Goal: Information Seeking & Learning: Check status

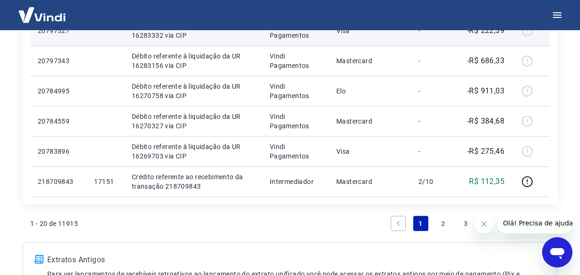
scroll to position [818, 0]
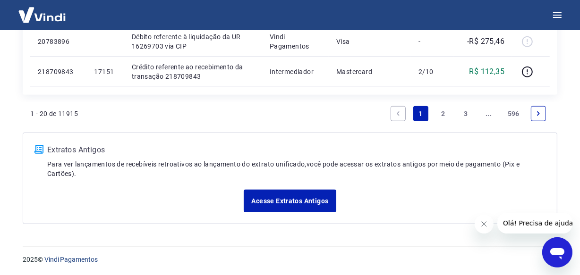
click at [534, 112] on link "Next page" at bounding box center [538, 113] width 15 height 15
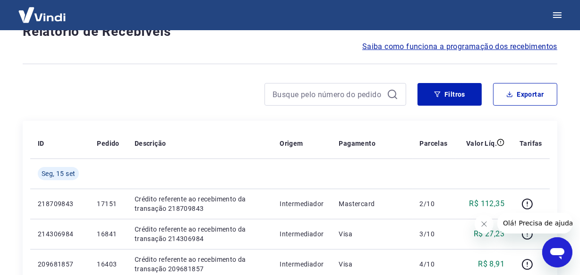
scroll to position [848, 0]
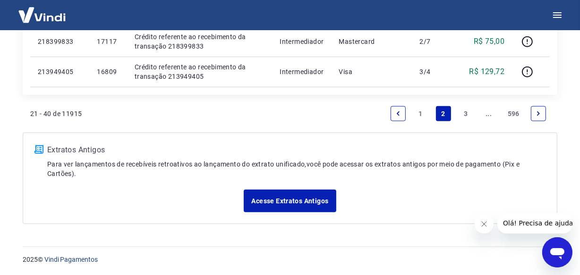
click at [535, 112] on icon "Next page" at bounding box center [538, 114] width 7 height 7
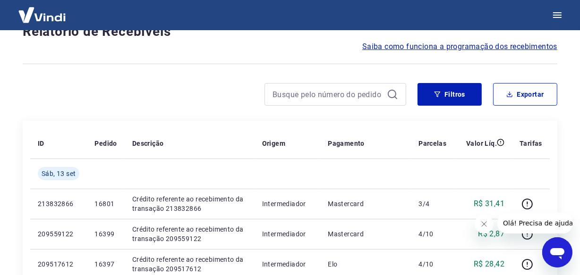
scroll to position [818, 0]
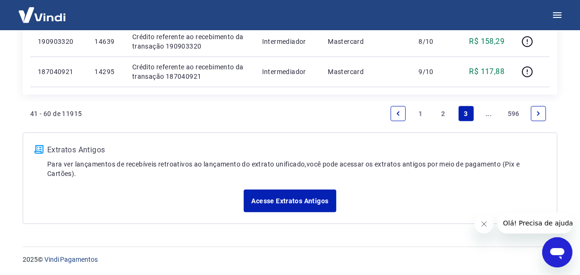
click at [534, 110] on link "Next page" at bounding box center [538, 113] width 15 height 15
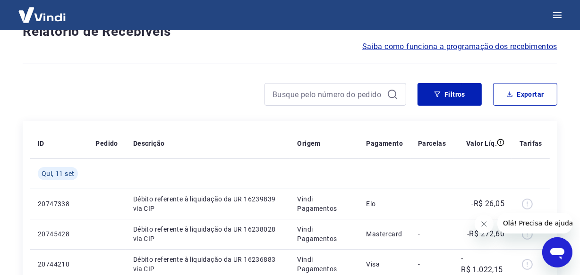
scroll to position [818, 0]
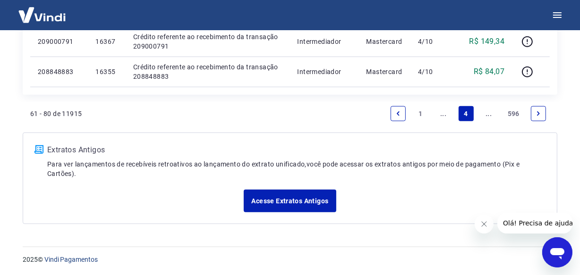
click at [534, 110] on link "Next page" at bounding box center [538, 113] width 15 height 15
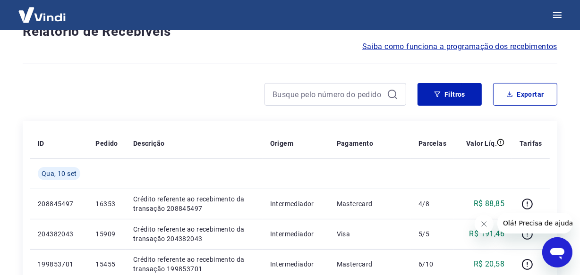
scroll to position [848, 0]
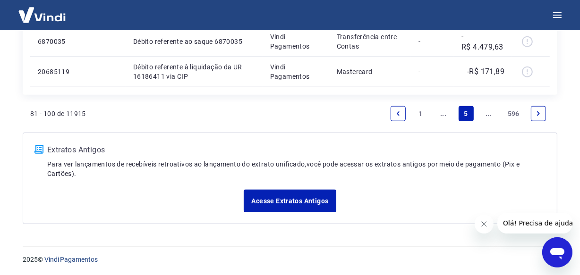
click at [534, 110] on link "Next page" at bounding box center [538, 113] width 15 height 15
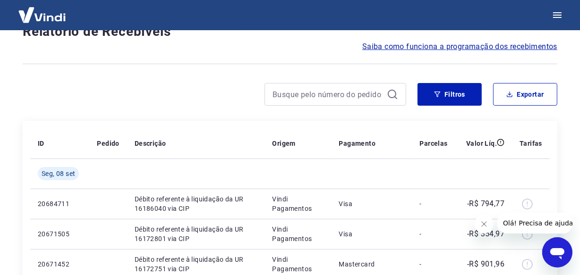
scroll to position [818, 0]
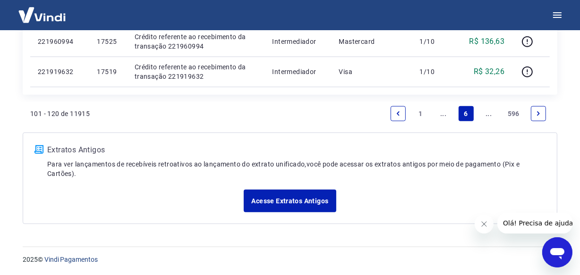
click at [534, 110] on link "Next page" at bounding box center [538, 113] width 15 height 15
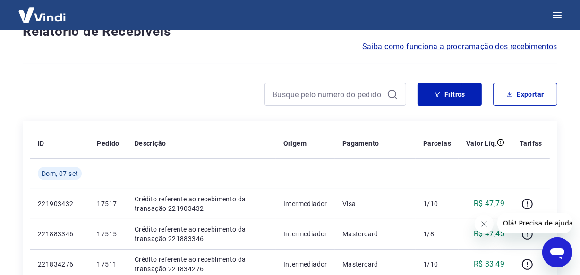
scroll to position [818, 0]
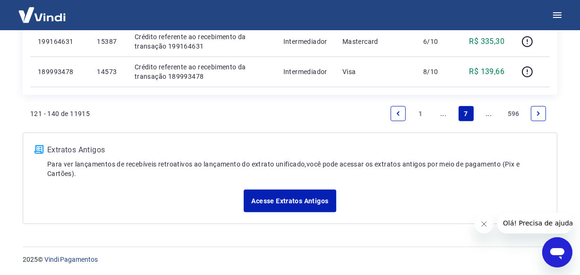
click at [534, 110] on link "Next page" at bounding box center [538, 113] width 15 height 15
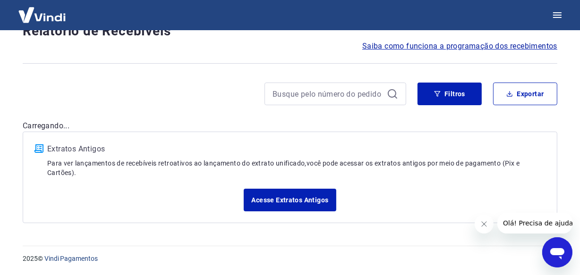
scroll to position [81, 0]
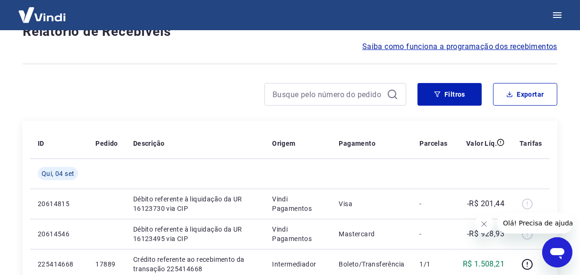
scroll to position [818, 0]
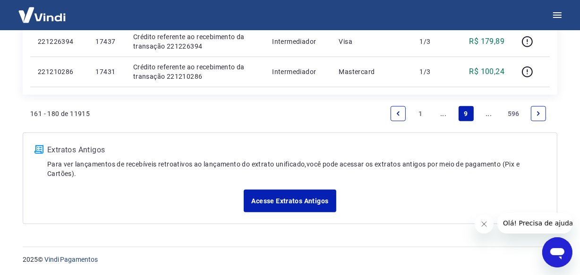
click at [534, 110] on link "Next page" at bounding box center [538, 113] width 15 height 15
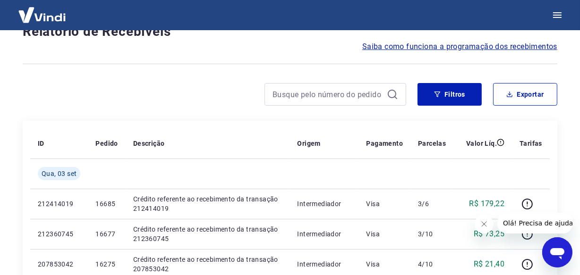
scroll to position [818, 0]
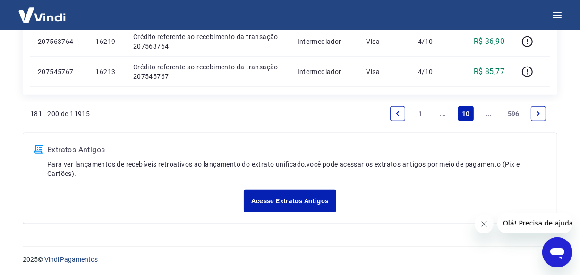
click at [539, 113] on icon "Next page" at bounding box center [538, 114] width 3 height 4
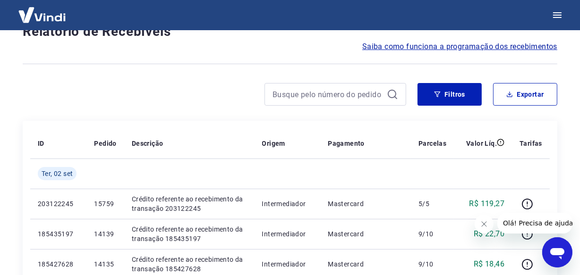
scroll to position [818, 0]
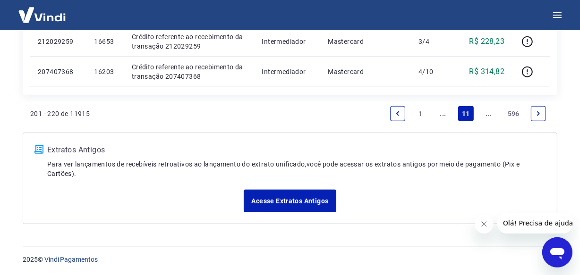
click at [539, 113] on icon "Next page" at bounding box center [538, 114] width 3 height 4
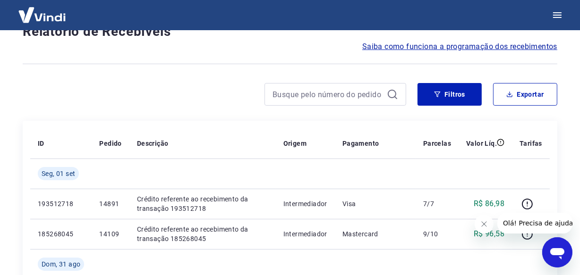
scroll to position [848, 0]
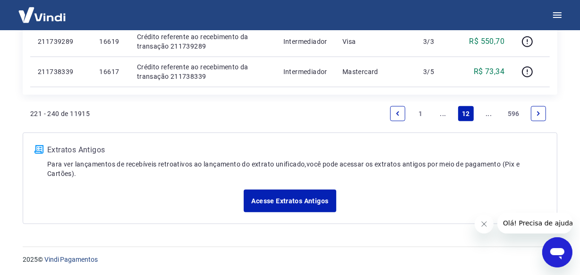
click at [539, 113] on icon "Next page" at bounding box center [538, 114] width 3 height 4
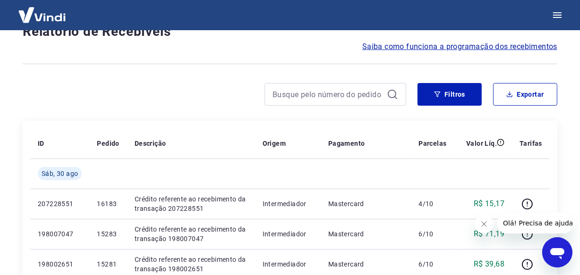
scroll to position [818, 0]
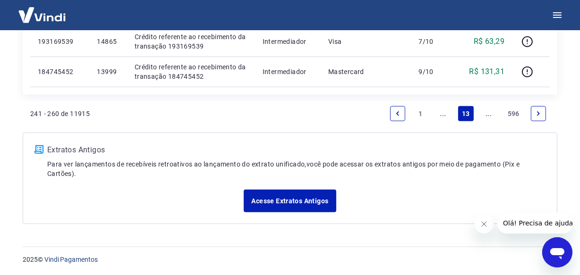
click at [539, 113] on icon "Next page" at bounding box center [538, 114] width 3 height 4
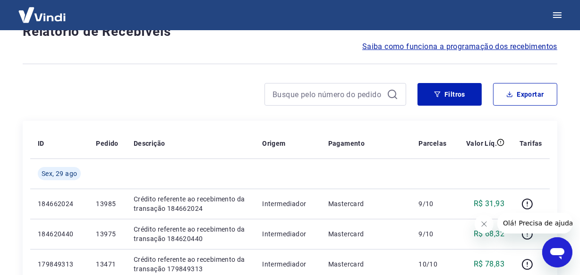
scroll to position [818, 0]
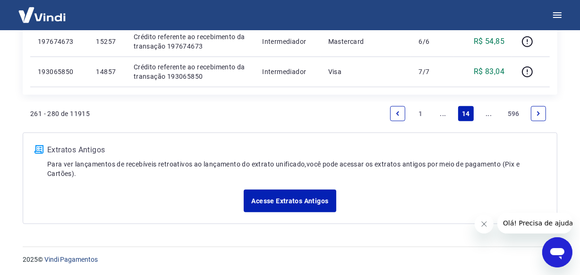
click at [540, 113] on icon "Next page" at bounding box center [538, 114] width 3 height 4
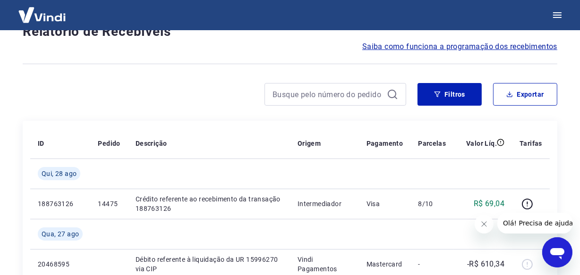
scroll to position [848, 0]
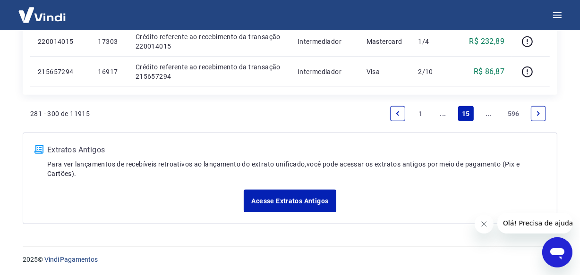
click at [540, 111] on icon "Next page" at bounding box center [538, 114] width 7 height 7
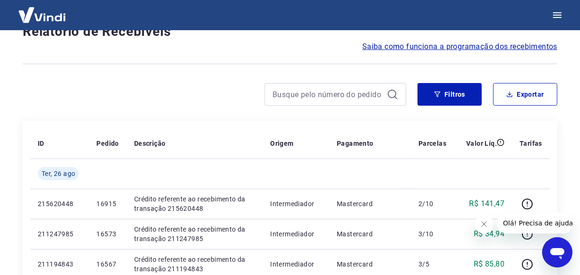
scroll to position [818, 0]
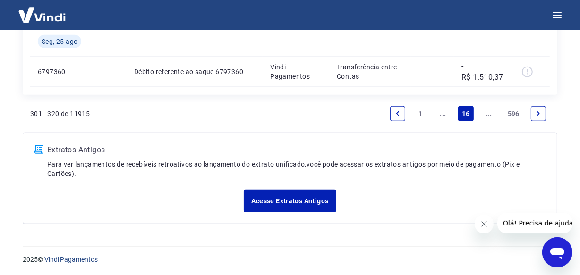
click at [540, 111] on icon "Next page" at bounding box center [538, 114] width 7 height 7
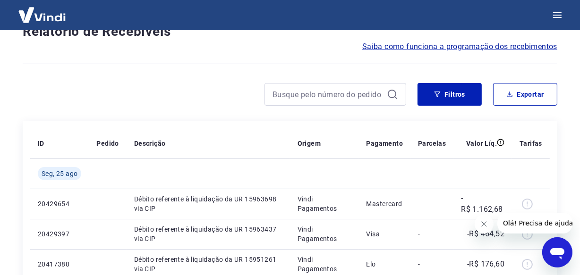
scroll to position [788, 0]
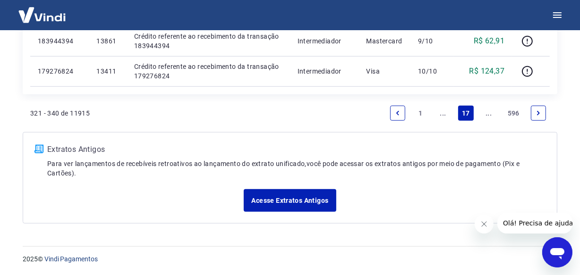
click at [540, 110] on icon "Next page" at bounding box center [538, 113] width 7 height 7
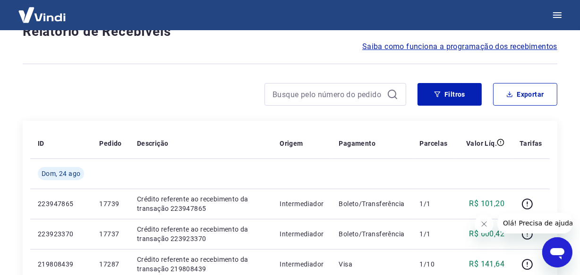
scroll to position [818, 0]
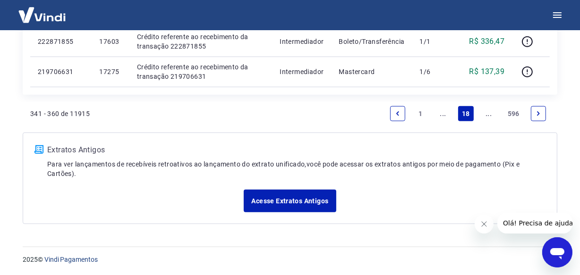
click at [540, 111] on icon "Next page" at bounding box center [538, 114] width 7 height 7
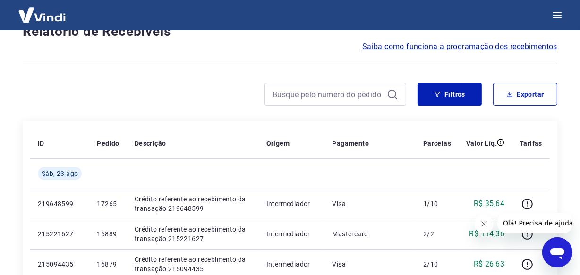
scroll to position [848, 0]
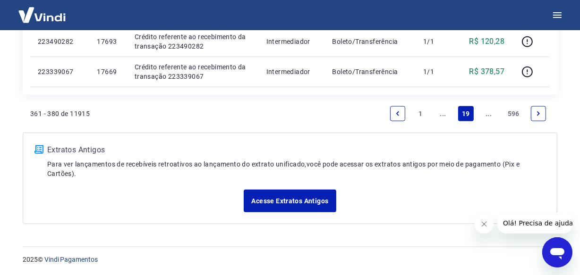
click at [540, 111] on icon "Next page" at bounding box center [538, 114] width 7 height 7
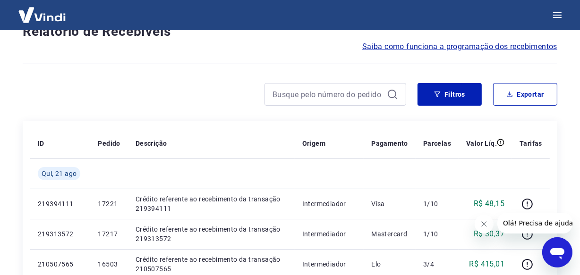
scroll to position [818, 0]
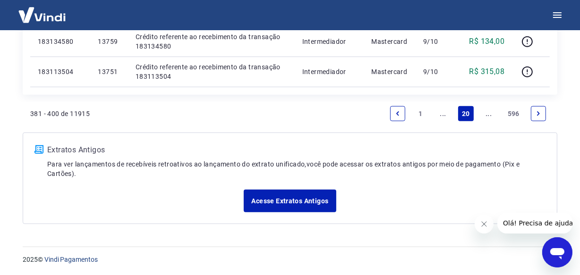
click at [540, 111] on icon "Next page" at bounding box center [538, 114] width 7 height 7
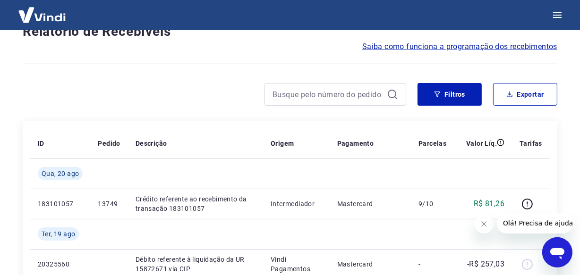
scroll to position [848, 0]
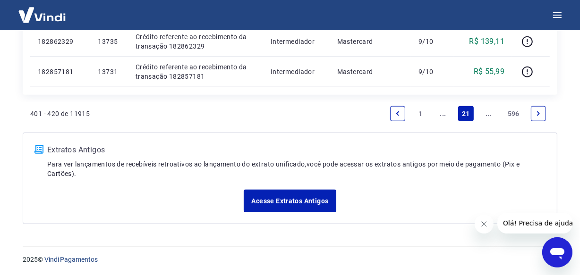
click at [540, 111] on icon "Next page" at bounding box center [538, 114] width 7 height 7
click at [531, 107] on link "Next page" at bounding box center [538, 113] width 15 height 15
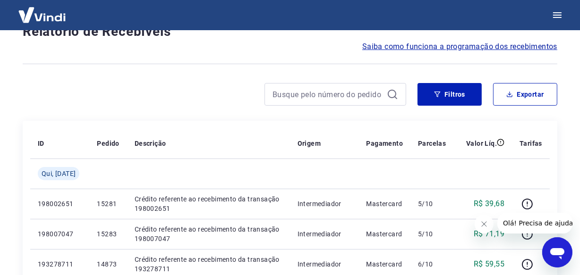
scroll to position [818, 0]
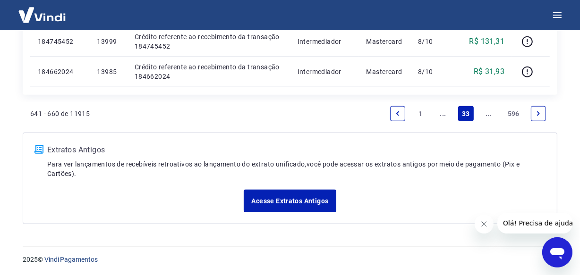
click at [540, 115] on icon "Next page" at bounding box center [538, 114] width 7 height 7
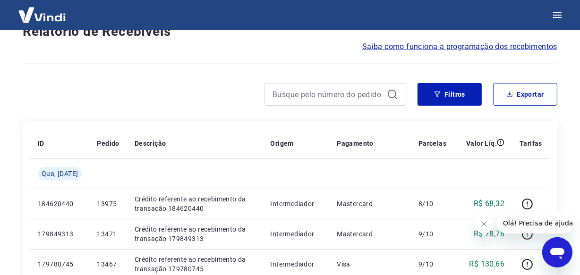
scroll to position [848, 0]
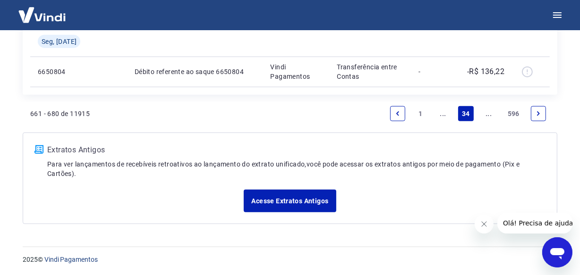
click at [540, 115] on icon "Next page" at bounding box center [538, 114] width 7 height 7
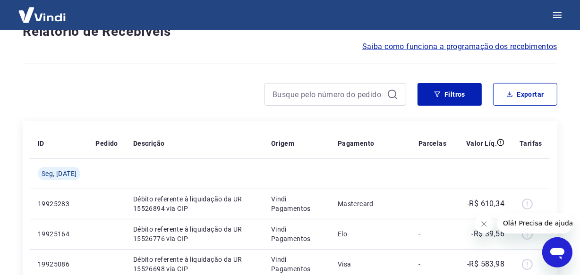
scroll to position [788, 0]
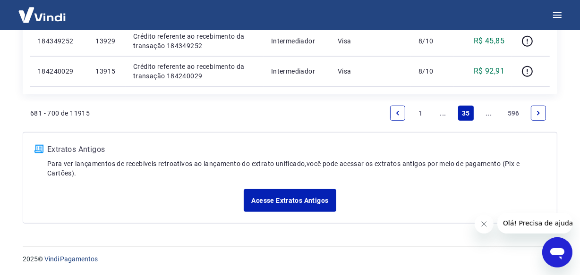
click at [540, 115] on icon "Next page" at bounding box center [538, 113] width 7 height 7
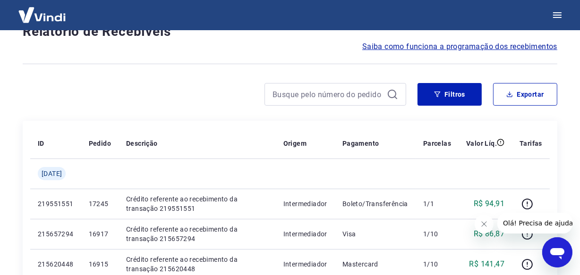
scroll to position [788, 0]
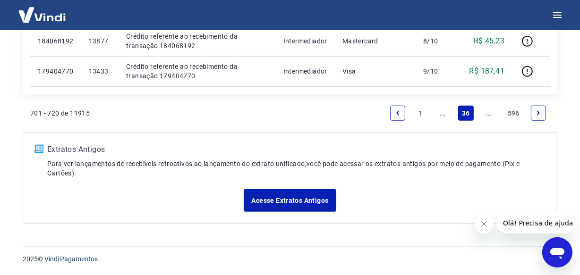
click at [540, 115] on icon "Next page" at bounding box center [538, 113] width 7 height 7
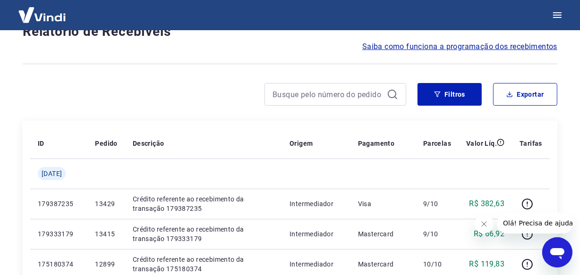
scroll to position [848, 0]
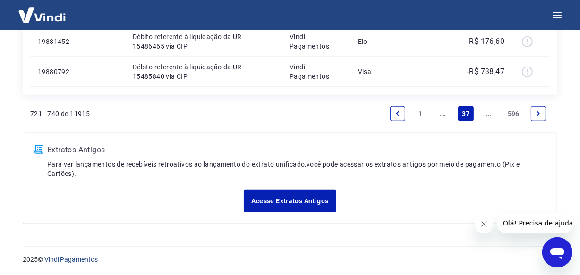
click at [540, 115] on icon "Next page" at bounding box center [538, 114] width 7 height 7
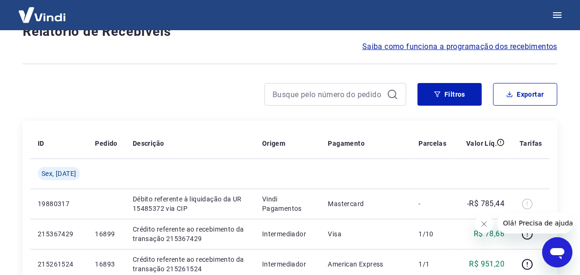
scroll to position [818, 0]
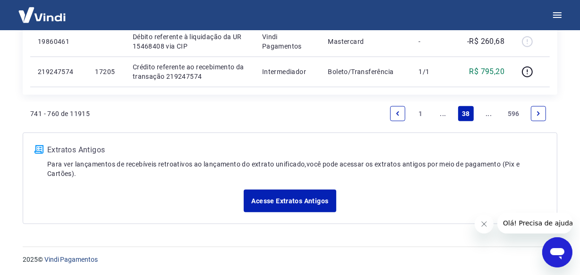
click at [540, 113] on icon "Next page" at bounding box center [538, 114] width 7 height 7
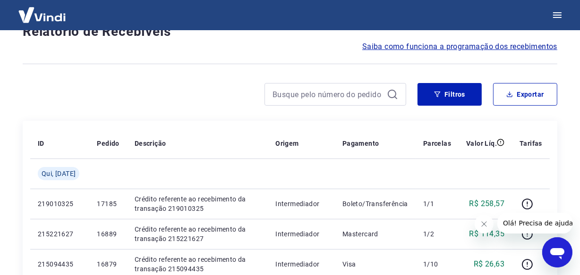
scroll to position [848, 0]
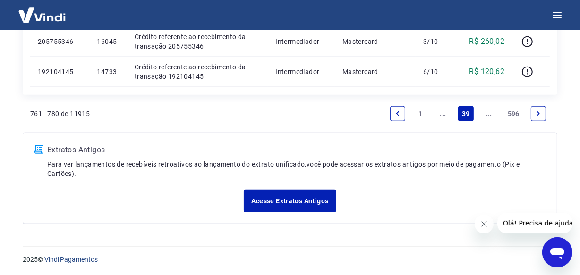
click at [542, 114] on icon "Next page" at bounding box center [538, 114] width 7 height 7
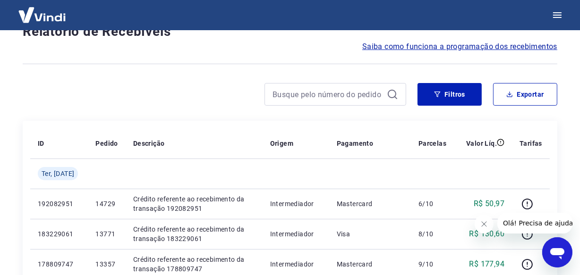
scroll to position [818, 0]
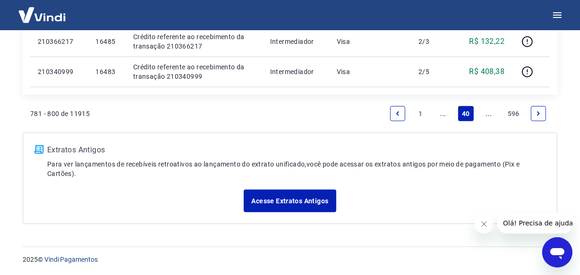
click at [542, 115] on icon "Next page" at bounding box center [538, 114] width 7 height 7
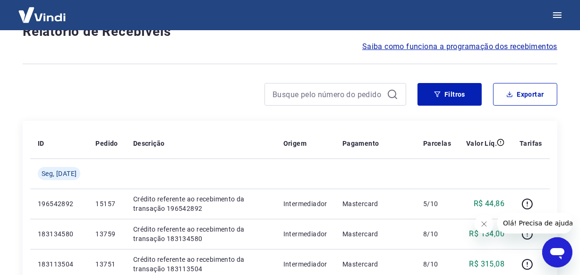
scroll to position [848, 0]
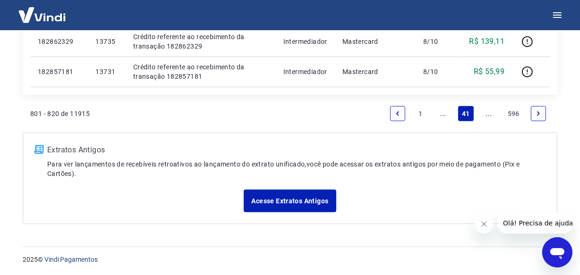
click at [542, 115] on icon "Next page" at bounding box center [538, 114] width 7 height 7
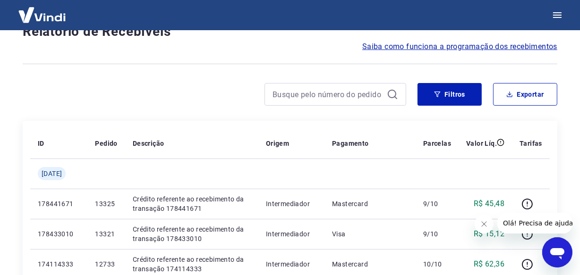
scroll to position [848, 0]
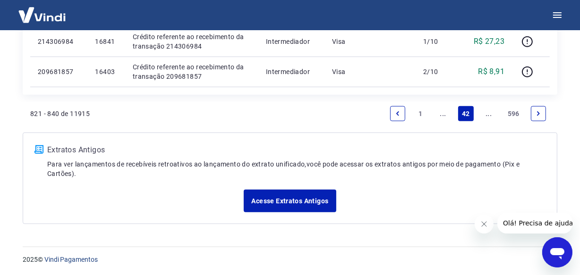
click at [542, 115] on icon "Next page" at bounding box center [538, 114] width 7 height 7
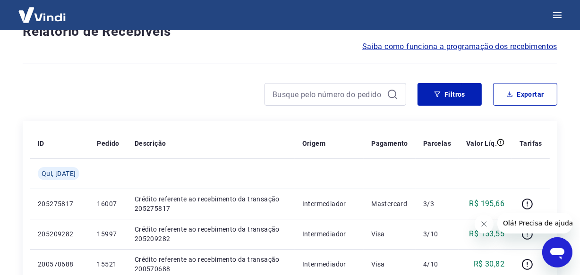
scroll to position [848, 0]
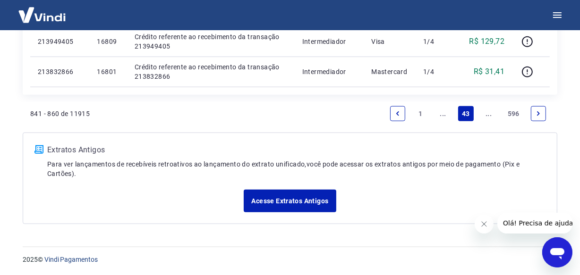
click at [542, 115] on icon "Next page" at bounding box center [538, 114] width 7 height 7
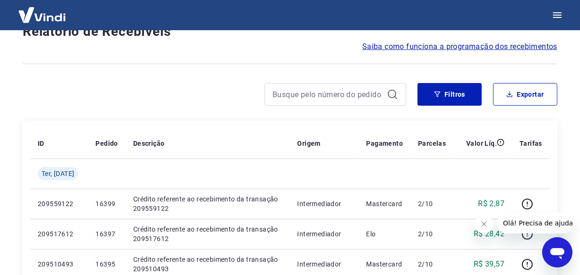
scroll to position [818, 0]
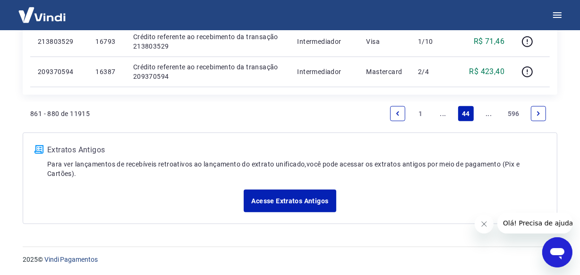
click at [542, 115] on icon "Next page" at bounding box center [538, 114] width 7 height 7
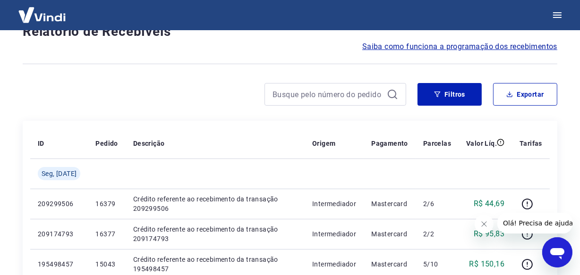
scroll to position [848, 0]
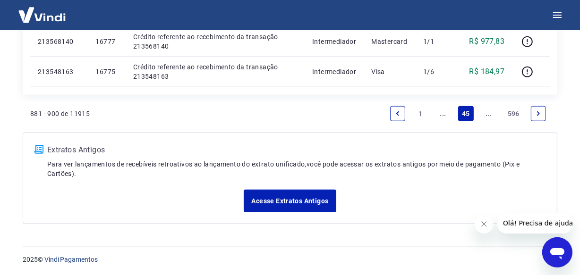
click at [542, 115] on icon "Next page" at bounding box center [538, 114] width 7 height 7
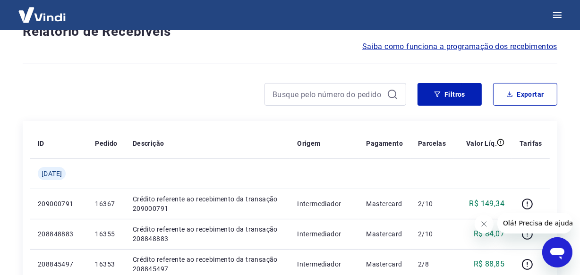
scroll to position [818, 0]
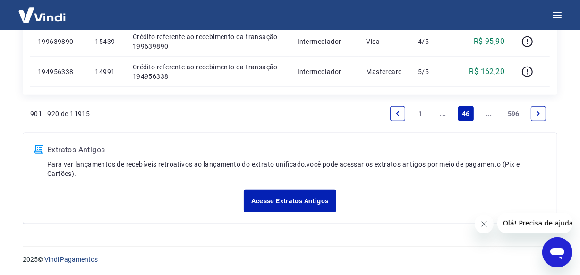
click at [542, 115] on icon "Next page" at bounding box center [538, 114] width 7 height 7
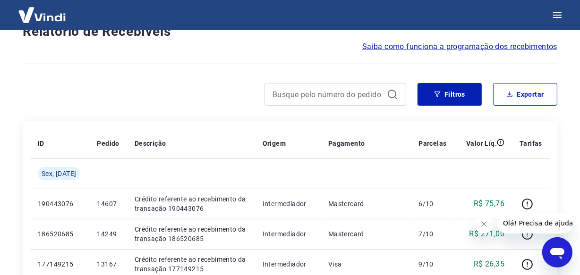
scroll to position [848, 0]
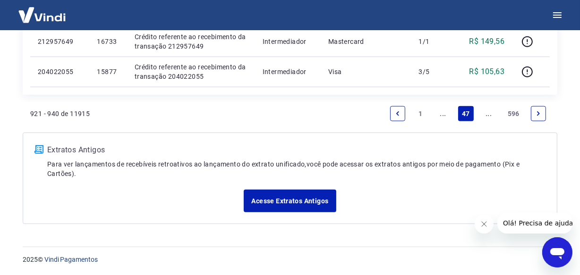
click at [538, 112] on icon "Next page" at bounding box center [538, 114] width 3 height 4
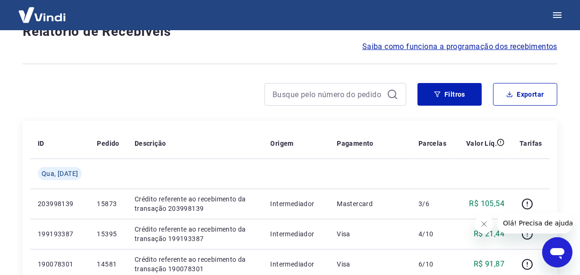
scroll to position [848, 0]
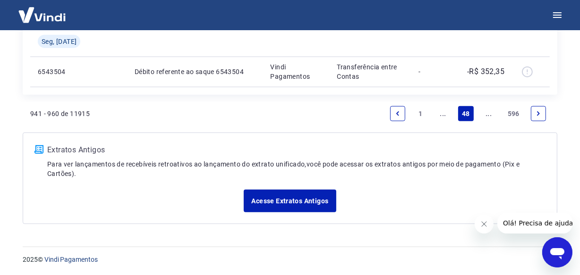
click at [538, 112] on icon "Next page" at bounding box center [538, 114] width 3 height 4
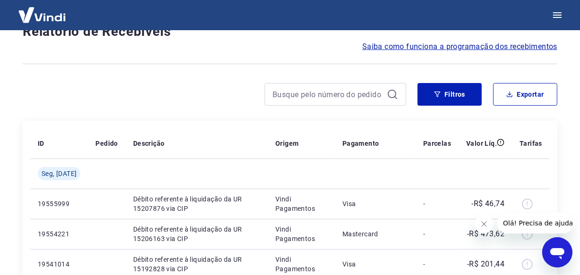
scroll to position [818, 0]
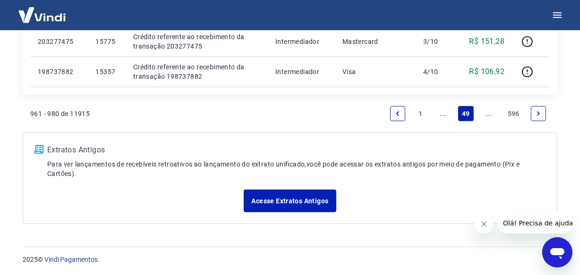
click at [536, 111] on icon "Next page" at bounding box center [538, 114] width 7 height 7
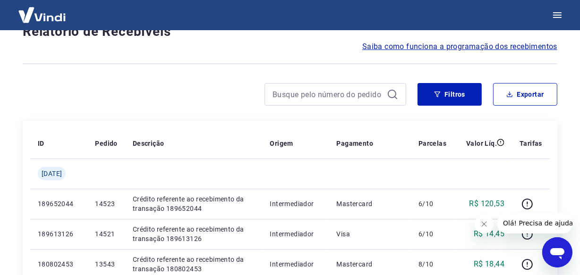
scroll to position [848, 0]
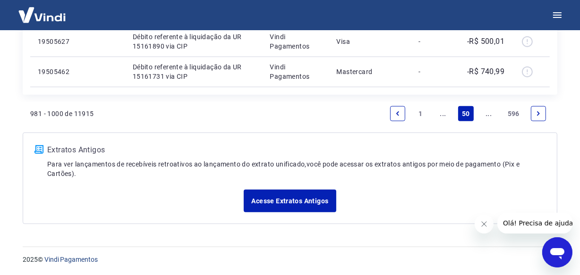
click at [536, 113] on icon "Next page" at bounding box center [538, 114] width 7 height 7
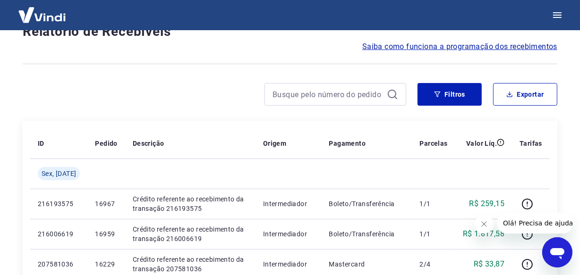
scroll to position [818, 0]
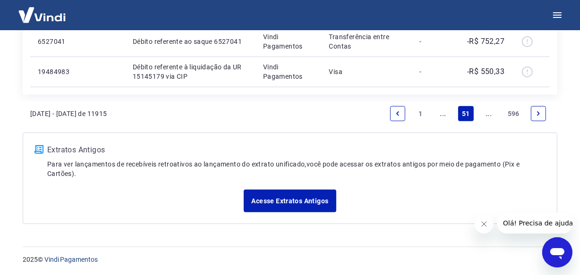
click at [536, 117] on link "Next page" at bounding box center [538, 113] width 15 height 15
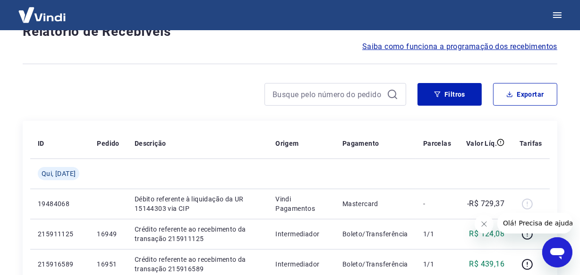
scroll to position [818, 0]
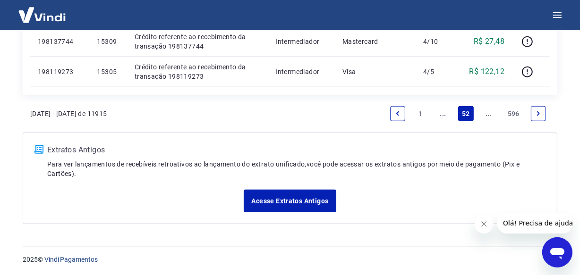
click at [536, 117] on link "Next page" at bounding box center [538, 113] width 15 height 15
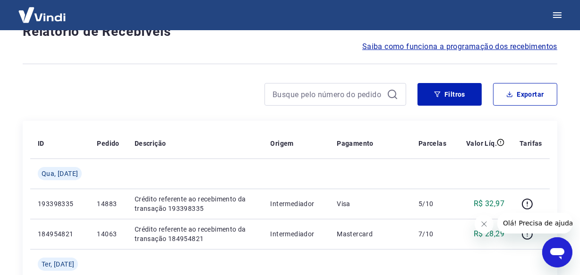
scroll to position [848, 0]
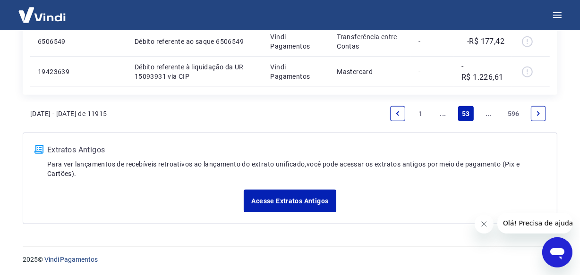
click at [536, 117] on link "Next page" at bounding box center [538, 113] width 15 height 15
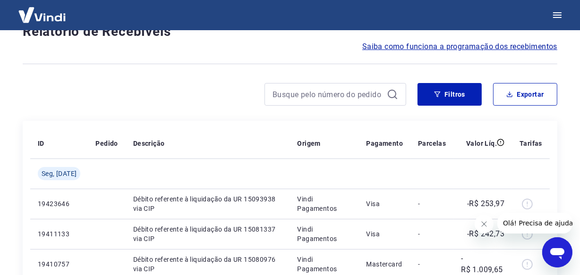
scroll to position [788, 0]
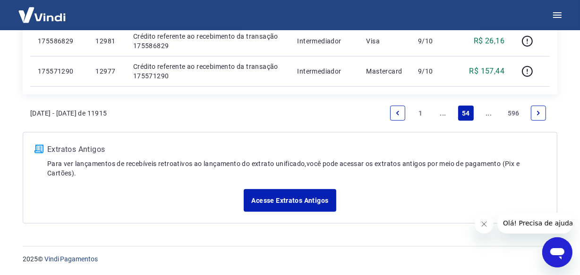
click at [536, 117] on link "Next page" at bounding box center [538, 113] width 15 height 15
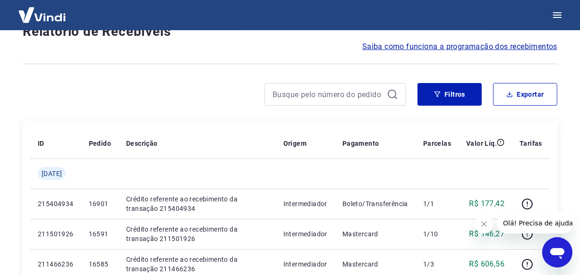
scroll to position [818, 0]
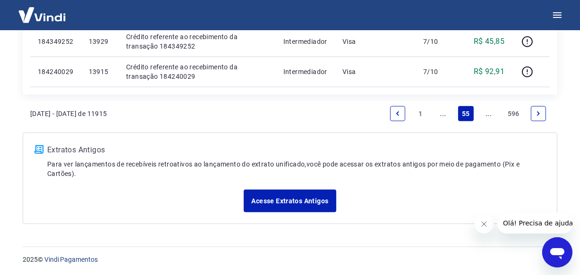
click at [536, 117] on link "Next page" at bounding box center [538, 113] width 15 height 15
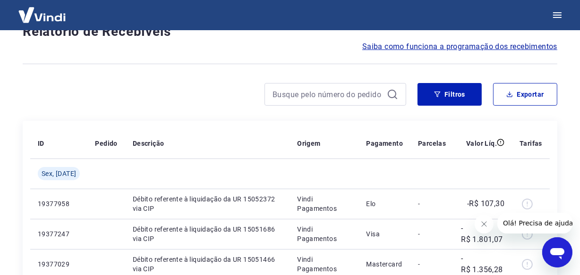
scroll to position [788, 0]
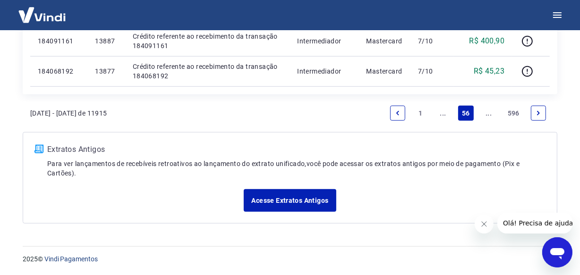
click at [536, 117] on link "Next page" at bounding box center [538, 113] width 15 height 15
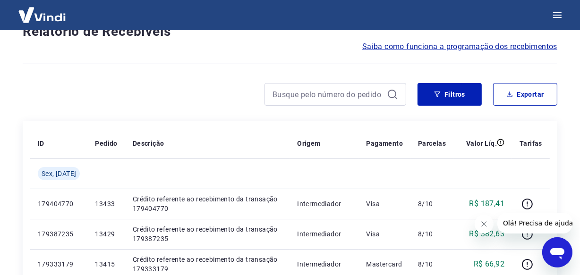
scroll to position [818, 0]
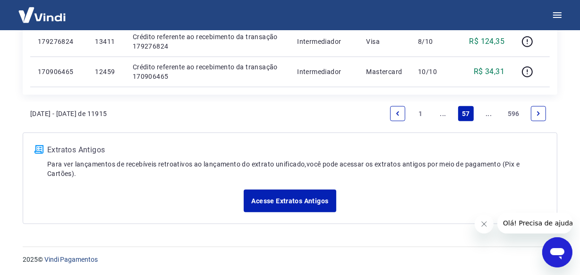
click at [536, 117] on link "Next page" at bounding box center [538, 113] width 15 height 15
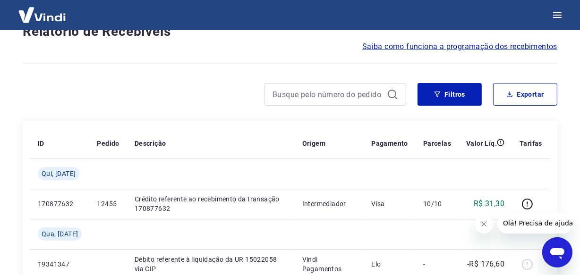
scroll to position [848, 0]
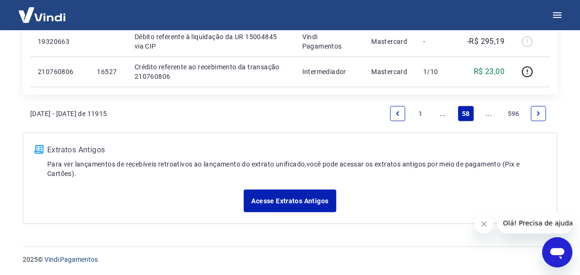
click at [536, 117] on link "Next page" at bounding box center [538, 113] width 15 height 15
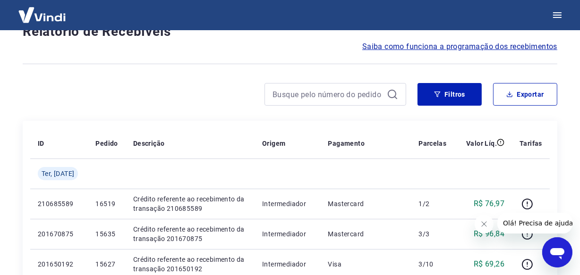
scroll to position [818, 0]
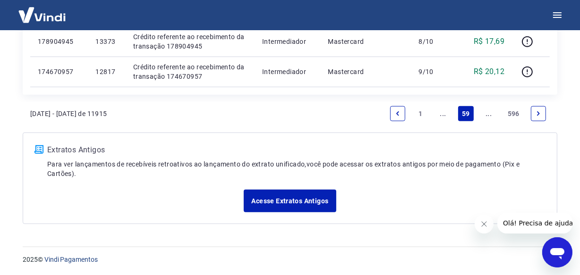
click at [536, 117] on link "Next page" at bounding box center [538, 113] width 15 height 15
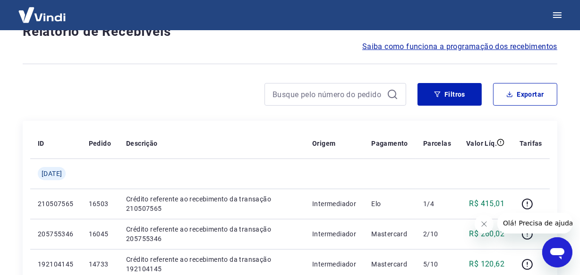
scroll to position [818, 0]
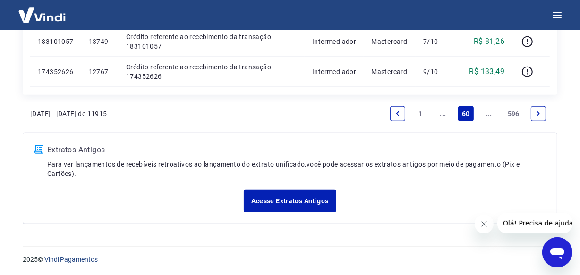
click at [536, 117] on link "Next page" at bounding box center [538, 113] width 15 height 15
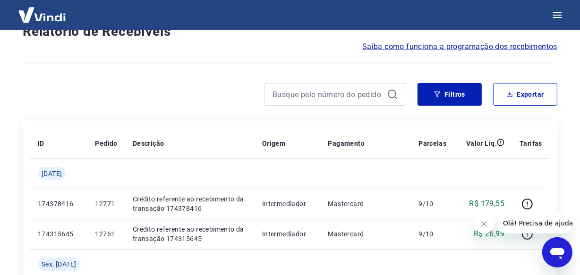
scroll to position [848, 0]
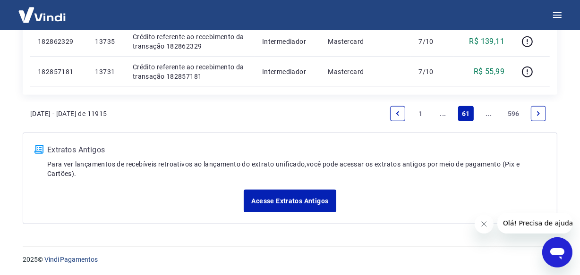
click at [536, 117] on link "Next page" at bounding box center [538, 113] width 15 height 15
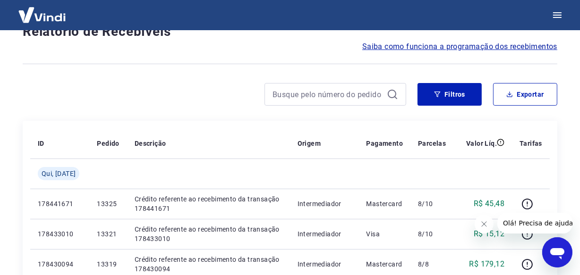
scroll to position [848, 0]
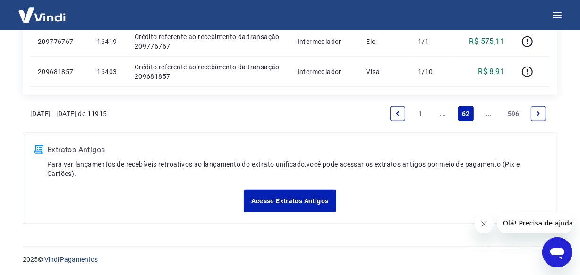
click at [536, 117] on link "Next page" at bounding box center [538, 113] width 15 height 15
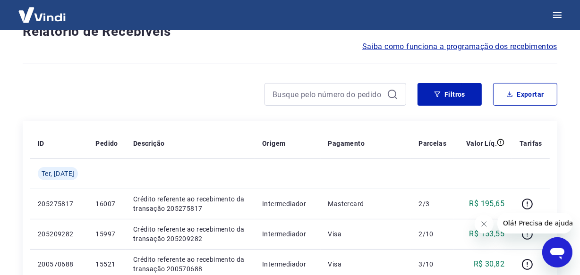
scroll to position [818, 0]
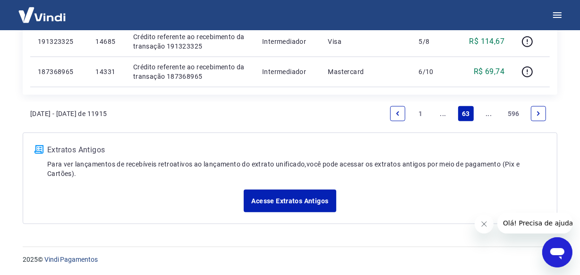
click at [536, 117] on link "Next page" at bounding box center [538, 113] width 15 height 15
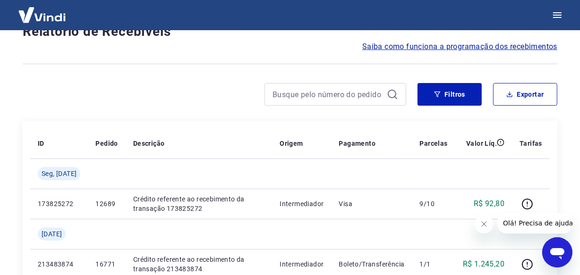
scroll to position [848, 0]
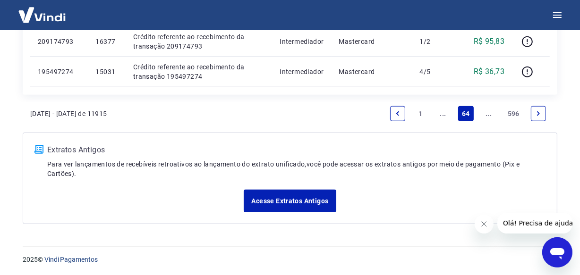
click at [536, 117] on link "Next page" at bounding box center [538, 113] width 15 height 15
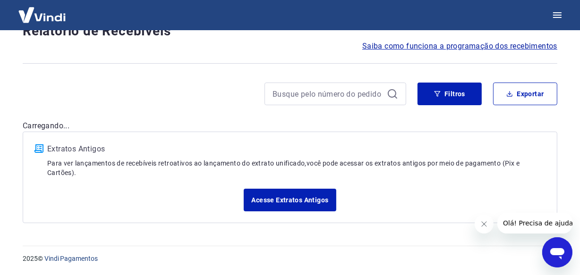
scroll to position [81, 0]
click at [536, 118] on div "Após o envio das liquidações aparecerem no Relatório de Recebíveis, elas podem …" at bounding box center [290, 92] width 558 height 286
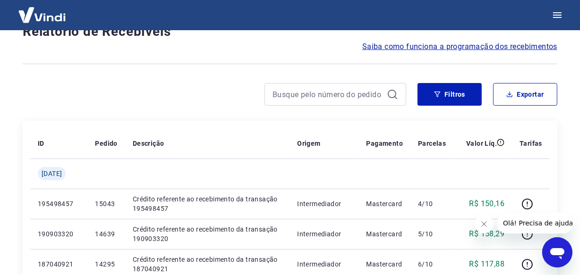
scroll to position [818, 0]
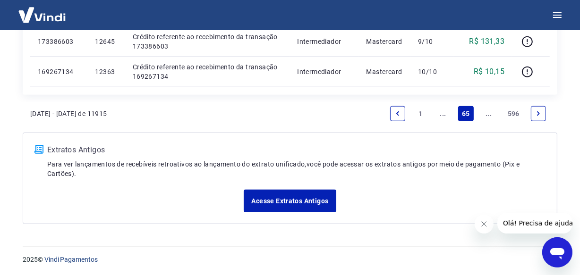
click at [536, 118] on link "Next page" at bounding box center [538, 113] width 15 height 15
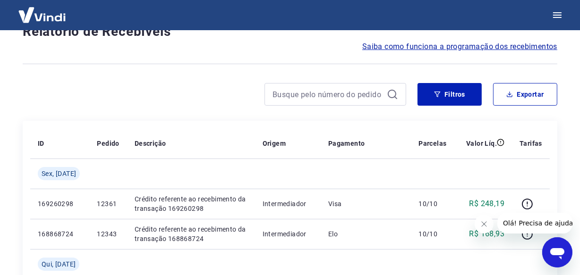
scroll to position [848, 0]
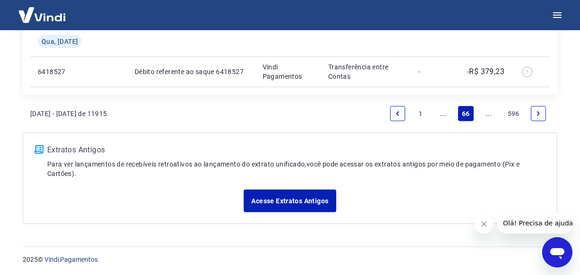
click at [536, 118] on link "Next page" at bounding box center [538, 113] width 15 height 15
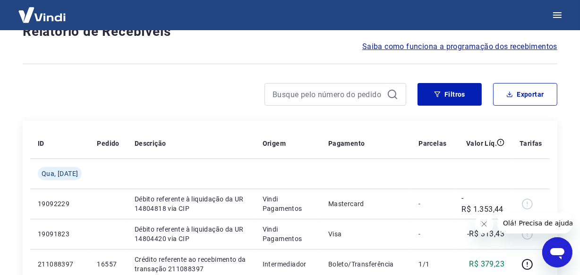
scroll to position [818, 0]
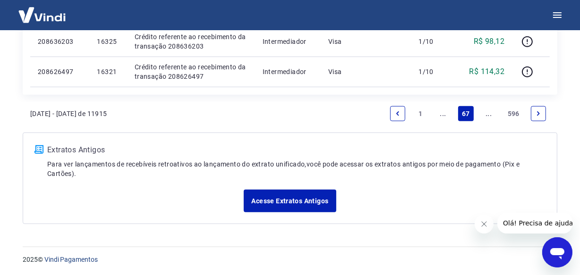
click at [536, 118] on link "Next page" at bounding box center [538, 113] width 15 height 15
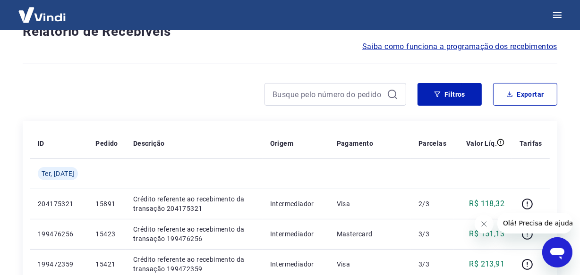
scroll to position [818, 0]
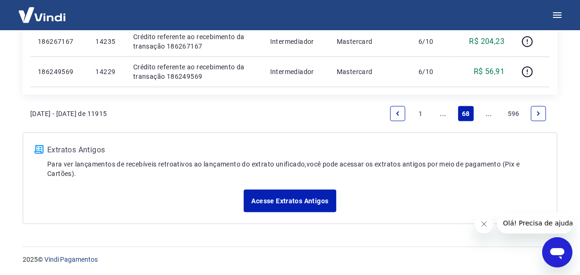
click at [536, 118] on link "Next page" at bounding box center [538, 113] width 15 height 15
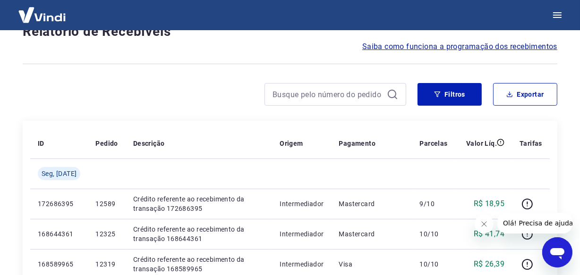
scroll to position [848, 0]
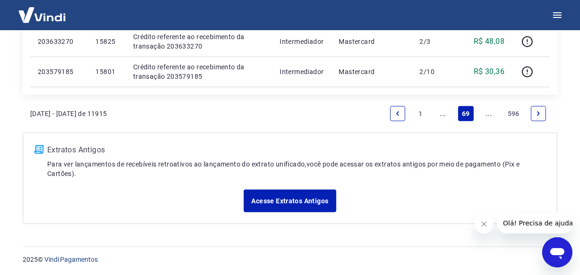
click at [536, 118] on link "Next page" at bounding box center [538, 113] width 15 height 15
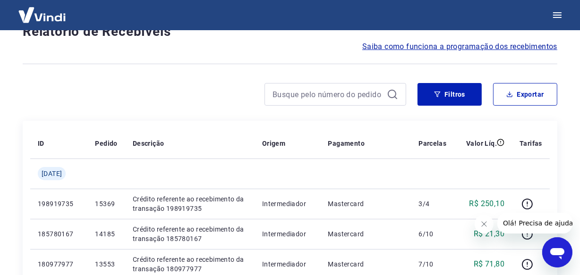
scroll to position [848, 0]
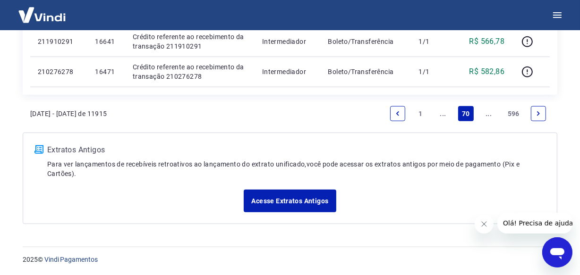
click at [534, 116] on link "Next page" at bounding box center [538, 113] width 15 height 15
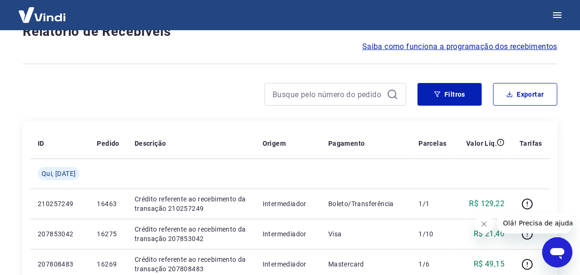
scroll to position [818, 0]
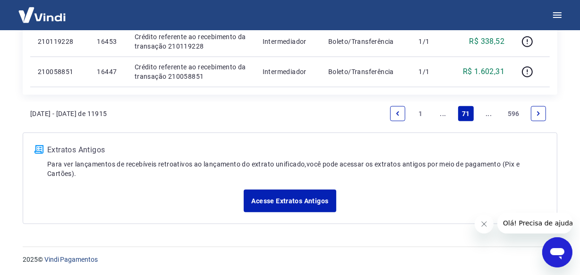
click at [534, 117] on link "Next page" at bounding box center [538, 113] width 15 height 15
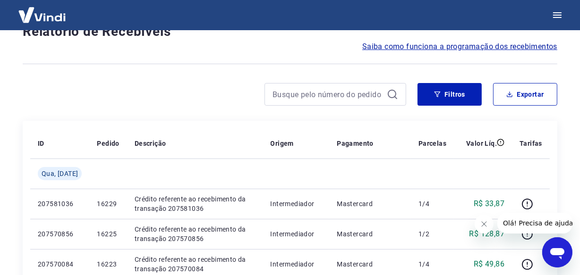
scroll to position [818, 0]
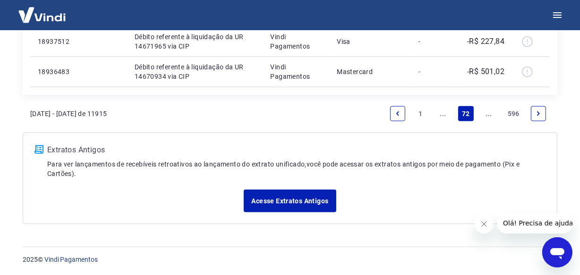
click at [534, 117] on link "Next page" at bounding box center [538, 113] width 15 height 15
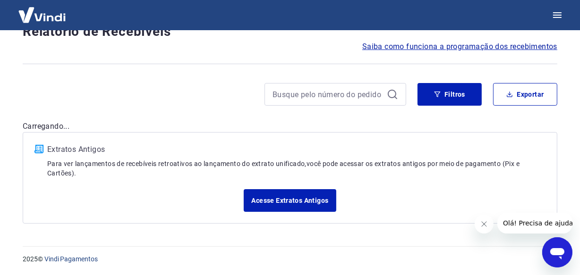
scroll to position [818, 0]
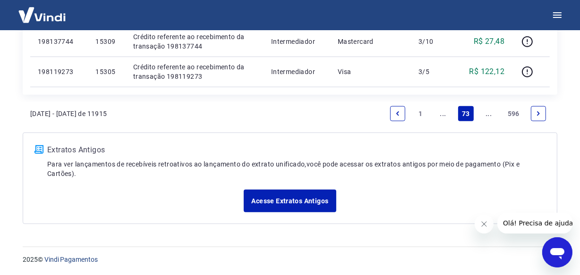
click at [534, 117] on link "Next page" at bounding box center [538, 113] width 15 height 15
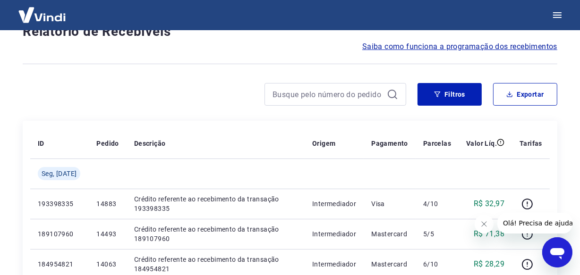
scroll to position [848, 0]
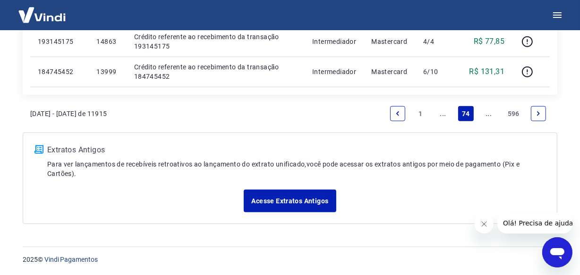
click at [534, 117] on link "Next page" at bounding box center [538, 113] width 15 height 15
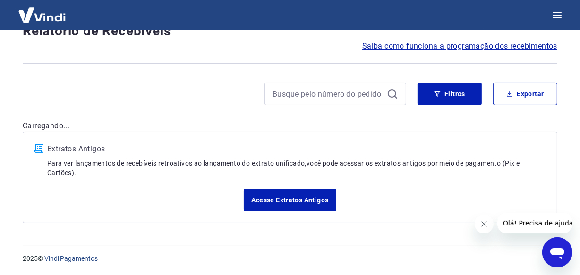
scroll to position [81, 0]
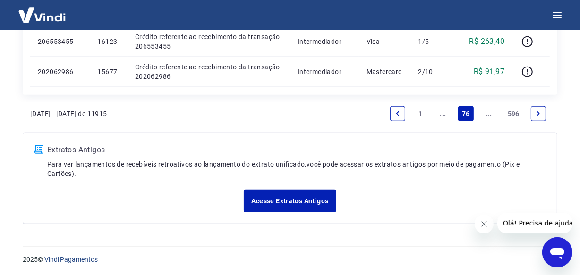
click at [536, 119] on link "Next page" at bounding box center [538, 113] width 15 height 15
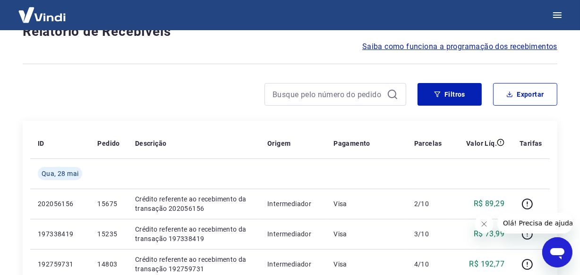
scroll to position [818, 0]
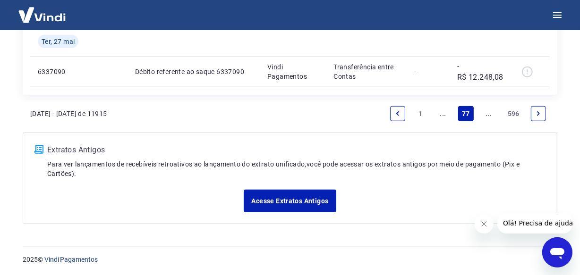
click at [536, 119] on link "Next page" at bounding box center [538, 113] width 15 height 15
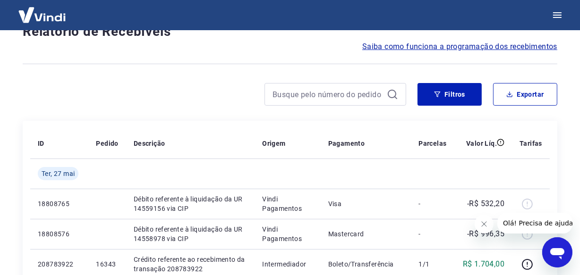
scroll to position [818, 0]
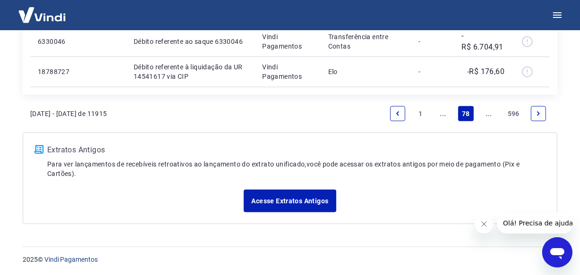
click at [536, 119] on link "Next page" at bounding box center [538, 113] width 15 height 15
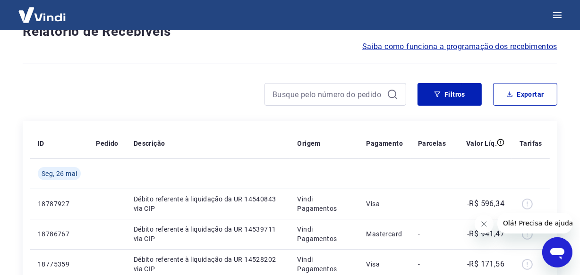
scroll to position [788, 0]
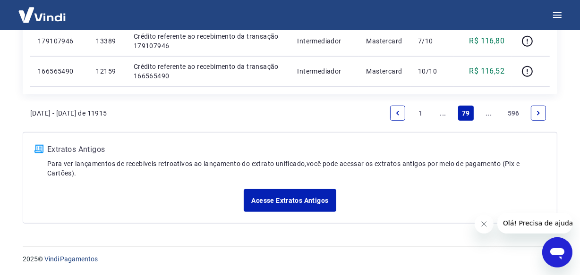
click at [536, 119] on link "Next page" at bounding box center [538, 113] width 15 height 15
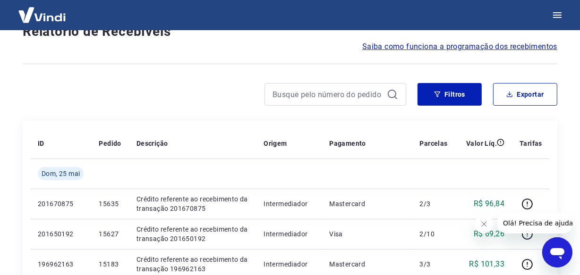
scroll to position [848, 0]
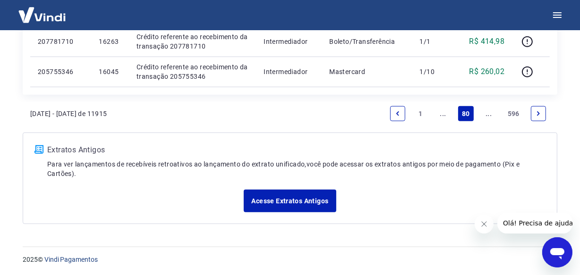
click at [536, 119] on link "Next page" at bounding box center [538, 113] width 15 height 15
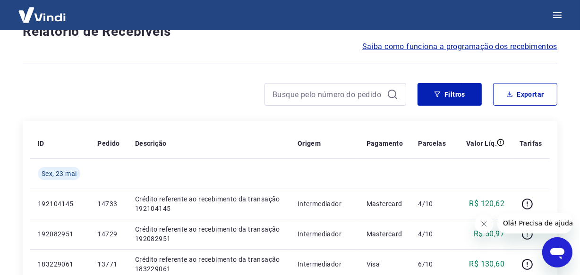
scroll to position [848, 0]
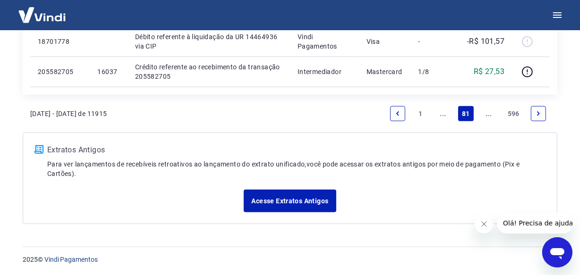
click at [535, 113] on icon "Next page" at bounding box center [538, 114] width 7 height 7
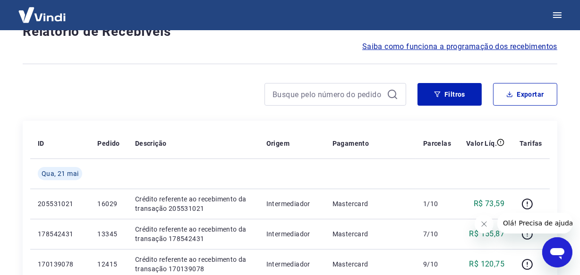
scroll to position [818, 0]
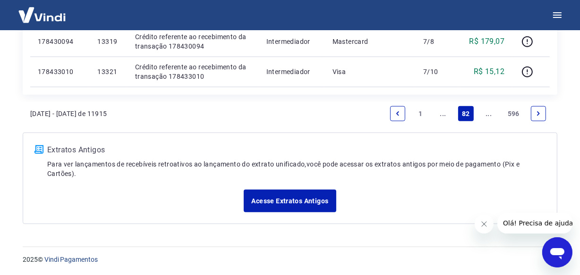
click at [535, 113] on icon "Next page" at bounding box center [538, 114] width 7 height 7
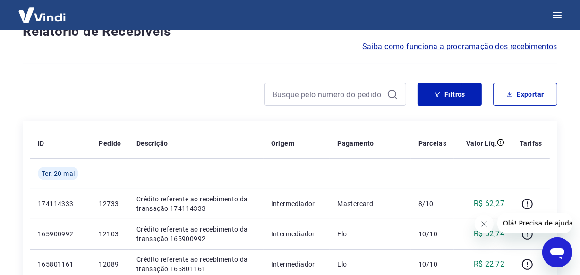
scroll to position [848, 0]
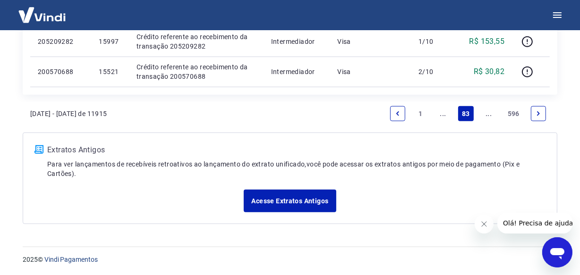
click at [537, 115] on icon "Next page" at bounding box center [538, 114] width 7 height 7
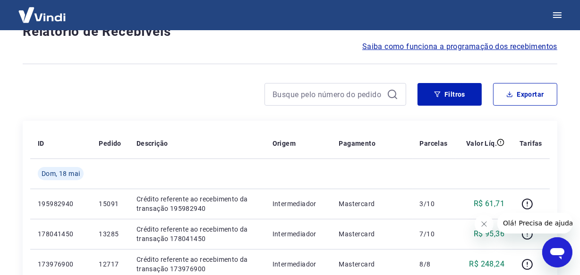
scroll to position [848, 0]
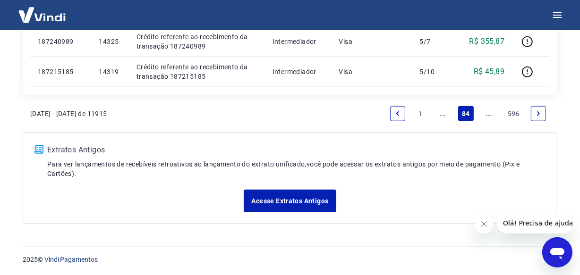
click at [536, 115] on icon "Next page" at bounding box center [538, 114] width 7 height 7
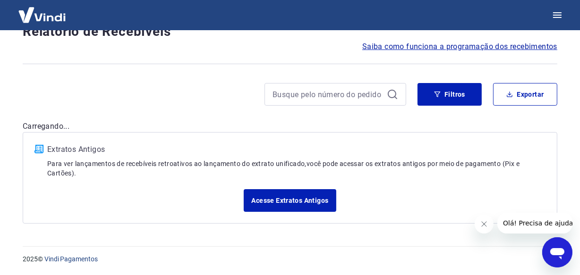
scroll to position [848, 0]
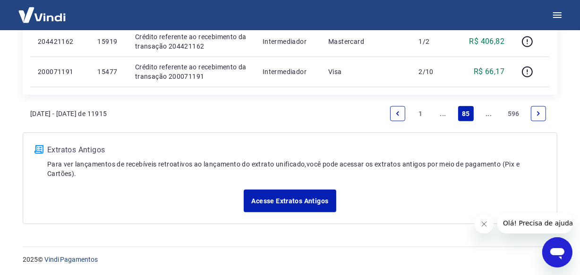
drag, startPoint x: 536, startPoint y: 115, endPoint x: 543, endPoint y: 131, distance: 17.6
click at [539, 124] on li "Pagination" at bounding box center [538, 114] width 23 height 23
click at [541, 117] on link "Next page" at bounding box center [538, 113] width 15 height 15
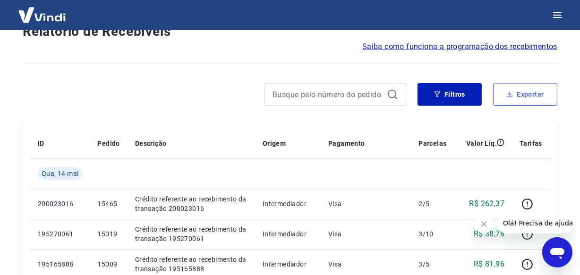
scroll to position [818, 0]
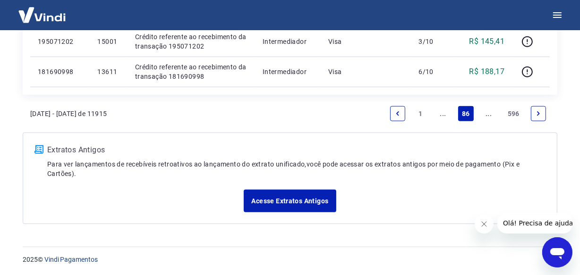
click at [541, 113] on icon "Next page" at bounding box center [538, 114] width 7 height 7
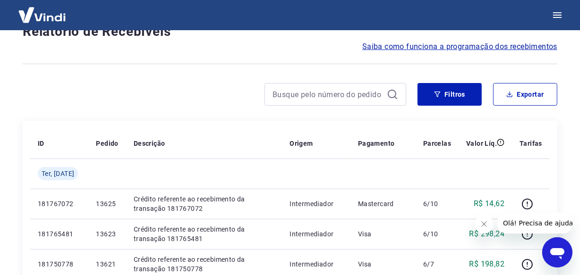
scroll to position [848, 0]
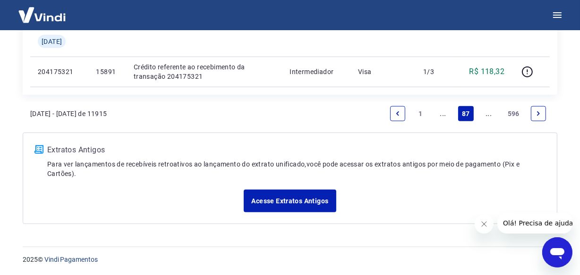
click at [538, 111] on icon "Next page" at bounding box center [538, 114] width 7 height 7
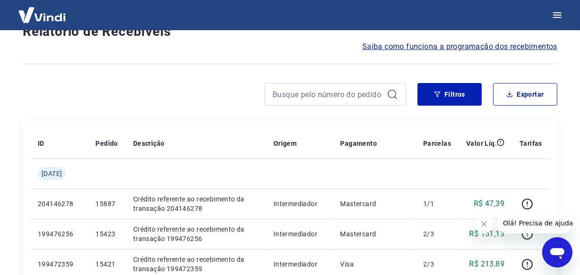
scroll to position [848, 0]
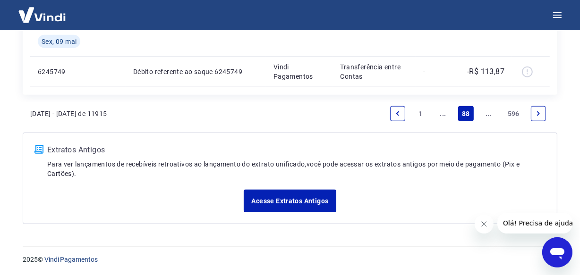
click at [537, 119] on link "Next page" at bounding box center [538, 113] width 15 height 15
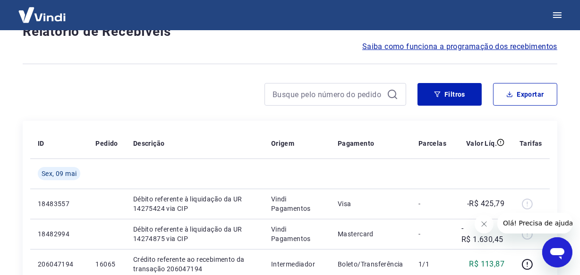
scroll to position [818, 0]
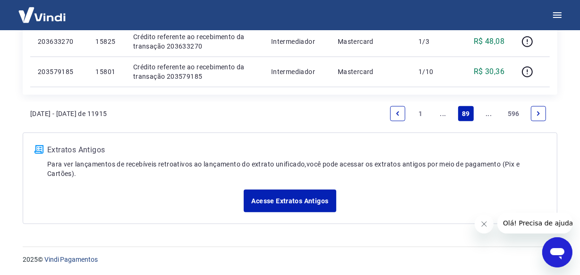
drag, startPoint x: 538, startPoint y: 115, endPoint x: 530, endPoint y: 108, distance: 10.0
click at [537, 115] on icon "Next page" at bounding box center [538, 114] width 7 height 7
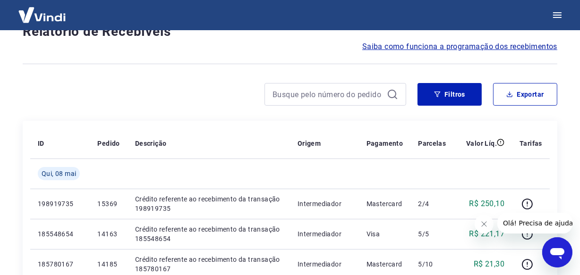
scroll to position [848, 0]
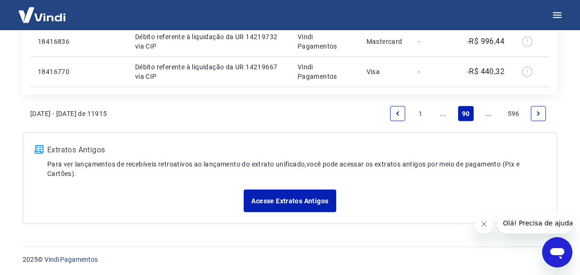
click at [538, 111] on icon "Next page" at bounding box center [538, 114] width 7 height 7
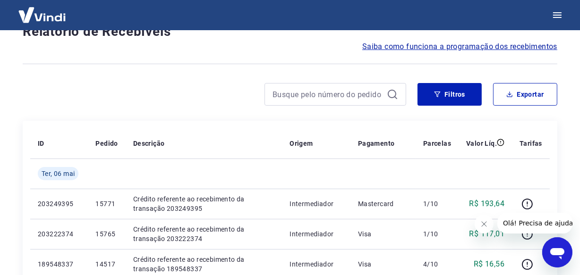
scroll to position [818, 0]
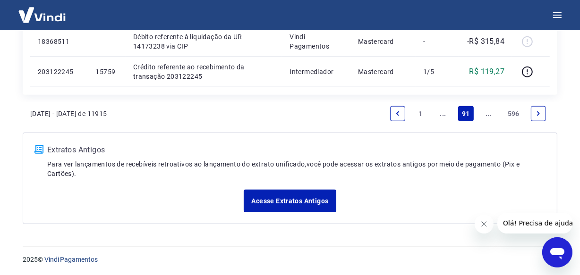
click at [540, 109] on link "Next page" at bounding box center [538, 113] width 15 height 15
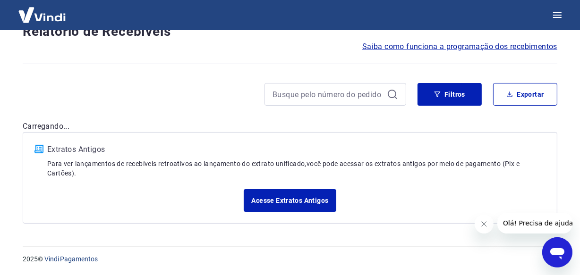
scroll to position [818, 0]
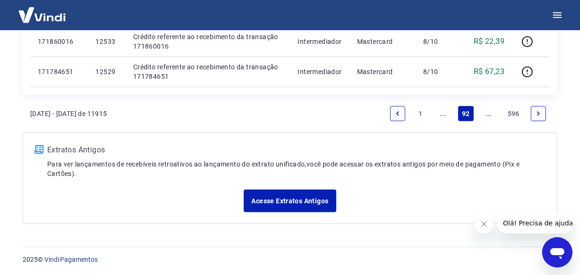
click at [539, 111] on icon "Next page" at bounding box center [538, 114] width 7 height 7
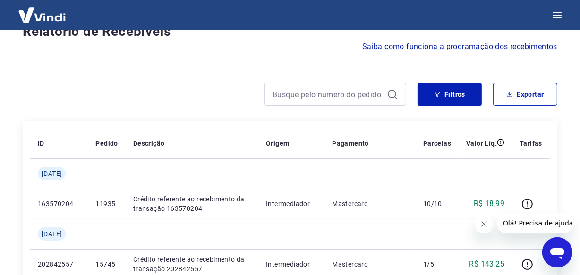
scroll to position [848, 0]
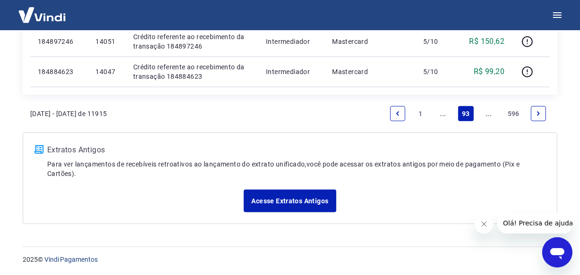
click at [541, 111] on icon "Next page" at bounding box center [538, 114] width 7 height 7
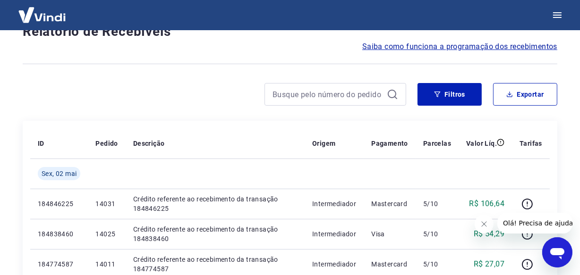
scroll to position [818, 0]
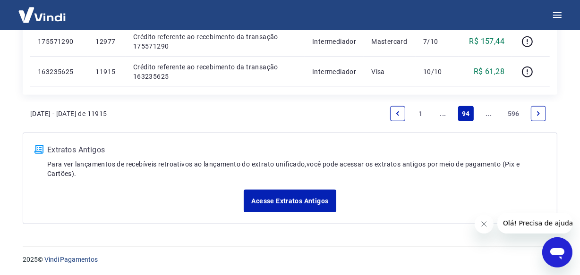
click at [537, 116] on icon "Next page" at bounding box center [538, 114] width 7 height 7
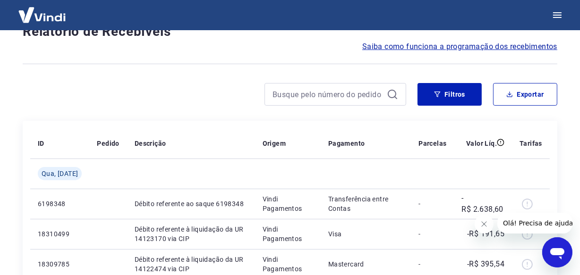
scroll to position [818, 0]
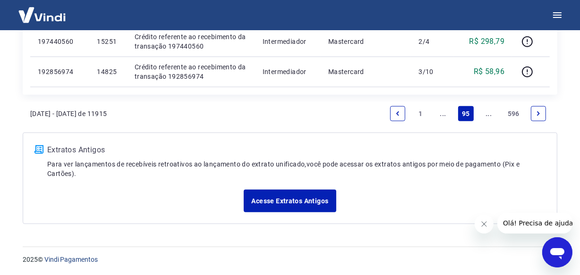
click at [537, 116] on icon "Next page" at bounding box center [538, 114] width 7 height 7
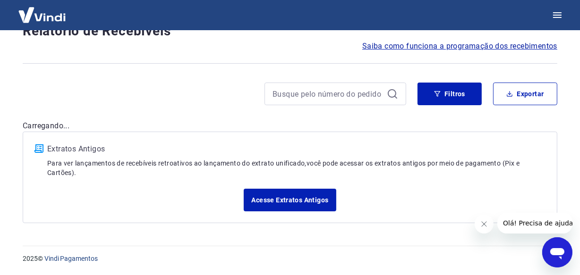
scroll to position [81, 0]
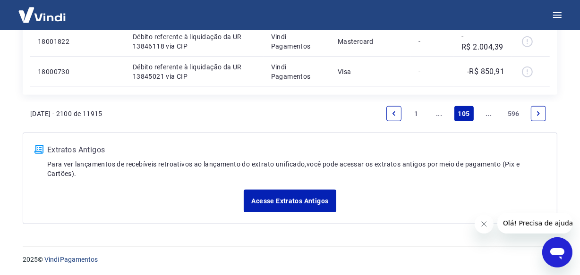
scroll to position [818, 0]
click at [538, 107] on link "Next page" at bounding box center [538, 113] width 15 height 15
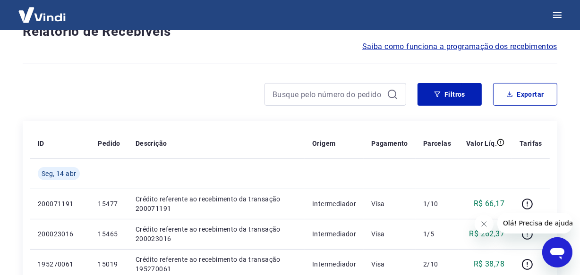
scroll to position [818, 0]
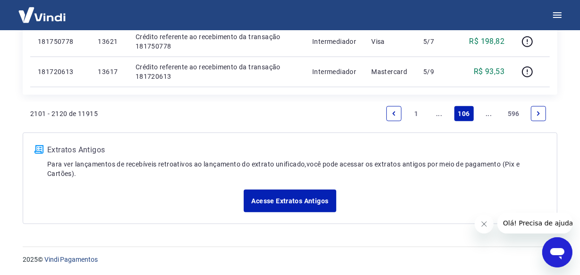
click at [543, 120] on li "Pagination" at bounding box center [538, 114] width 23 height 23
click at [540, 115] on icon "Next page" at bounding box center [538, 114] width 7 height 7
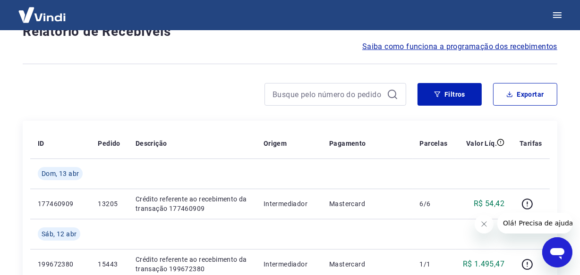
scroll to position [848, 0]
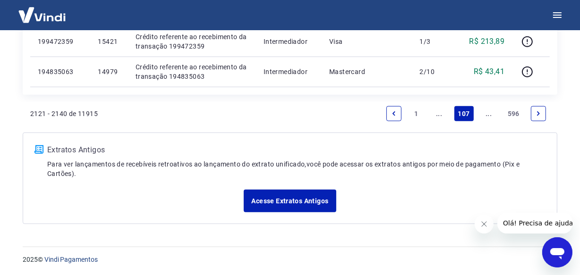
click at [537, 109] on link "Next page" at bounding box center [538, 113] width 15 height 15
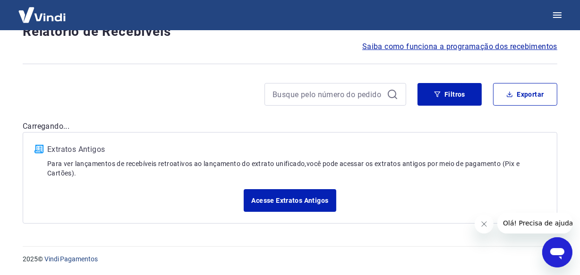
scroll to position [818, 0]
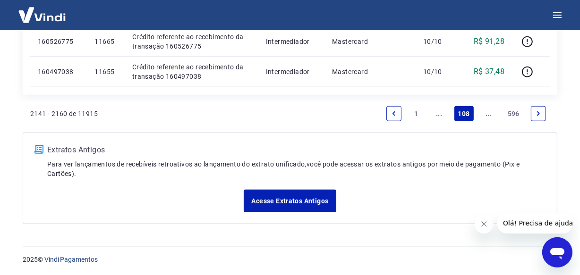
click at [539, 113] on icon "Next page" at bounding box center [538, 114] width 3 height 4
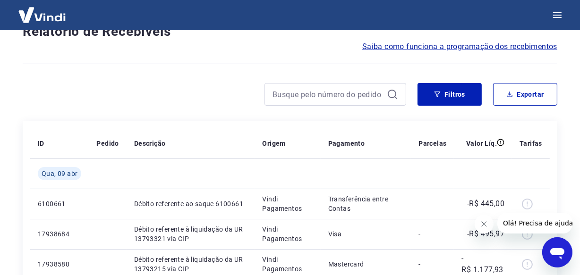
scroll to position [818, 0]
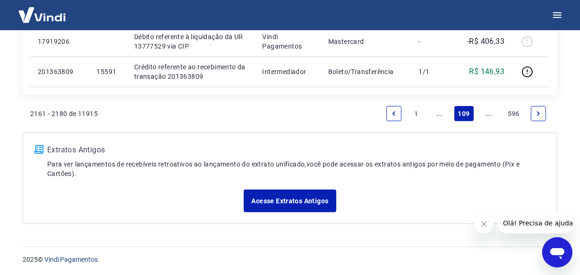
click at [537, 114] on icon "Next page" at bounding box center [538, 114] width 7 height 7
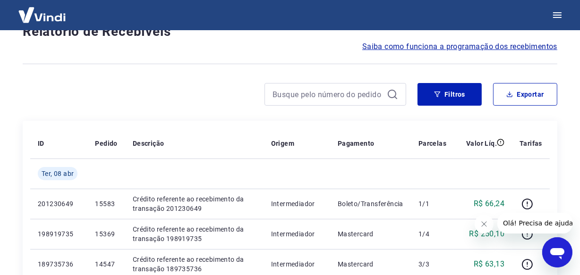
scroll to position [818, 0]
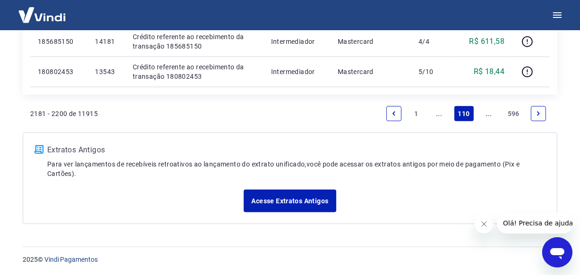
click at [536, 114] on icon "Next page" at bounding box center [538, 114] width 7 height 7
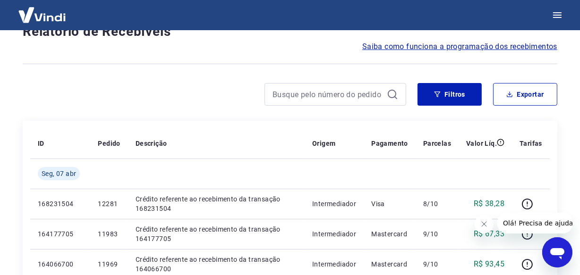
scroll to position [848, 0]
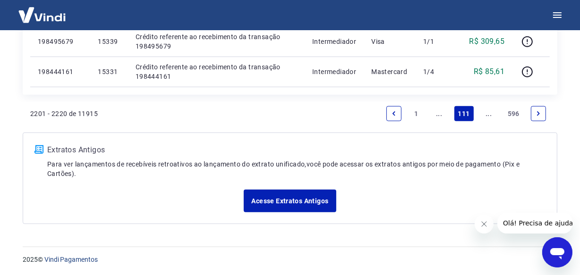
click at [537, 114] on icon "Next page" at bounding box center [538, 114] width 7 height 7
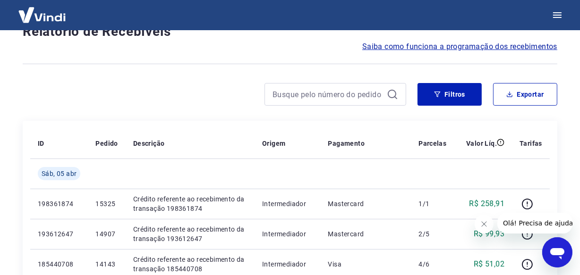
scroll to position [818, 0]
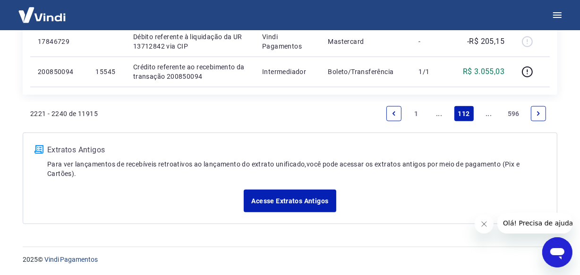
click at [537, 114] on icon "Next page" at bounding box center [538, 114] width 7 height 7
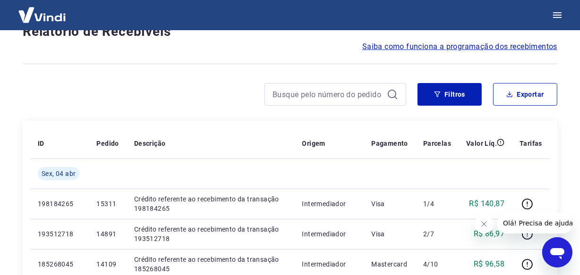
scroll to position [848, 0]
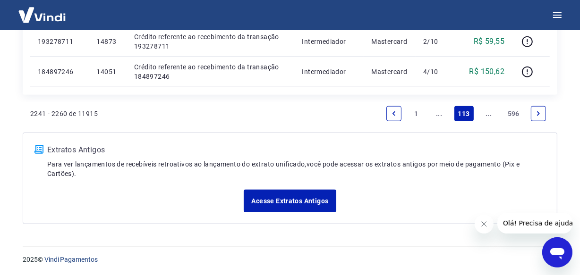
click at [537, 114] on icon "Next page" at bounding box center [538, 114] width 7 height 7
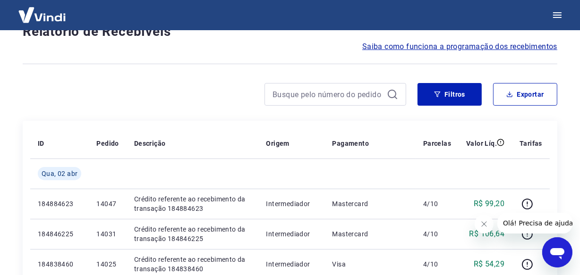
scroll to position [818, 0]
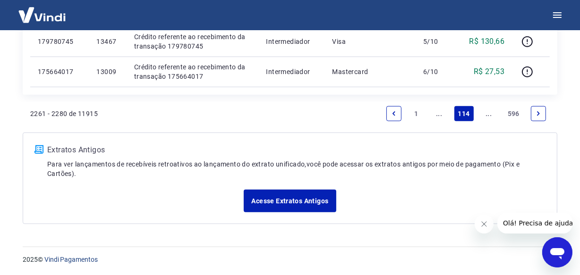
click at [539, 114] on icon "Next page" at bounding box center [538, 114] width 7 height 7
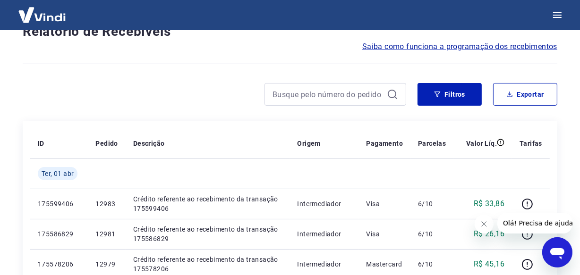
scroll to position [818, 0]
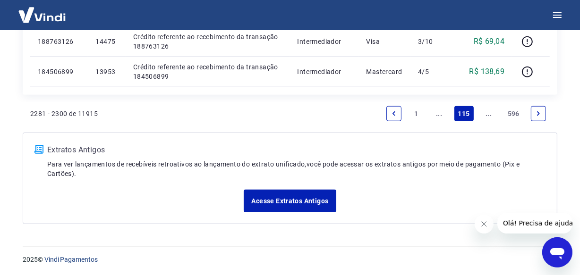
click at [535, 114] on icon "Next page" at bounding box center [538, 114] width 7 height 7
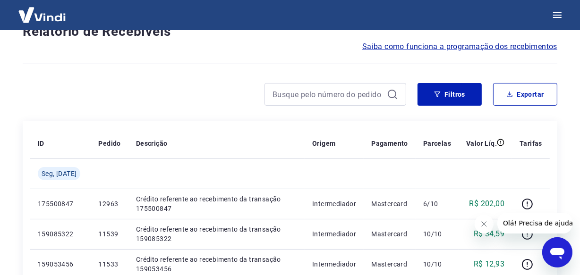
scroll to position [818, 0]
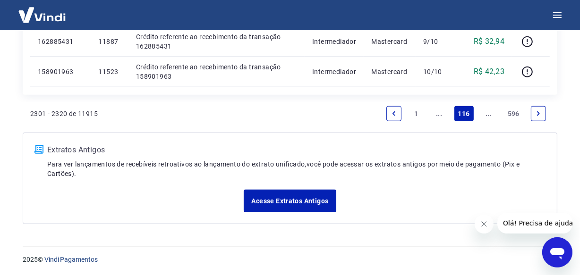
click at [534, 114] on link "Next page" at bounding box center [538, 113] width 15 height 15
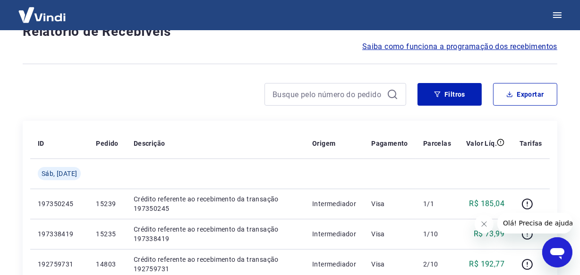
scroll to position [788, 0]
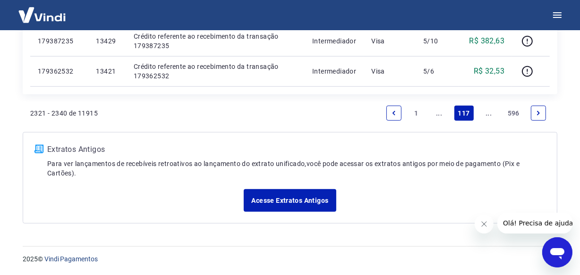
click at [534, 114] on link "Next page" at bounding box center [538, 113] width 15 height 15
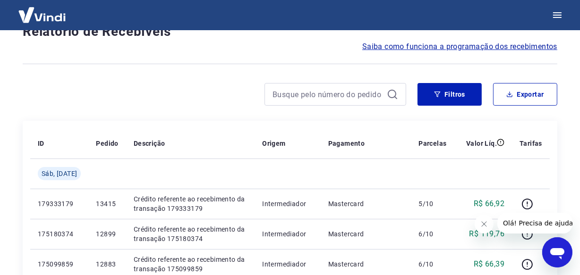
scroll to position [818, 0]
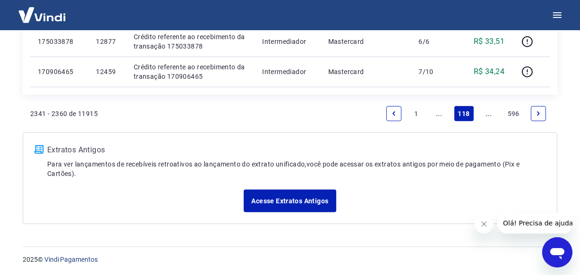
click at [534, 114] on link "Next page" at bounding box center [538, 113] width 15 height 15
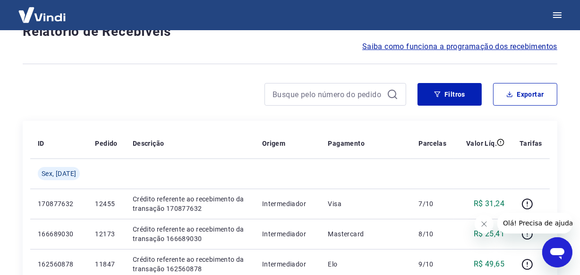
scroll to position [818, 0]
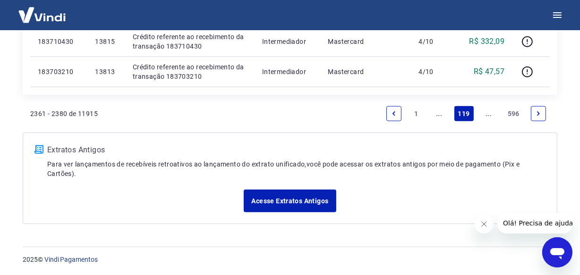
click at [535, 118] on link "Next page" at bounding box center [538, 113] width 15 height 15
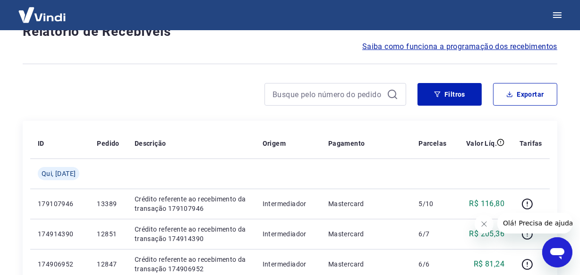
scroll to position [848, 0]
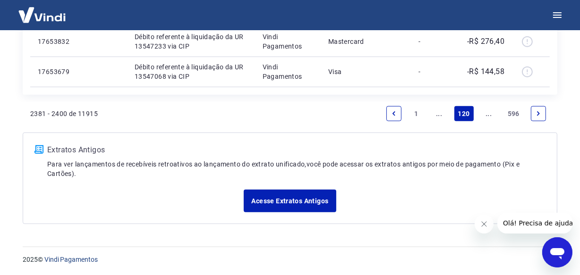
click at [537, 115] on icon "Next page" at bounding box center [538, 114] width 7 height 7
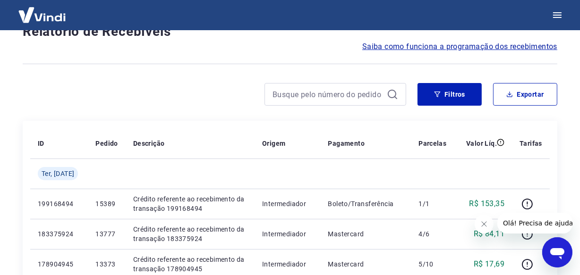
scroll to position [818, 0]
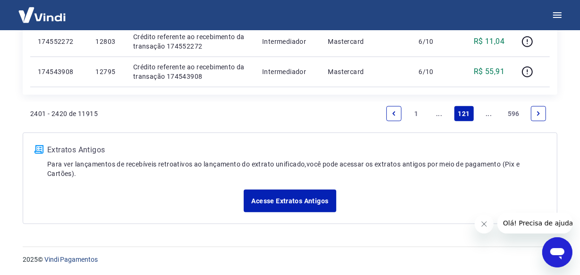
click at [535, 117] on link "Next page" at bounding box center [538, 113] width 15 height 15
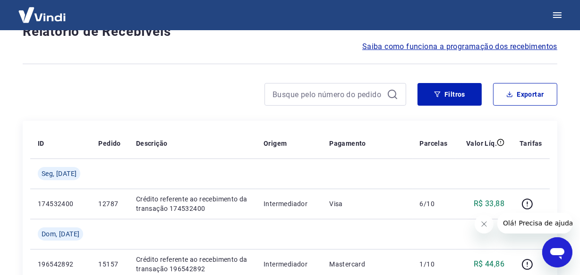
scroll to position [879, 0]
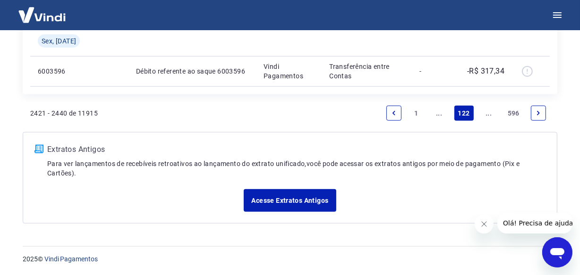
click at [539, 113] on icon "Next page" at bounding box center [538, 113] width 3 height 4
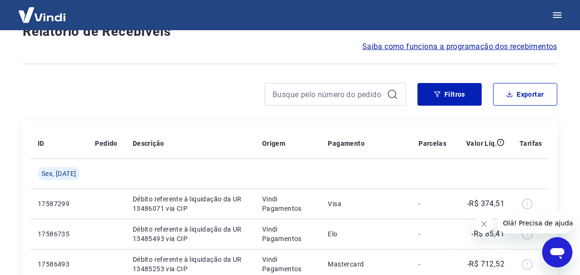
scroll to position [818, 0]
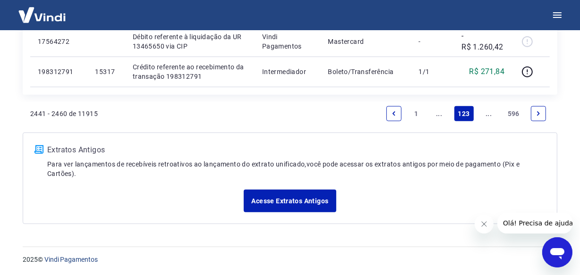
click at [539, 114] on icon "Next page" at bounding box center [538, 114] width 3 height 4
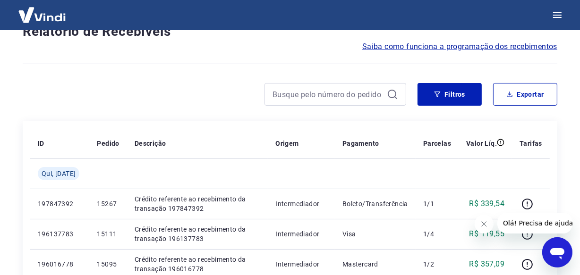
scroll to position [848, 0]
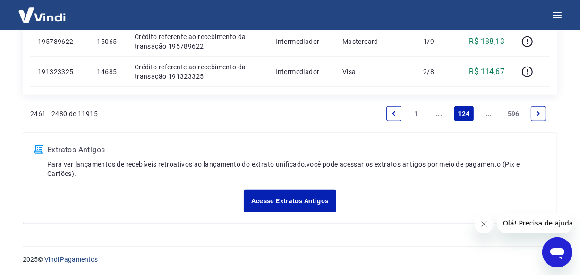
click at [539, 114] on icon "Next page" at bounding box center [538, 114] width 3 height 4
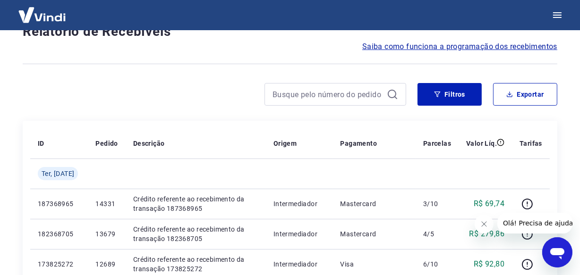
scroll to position [818, 0]
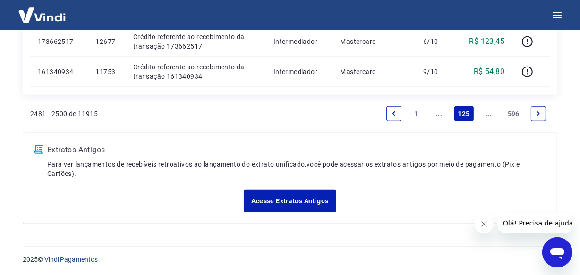
click at [539, 114] on icon "Next page" at bounding box center [538, 114] width 3 height 4
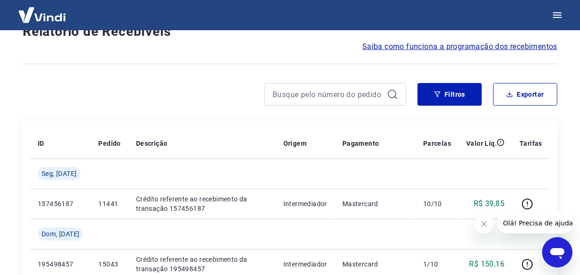
scroll to position [848, 0]
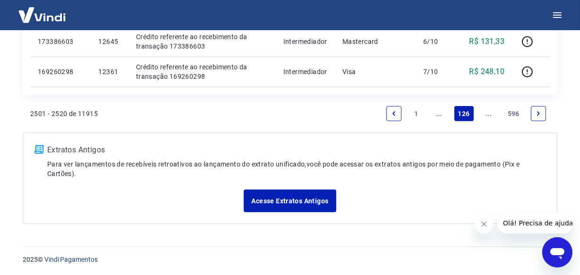
click at [539, 120] on link "Next page" at bounding box center [538, 113] width 15 height 15
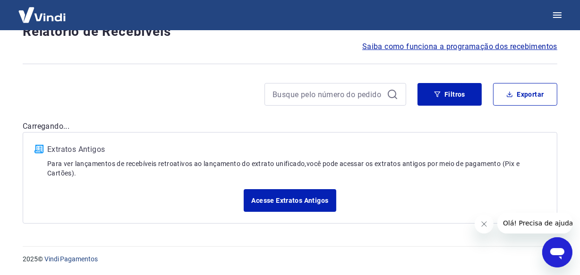
scroll to position [848, 0]
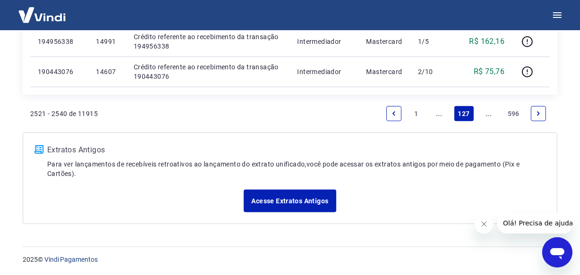
click at [538, 119] on link "Next page" at bounding box center [538, 113] width 15 height 15
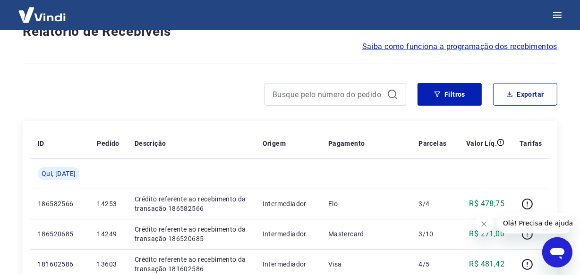
scroll to position [818, 0]
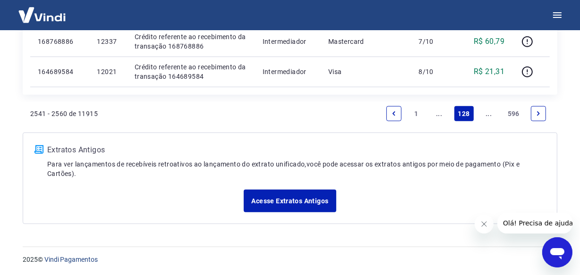
click at [534, 116] on link "Next page" at bounding box center [538, 113] width 15 height 15
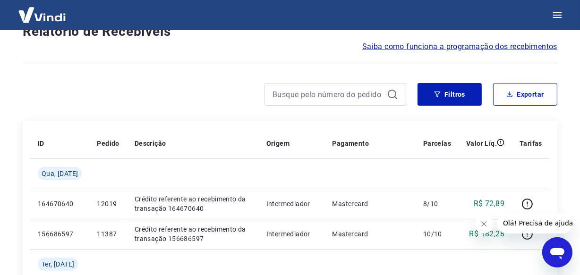
scroll to position [848, 0]
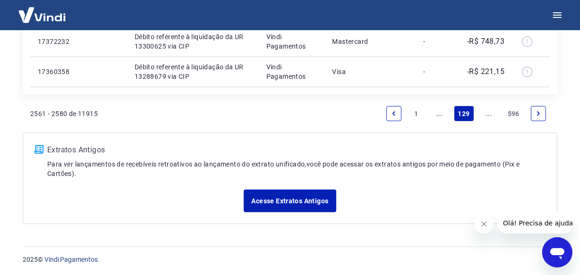
click at [537, 116] on icon "Next page" at bounding box center [538, 114] width 7 height 7
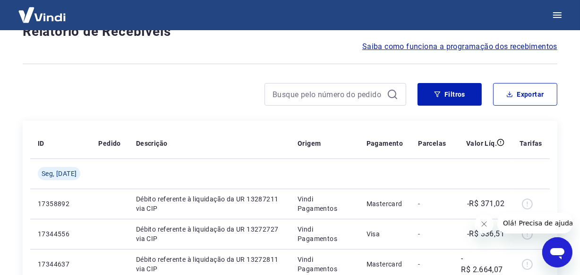
scroll to position [818, 0]
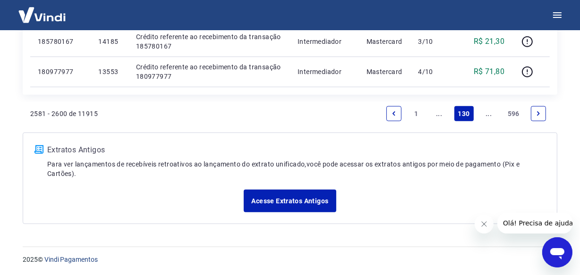
click at [537, 116] on icon "Next page" at bounding box center [538, 114] width 7 height 7
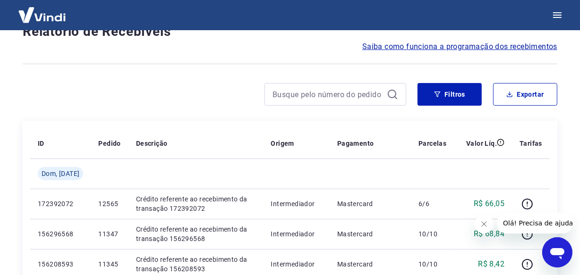
scroll to position [848, 0]
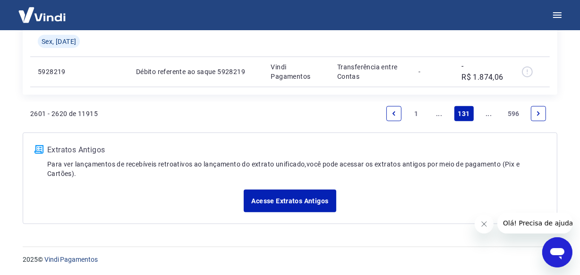
click at [538, 115] on icon "Next page" at bounding box center [538, 114] width 3 height 4
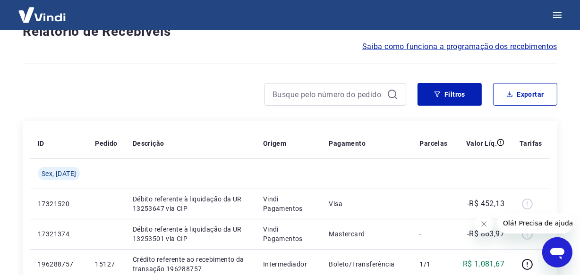
scroll to position [818, 0]
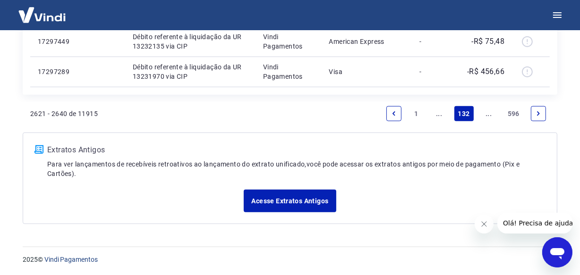
click at [537, 115] on icon "Next page" at bounding box center [538, 114] width 7 height 7
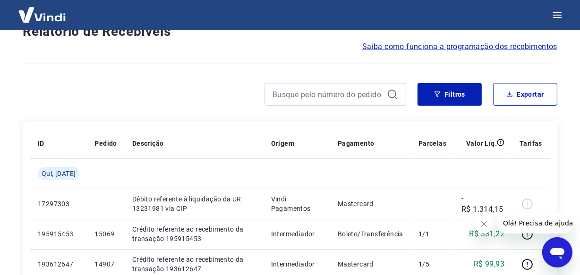
scroll to position [788, 0]
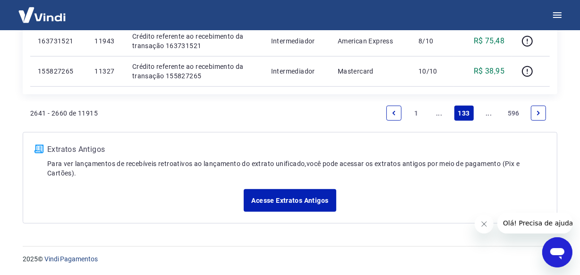
click at [537, 115] on icon "Next page" at bounding box center [538, 113] width 7 height 7
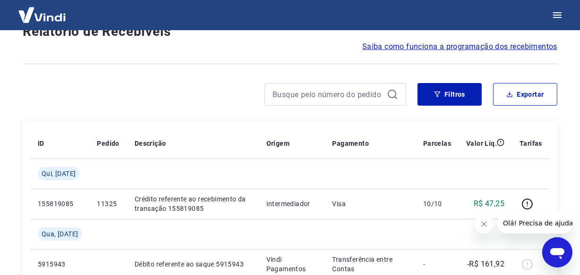
scroll to position [848, 0]
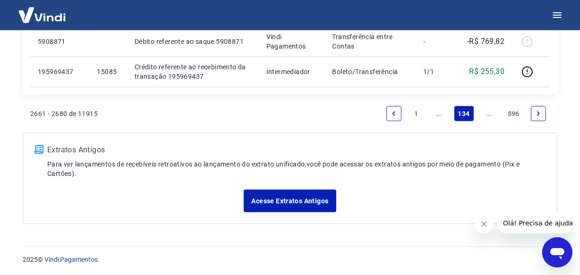
click at [537, 115] on icon "Next page" at bounding box center [538, 114] width 7 height 7
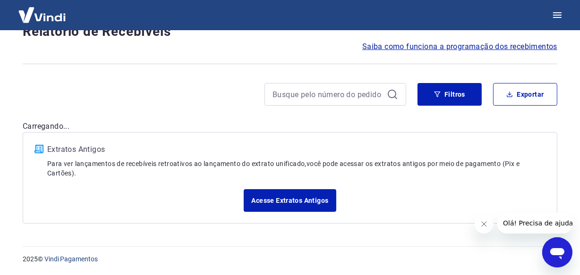
scroll to position [848, 0]
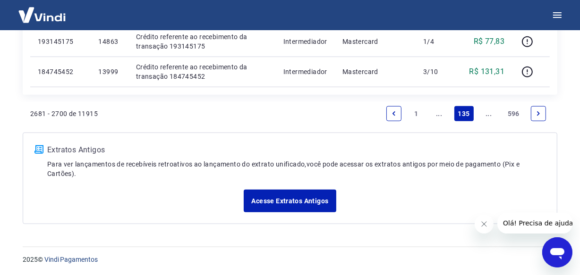
click at [537, 115] on icon "Next page" at bounding box center [538, 114] width 7 height 7
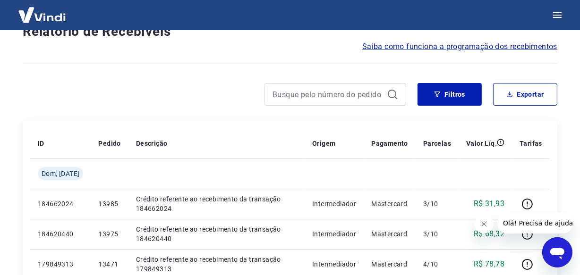
scroll to position [818, 0]
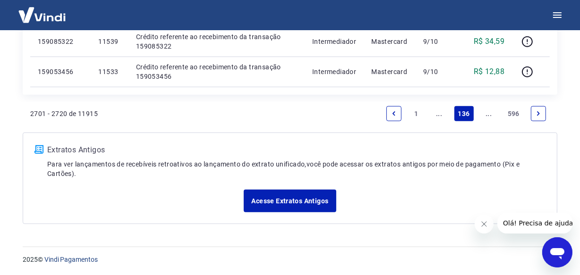
click at [537, 115] on icon "Next page" at bounding box center [538, 114] width 7 height 7
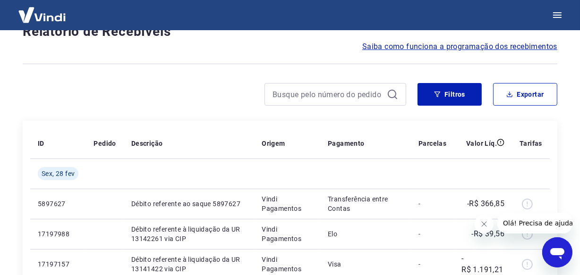
scroll to position [788, 0]
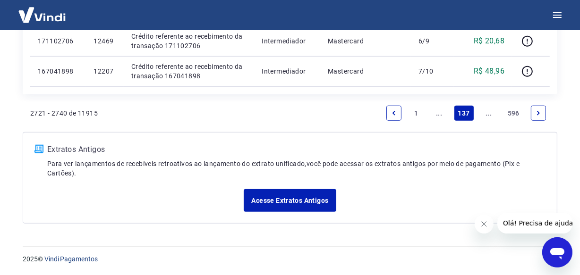
click at [537, 115] on icon "Next page" at bounding box center [538, 113] width 7 height 7
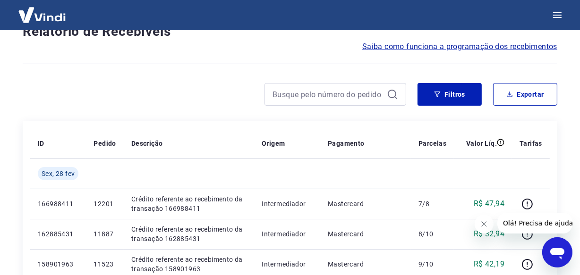
scroll to position [818, 0]
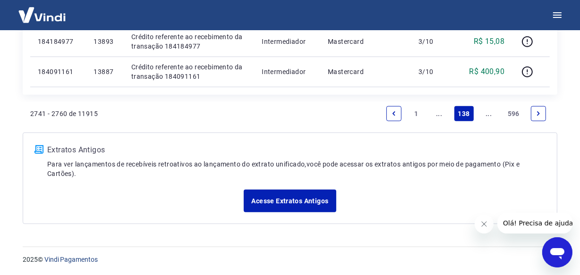
click at [537, 115] on icon "Next page" at bounding box center [538, 114] width 7 height 7
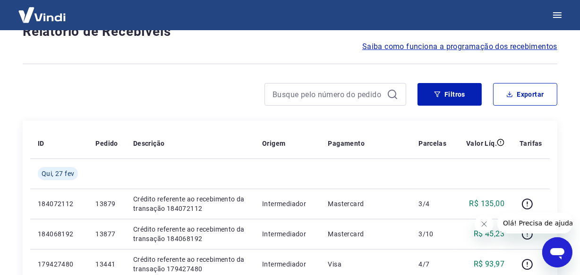
scroll to position [818, 0]
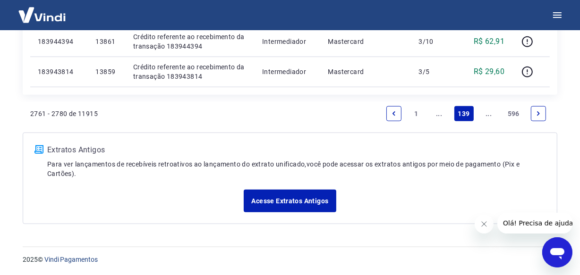
click at [537, 115] on icon "Next page" at bounding box center [538, 114] width 7 height 7
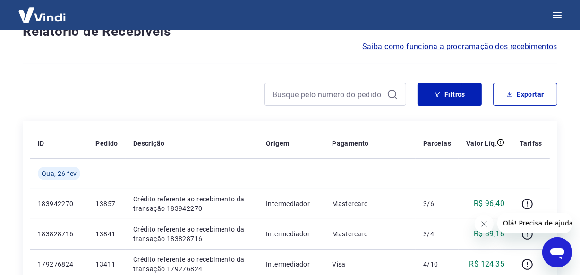
scroll to position [818, 0]
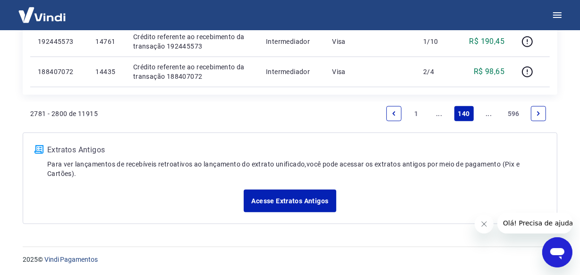
click at [537, 115] on icon "Next page" at bounding box center [538, 114] width 7 height 7
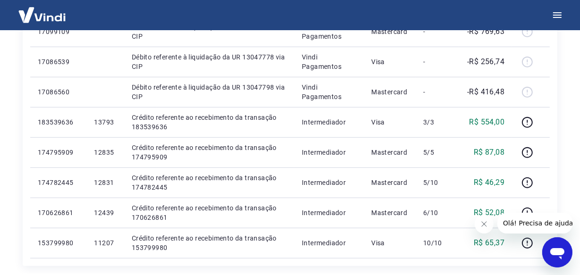
scroll to position [689, 0]
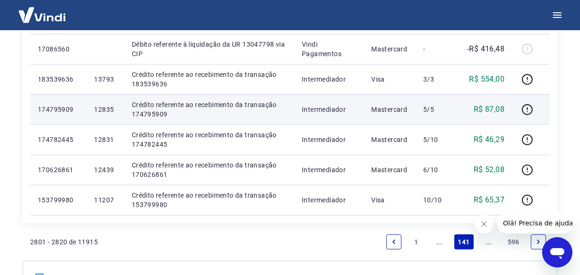
click at [111, 111] on p "12835" at bounding box center [105, 109] width 22 height 9
click at [110, 111] on p "12835" at bounding box center [105, 109] width 22 height 9
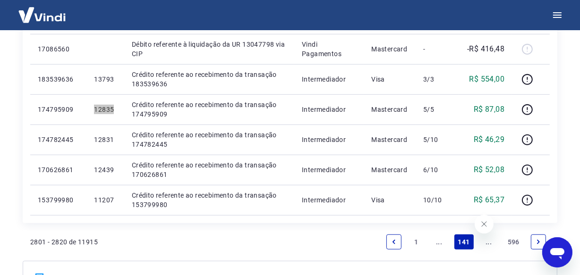
scroll to position [689, 0]
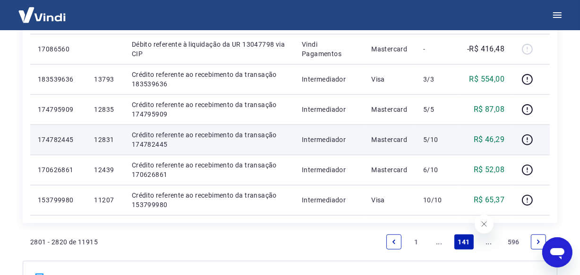
click at [100, 138] on p "12831" at bounding box center [105, 139] width 22 height 9
copy p "12831"
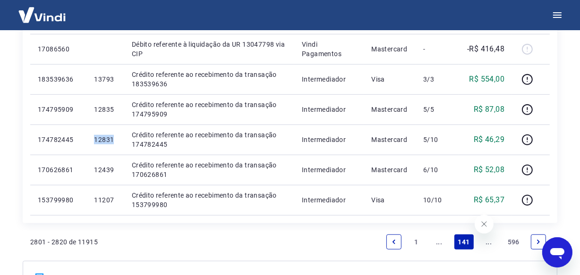
copy p "12831"
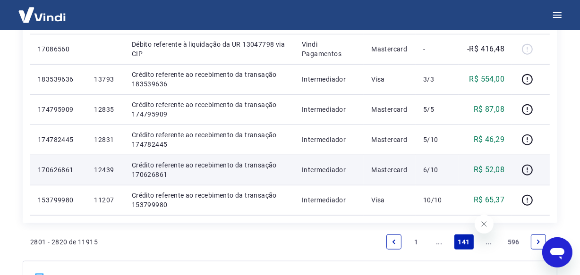
click at [107, 167] on p "12439" at bounding box center [105, 169] width 22 height 9
copy p "12439"
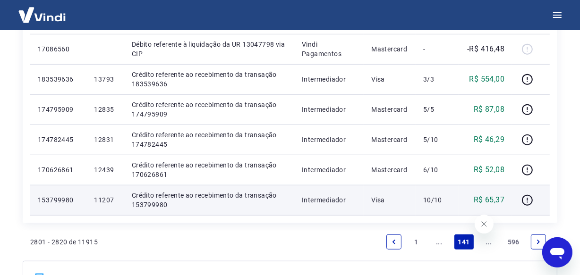
click at [108, 201] on p "11207" at bounding box center [105, 200] width 22 height 9
copy p "11207"
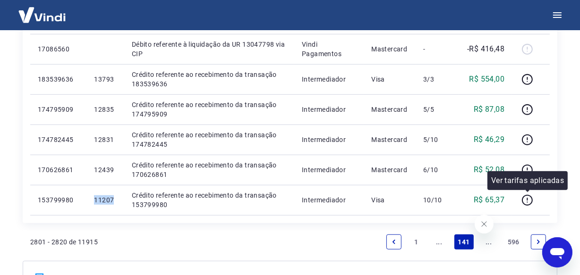
scroll to position [775, 0]
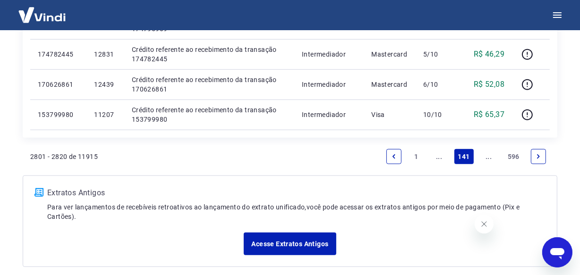
click at [538, 147] on li "Pagination" at bounding box center [538, 157] width 23 height 23
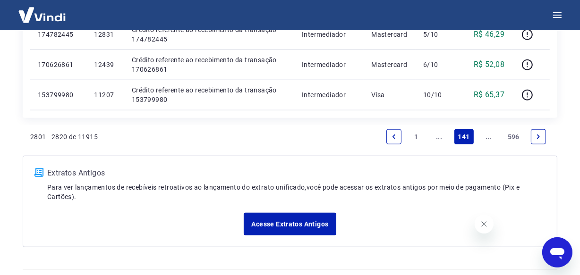
scroll to position [818, 0]
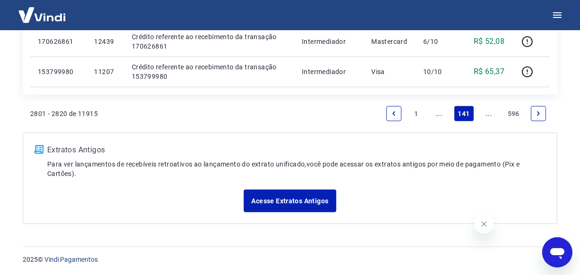
click at [538, 112] on icon "Next page" at bounding box center [538, 114] width 3 height 4
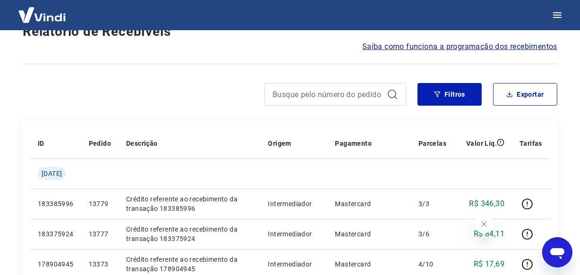
scroll to position [848, 0]
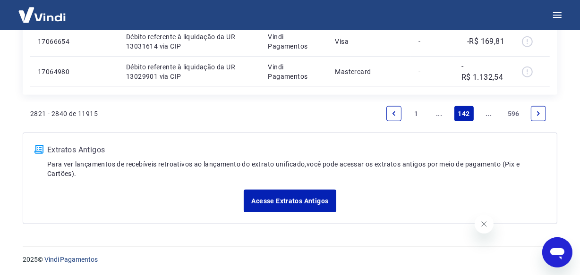
click at [228, 111] on div "2821 - 2840 de 11915 1 ... 142 ... 596" at bounding box center [290, 114] width 520 height 23
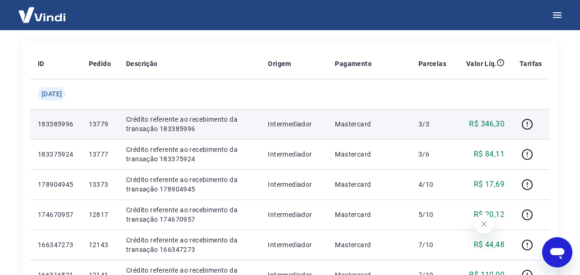
click at [108, 122] on p "13779" at bounding box center [100, 124] width 22 height 9
copy p "13779"
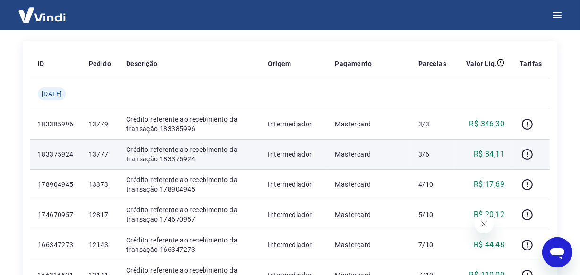
click at [107, 152] on p "13777" at bounding box center [100, 154] width 22 height 9
copy p "13777"
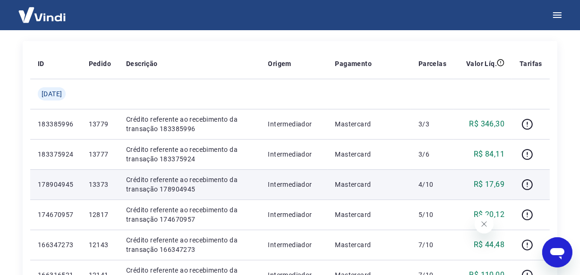
click at [99, 184] on p "13373" at bounding box center [100, 184] width 22 height 9
copy p "13373"
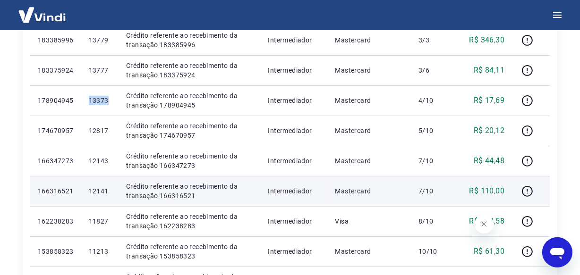
scroll to position [247, 0]
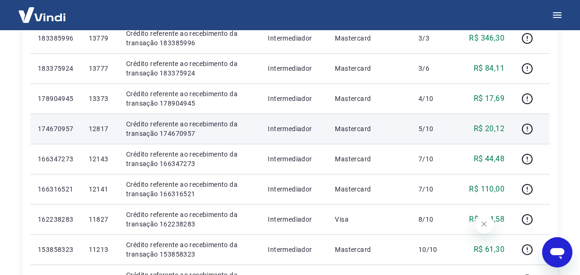
click at [105, 128] on p "12817" at bounding box center [100, 128] width 22 height 9
copy p "12817"
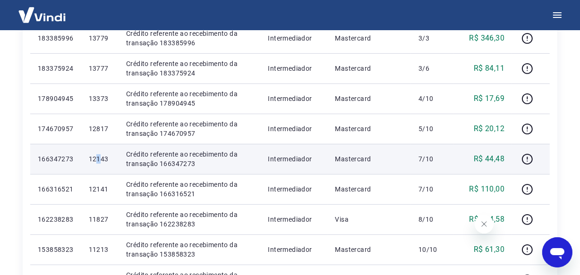
click at [107, 158] on p "12143" at bounding box center [100, 159] width 22 height 9
copy p "1"
click at [111, 161] on p "12143" at bounding box center [100, 159] width 22 height 9
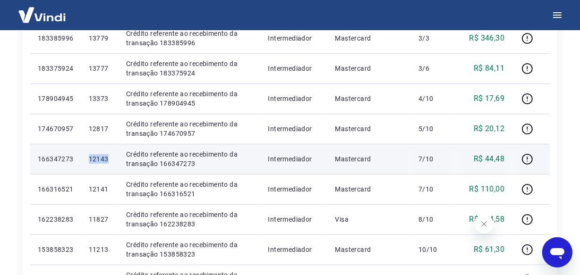
copy p "12143"
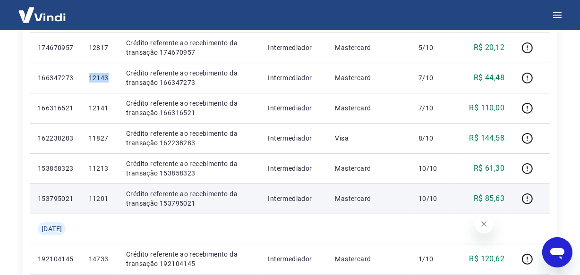
scroll to position [333, 0]
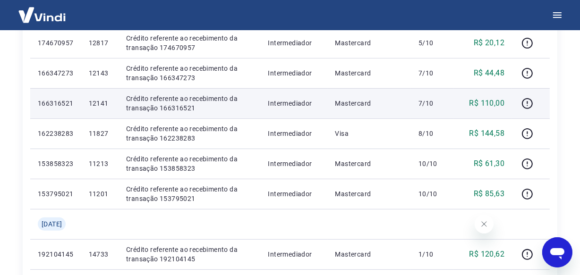
click at [109, 106] on p "12141" at bounding box center [100, 103] width 22 height 9
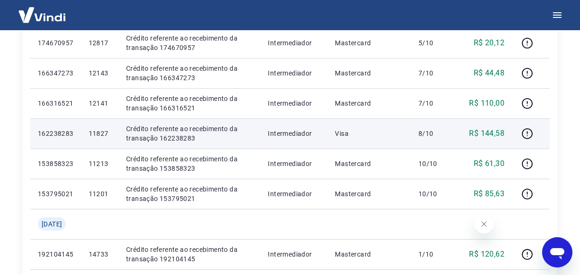
click at [103, 134] on p "11827" at bounding box center [100, 133] width 22 height 9
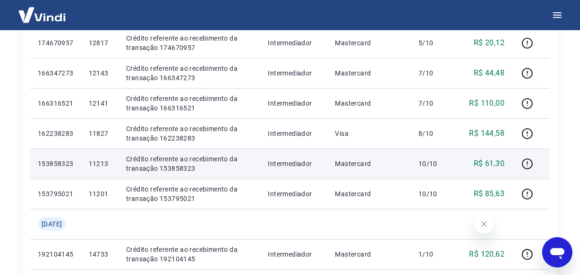
click at [111, 161] on p "11213" at bounding box center [100, 163] width 22 height 9
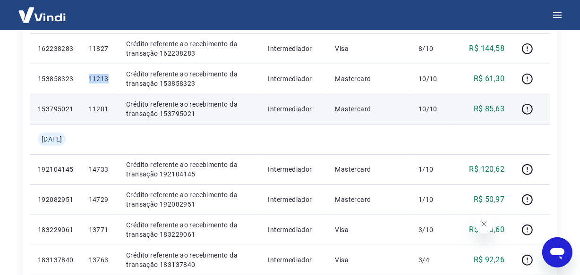
scroll to position [419, 0]
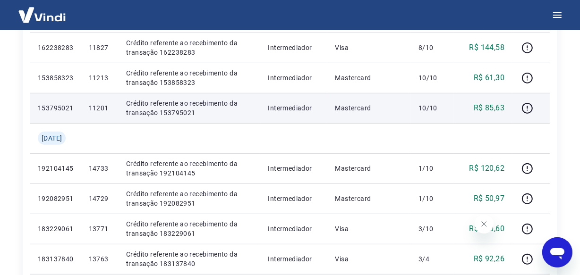
click at [111, 104] on p "11201" at bounding box center [100, 107] width 22 height 9
click at [111, 106] on p "11201" at bounding box center [100, 107] width 22 height 9
click at [111, 104] on p "11201" at bounding box center [100, 107] width 22 height 9
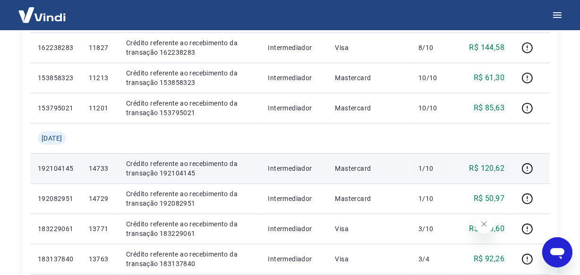
click at [107, 169] on p "14733" at bounding box center [100, 168] width 22 height 9
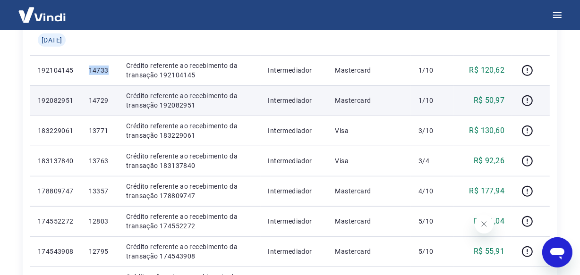
scroll to position [548, 0]
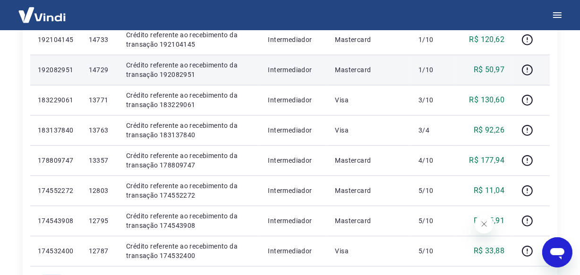
click at [107, 71] on p "14729" at bounding box center [100, 69] width 22 height 9
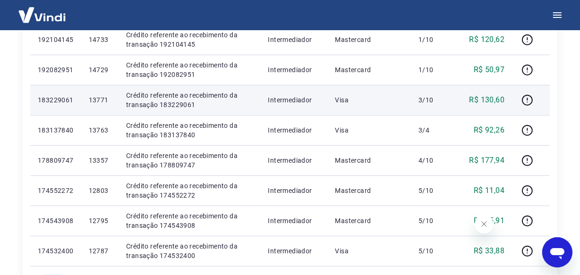
click at [105, 103] on p "13771" at bounding box center [100, 99] width 22 height 9
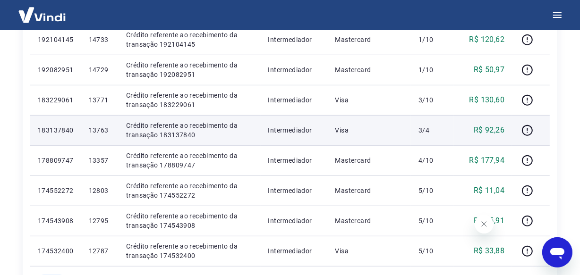
click at [110, 130] on p "13763" at bounding box center [100, 130] width 22 height 9
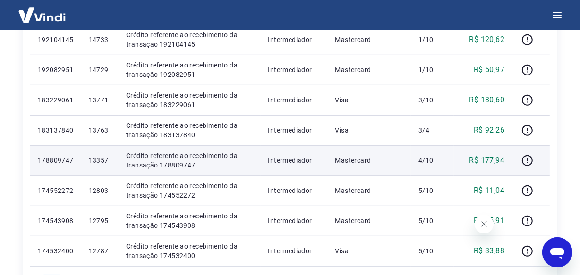
click at [107, 163] on p "13357" at bounding box center [100, 160] width 22 height 9
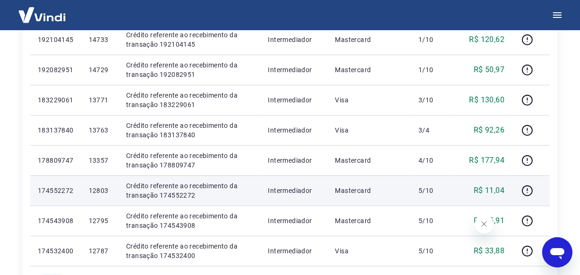
click at [106, 193] on p "12803" at bounding box center [100, 190] width 22 height 9
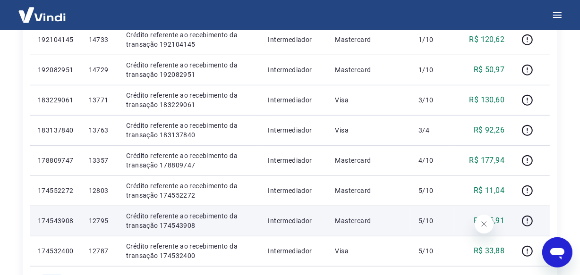
click at [101, 222] on p "12795" at bounding box center [100, 220] width 22 height 9
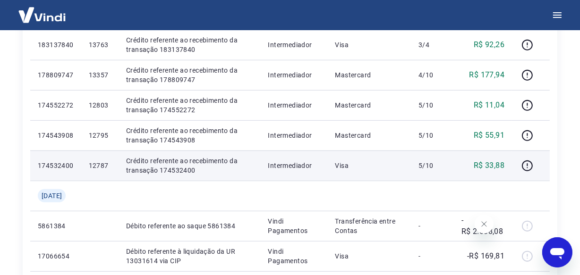
click at [104, 166] on p "12787" at bounding box center [100, 165] width 22 height 9
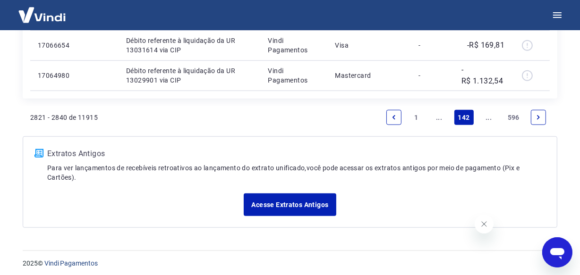
scroll to position [848, 0]
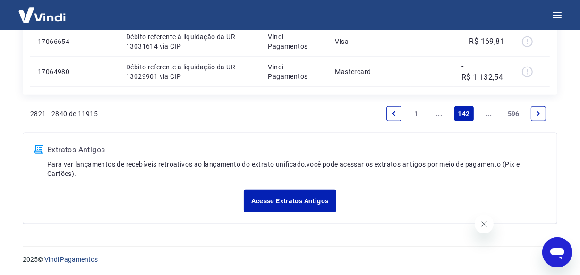
click at [538, 115] on icon "Next page" at bounding box center [538, 114] width 7 height 7
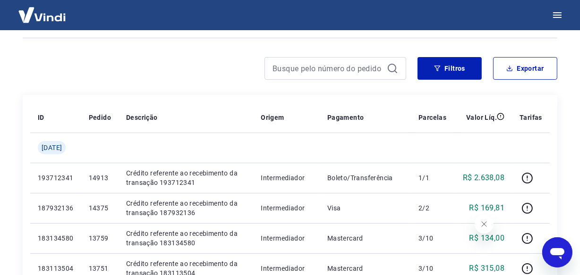
scroll to position [172, 0]
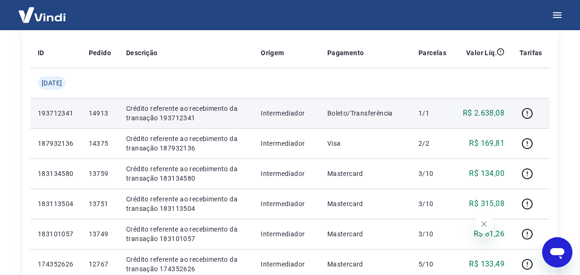
click at [111, 113] on p "14913" at bounding box center [100, 113] width 22 height 9
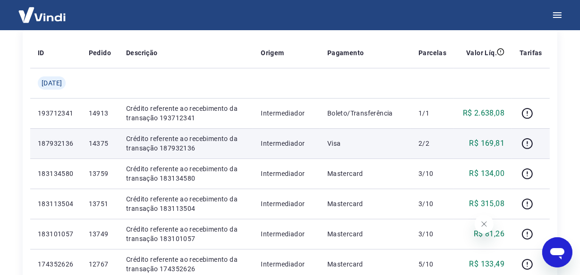
click at [110, 140] on p "14375" at bounding box center [100, 143] width 22 height 9
click at [108, 143] on p "14375" at bounding box center [100, 143] width 22 height 9
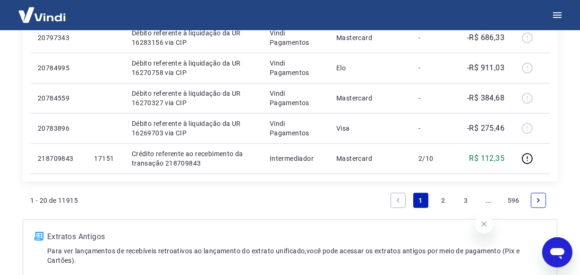
scroll to position [816, 0]
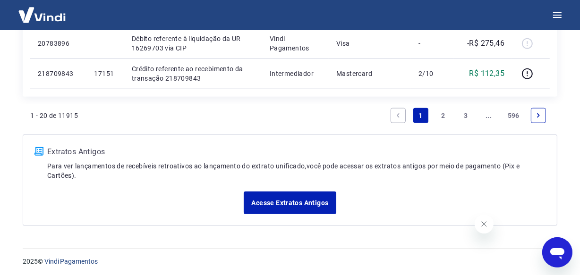
click at [536, 111] on link "Next page" at bounding box center [538, 115] width 15 height 15
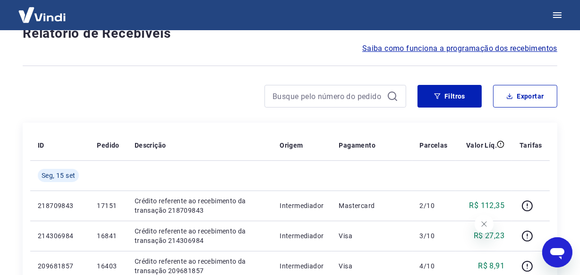
scroll to position [846, 0]
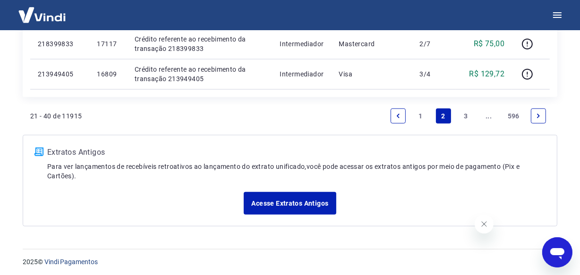
click at [536, 111] on link "Next page" at bounding box center [538, 116] width 15 height 15
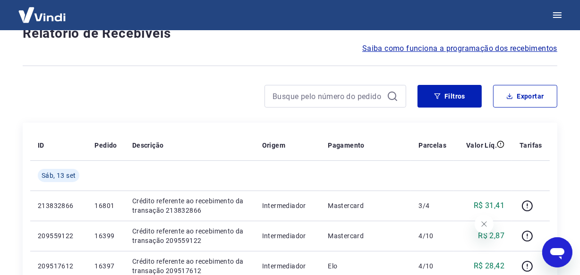
scroll to position [816, 0]
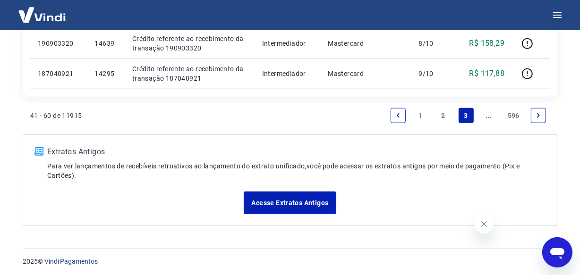
click at [536, 113] on icon "Next page" at bounding box center [538, 115] width 7 height 7
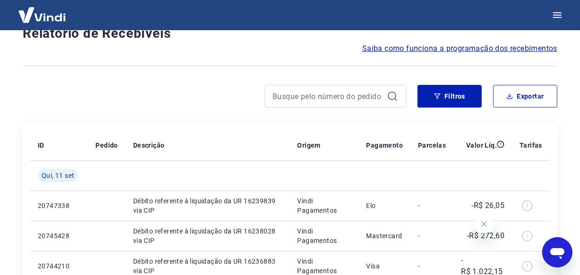
scroll to position [816, 0]
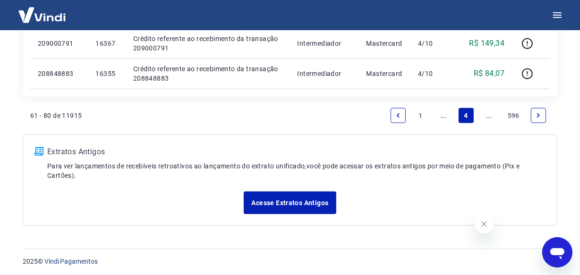
click at [537, 116] on icon "Next page" at bounding box center [538, 115] width 7 height 7
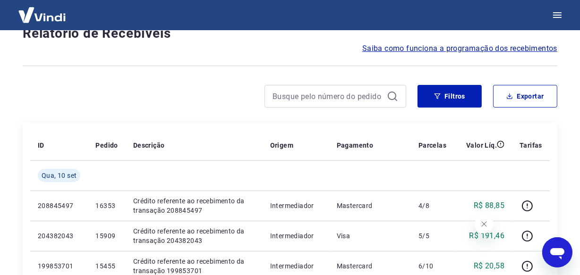
scroll to position [846, 0]
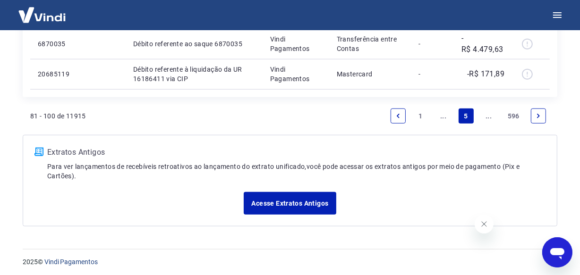
click at [533, 117] on link "Next page" at bounding box center [538, 116] width 15 height 15
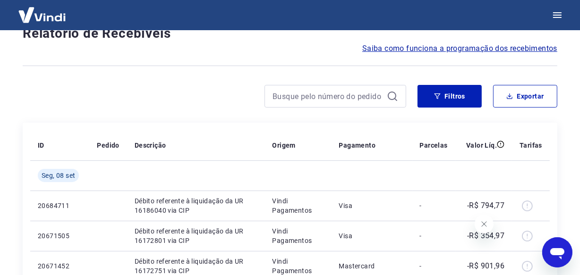
scroll to position [816, 0]
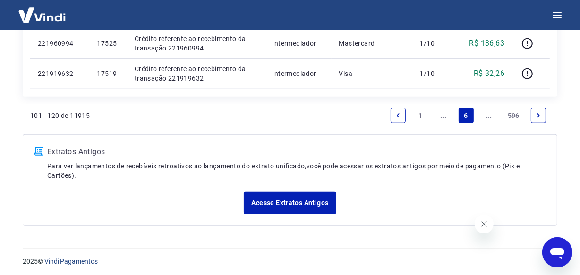
click at [541, 117] on icon "Next page" at bounding box center [538, 115] width 7 height 7
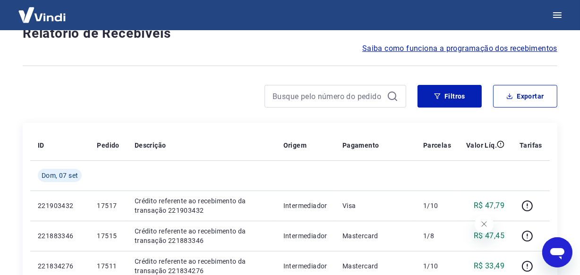
scroll to position [816, 0]
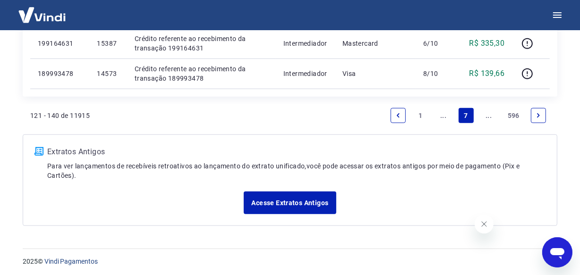
click at [541, 117] on icon "Next page" at bounding box center [538, 115] width 7 height 7
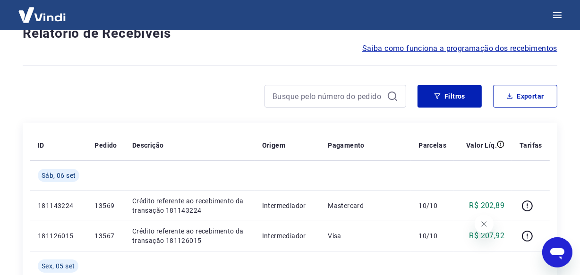
scroll to position [846, 0]
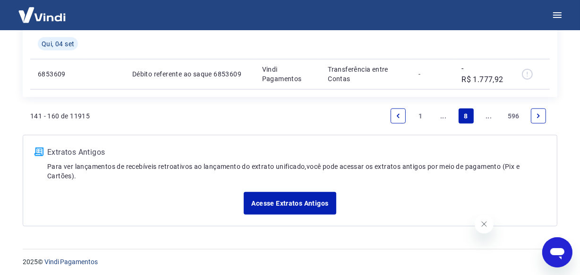
click at [541, 117] on icon "Next page" at bounding box center [538, 116] width 7 height 7
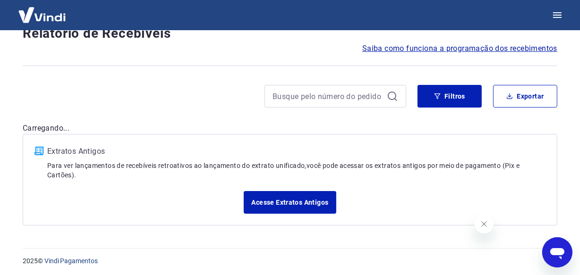
scroll to position [816, 0]
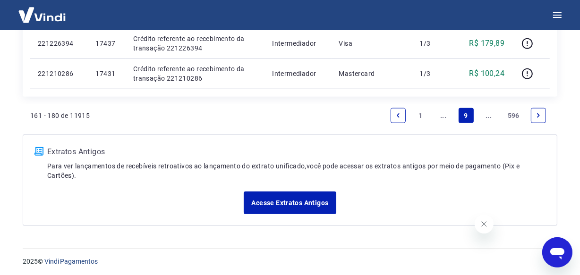
click at [540, 120] on link "Next page" at bounding box center [538, 115] width 15 height 15
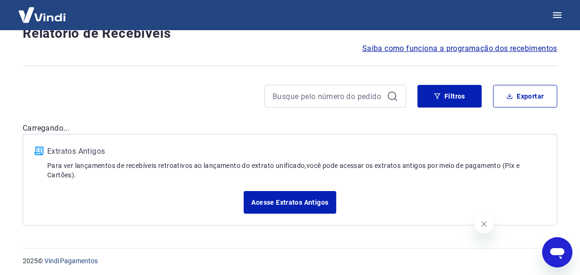
scroll to position [816, 0]
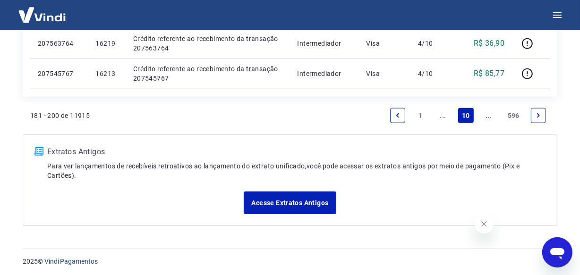
click at [540, 120] on link "Next page" at bounding box center [538, 115] width 15 height 15
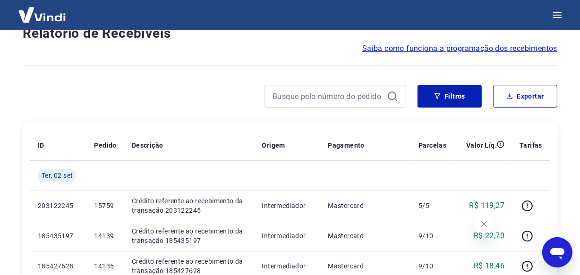
scroll to position [816, 0]
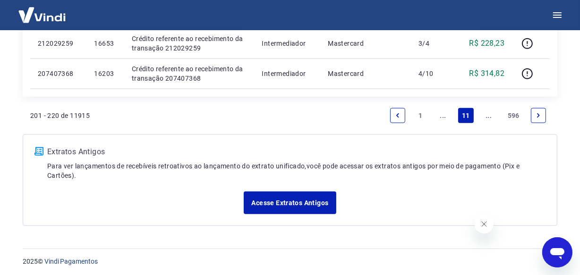
click at [534, 113] on link "Next page" at bounding box center [538, 115] width 15 height 15
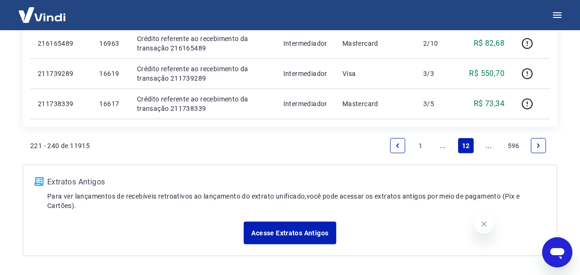
scroll to position [846, 0]
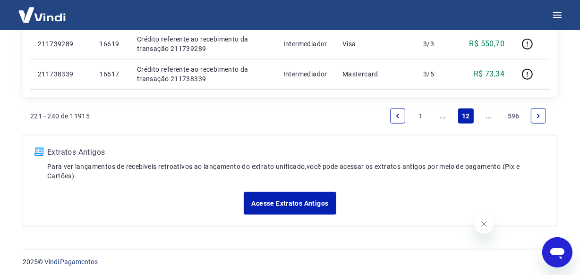
click at [536, 113] on icon "Next page" at bounding box center [538, 116] width 7 height 7
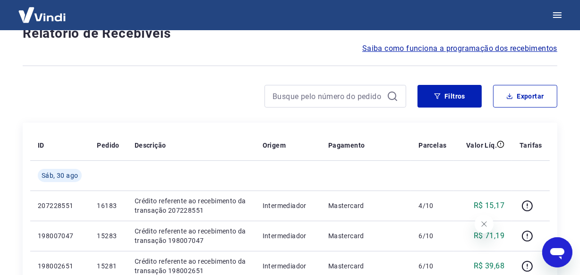
scroll to position [816, 0]
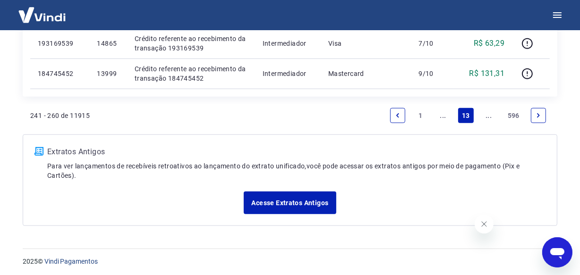
click at [537, 113] on icon "Next page" at bounding box center [538, 115] width 7 height 7
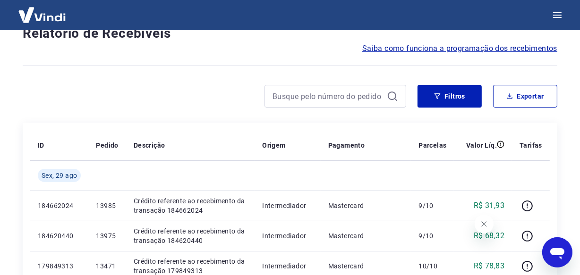
scroll to position [816, 0]
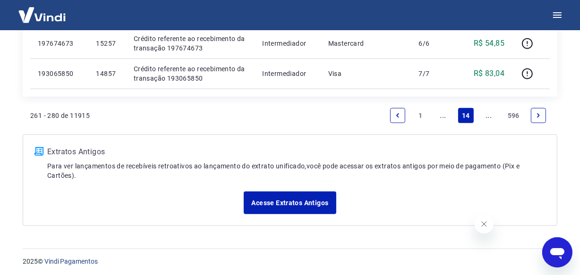
click at [539, 119] on link "Next page" at bounding box center [538, 115] width 15 height 15
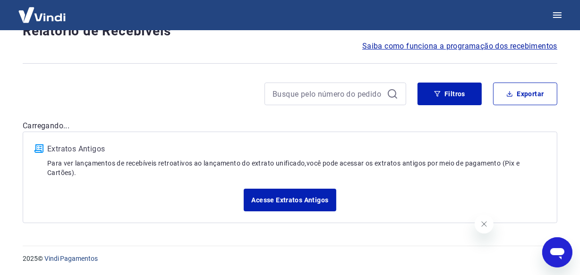
click at [539, 119] on div "Após o envio das liquidações aparecerem no Relatório de Recebíveis, elas podem …" at bounding box center [290, 92] width 558 height 286
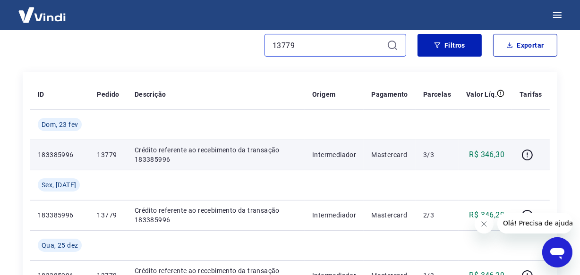
scroll to position [129, 0]
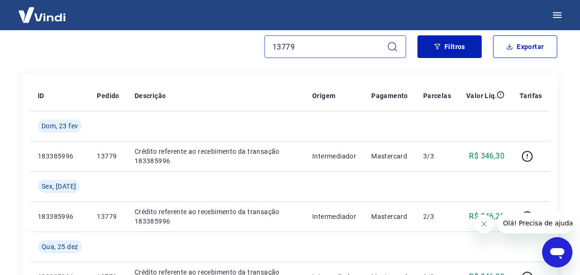
click at [293, 49] on input "13779" at bounding box center [328, 47] width 111 height 14
paste input "1213"
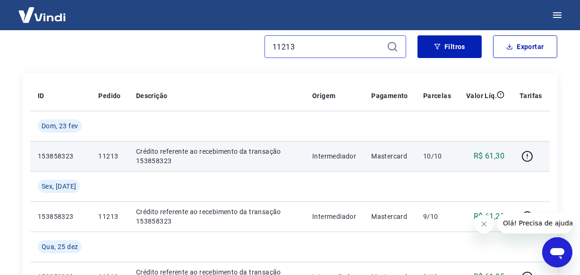
scroll to position [172, 0]
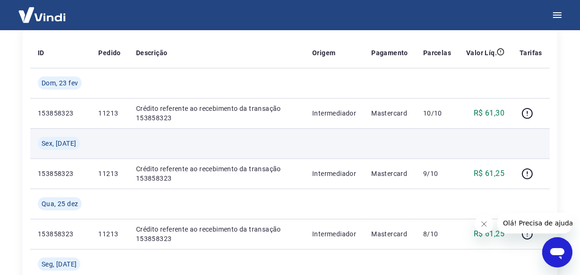
click at [215, 135] on td at bounding box center [217, 144] width 176 height 30
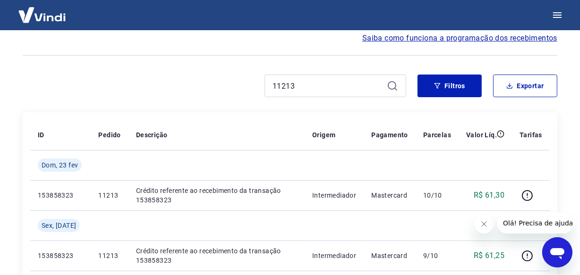
scroll to position [0, 0]
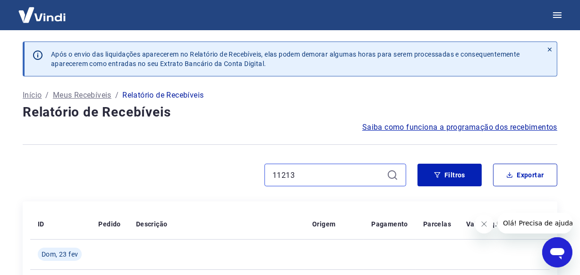
click at [297, 179] on input "11213" at bounding box center [328, 175] width 111 height 14
paste input "01"
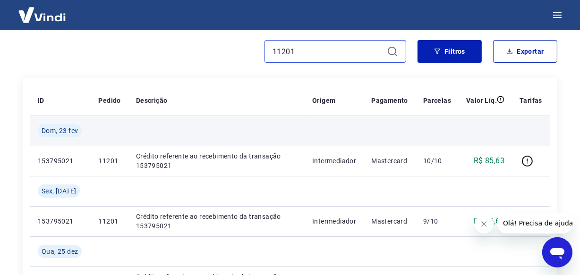
scroll to position [167, 0]
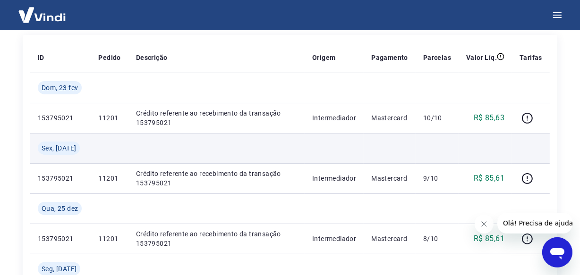
type input "11201"
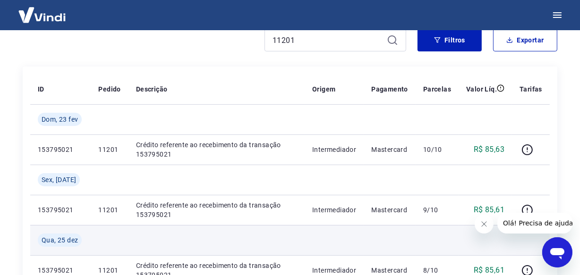
scroll to position [120, 0]
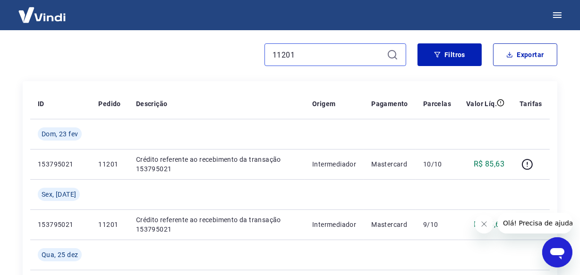
click at [304, 52] on input "11201" at bounding box center [328, 55] width 111 height 14
paste input "4733"
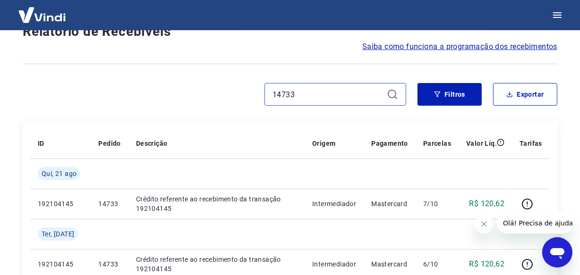
scroll to position [120, 0]
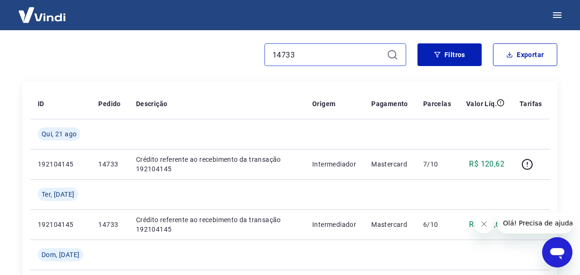
click at [317, 60] on input "14733" at bounding box center [328, 55] width 111 height 14
paste input "29"
click at [317, 54] on input "14729" at bounding box center [328, 55] width 111 height 14
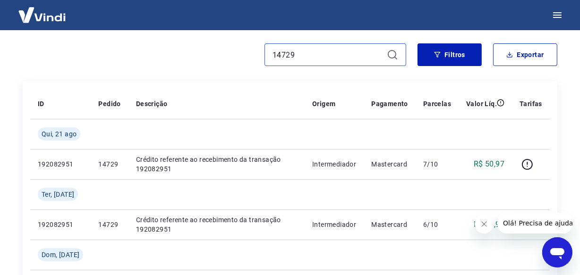
paste input "3771"
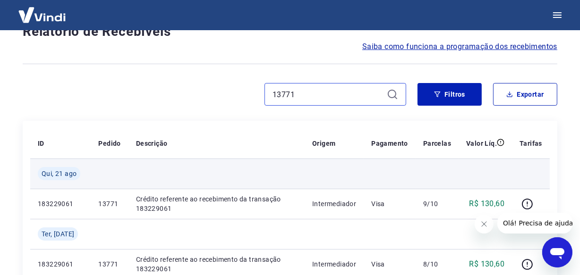
scroll to position [120, 0]
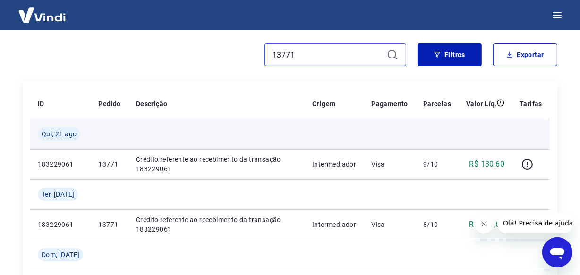
type input "13771"
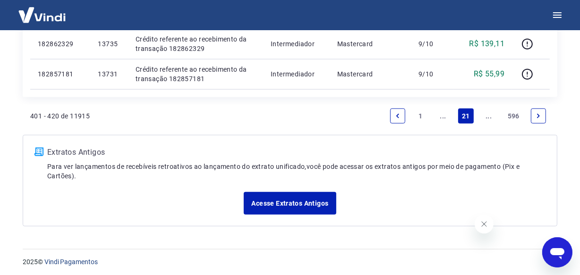
click at [542, 113] on icon "Next page" at bounding box center [538, 116] width 7 height 7
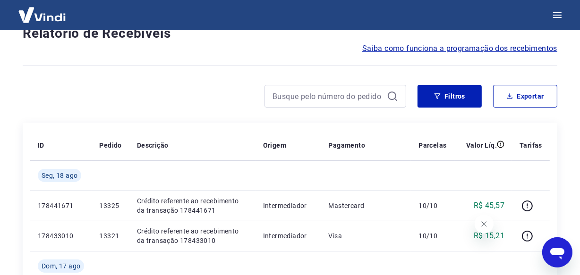
scroll to position [877, 0]
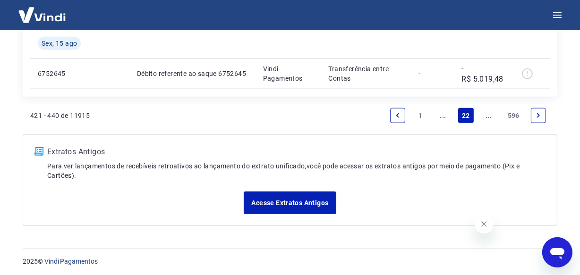
click at [540, 115] on icon "Next page" at bounding box center [538, 115] width 3 height 4
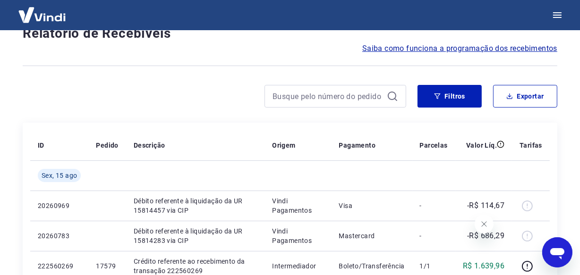
scroll to position [816, 0]
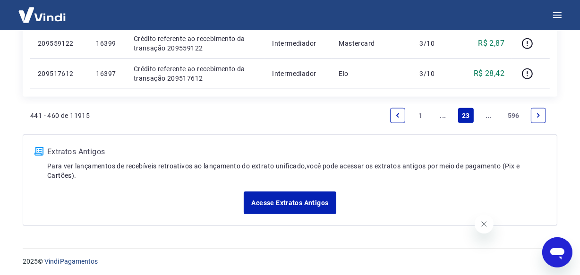
click at [540, 115] on icon "Next page" at bounding box center [538, 115] width 3 height 4
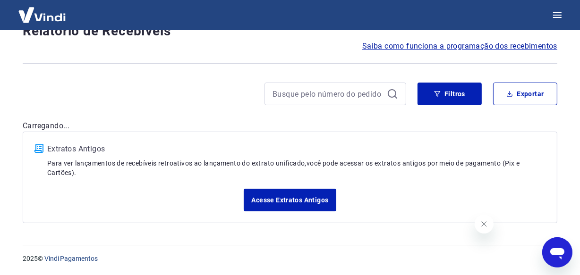
scroll to position [79, 0]
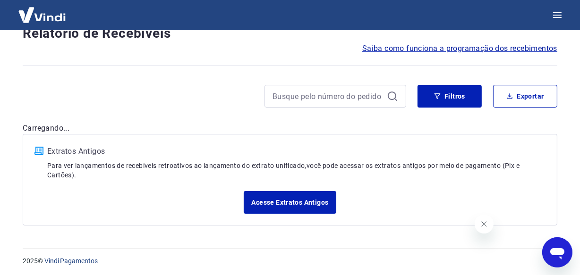
click at [540, 115] on div "Após o envio das liquidações aparecerem no Relatório de Recebíveis, elas podem …" at bounding box center [290, 94] width 558 height 286
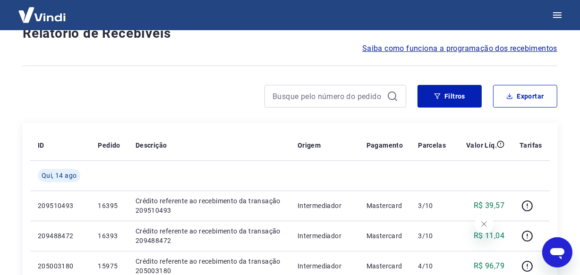
scroll to position [846, 0]
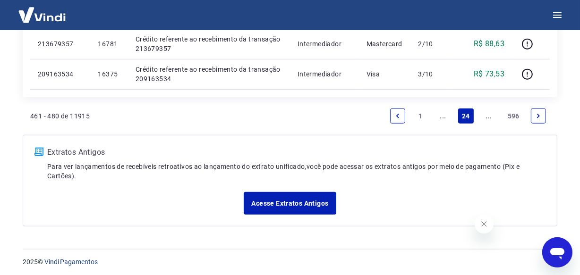
click at [543, 119] on link "Next page" at bounding box center [538, 116] width 15 height 15
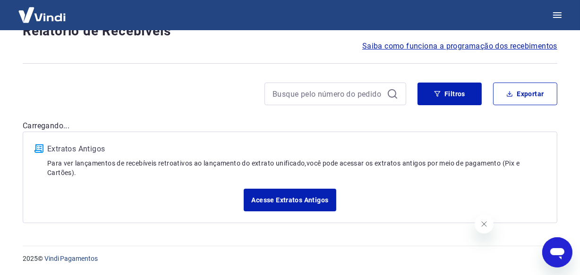
scroll to position [816, 0]
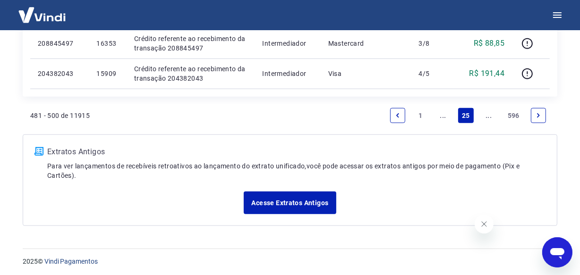
click at [536, 119] on link "Next page" at bounding box center [538, 115] width 15 height 15
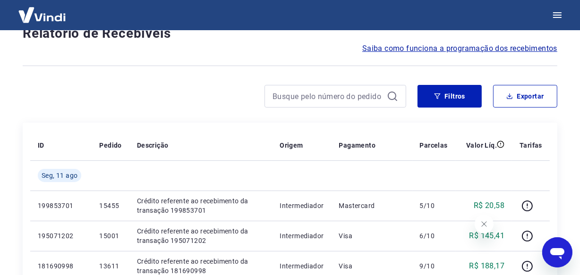
scroll to position [816, 0]
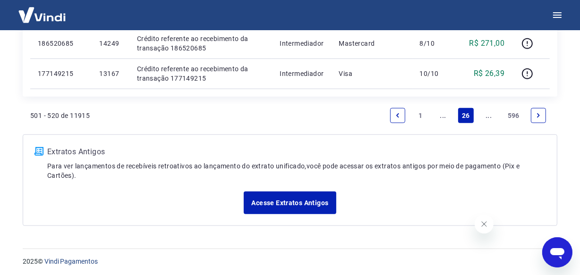
click at [536, 119] on link "Next page" at bounding box center [538, 115] width 15 height 15
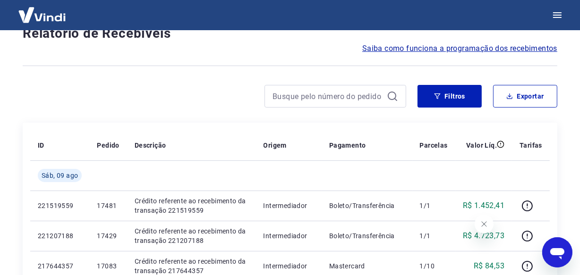
scroll to position [816, 0]
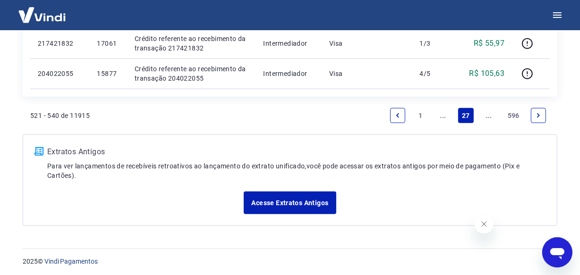
click at [536, 119] on link "Next page" at bounding box center [538, 115] width 15 height 15
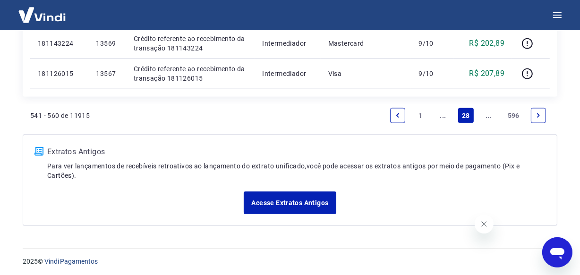
click at [536, 119] on link "Next page" at bounding box center [538, 115] width 15 height 15
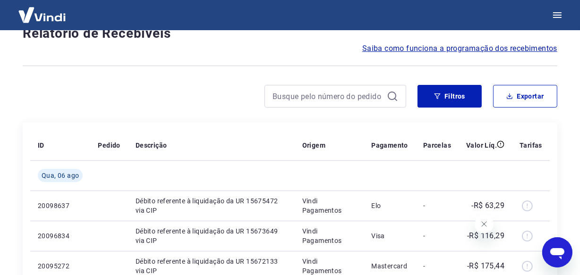
scroll to position [816, 0]
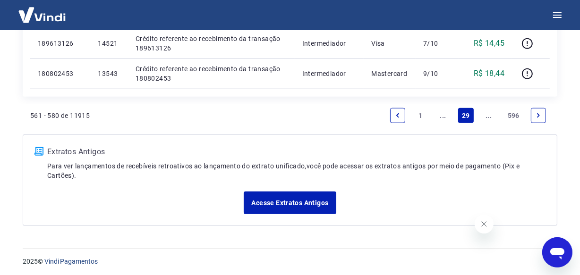
click at [536, 119] on link "Next page" at bounding box center [538, 115] width 15 height 15
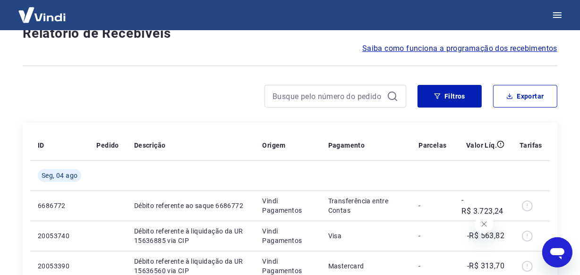
scroll to position [786, 0]
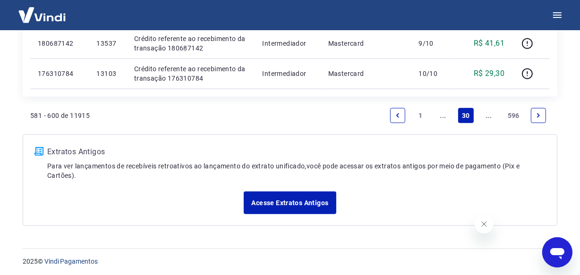
click at [536, 119] on link "Next page" at bounding box center [538, 115] width 15 height 15
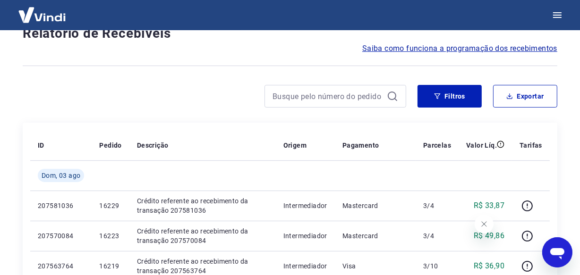
scroll to position [816, 0]
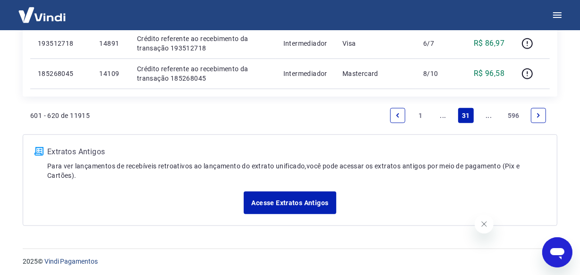
click at [536, 119] on link "Next page" at bounding box center [538, 115] width 15 height 15
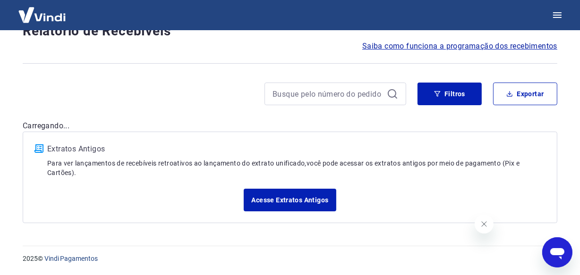
scroll to position [79, 0]
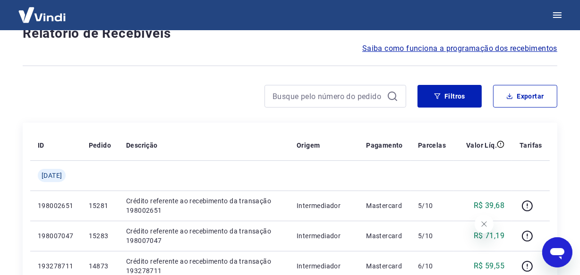
scroll to position [816, 0]
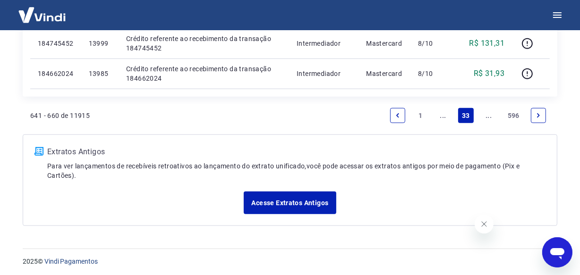
click at [536, 119] on link "Next page" at bounding box center [538, 115] width 15 height 15
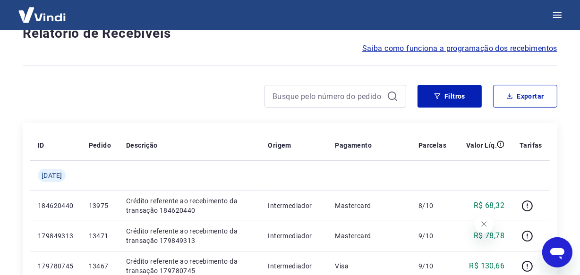
scroll to position [846, 0]
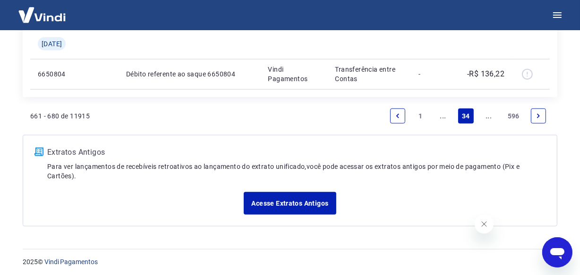
click at [536, 119] on link "Next page" at bounding box center [538, 116] width 15 height 15
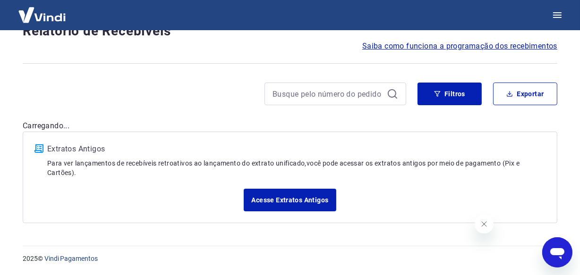
scroll to position [79, 0]
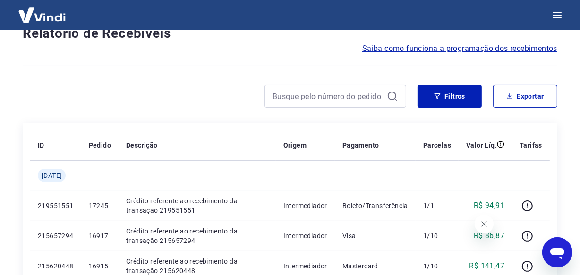
scroll to position [786, 0]
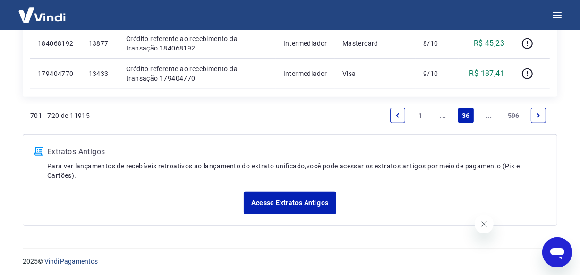
click at [536, 119] on link "Next page" at bounding box center [538, 115] width 15 height 15
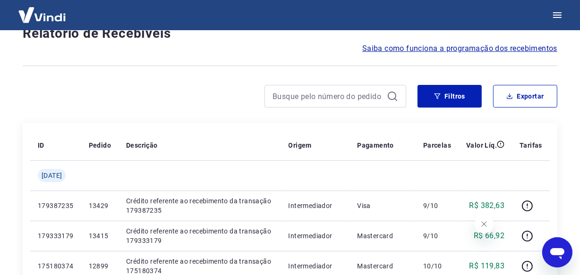
scroll to position [846, 0]
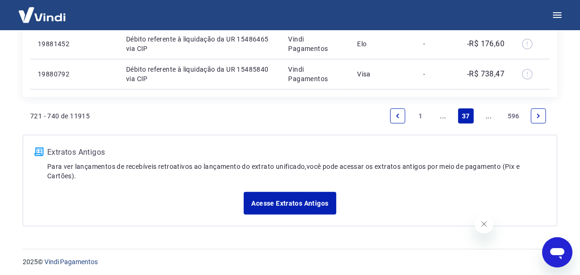
click at [536, 119] on link "Next page" at bounding box center [538, 116] width 15 height 15
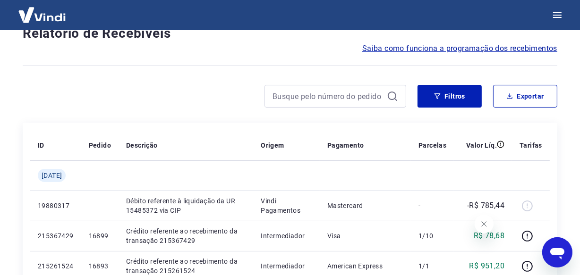
scroll to position [816, 0]
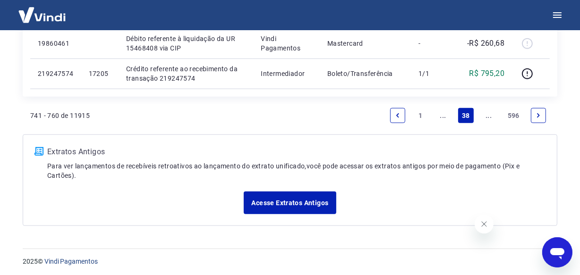
click at [536, 119] on link "Next page" at bounding box center [538, 115] width 15 height 15
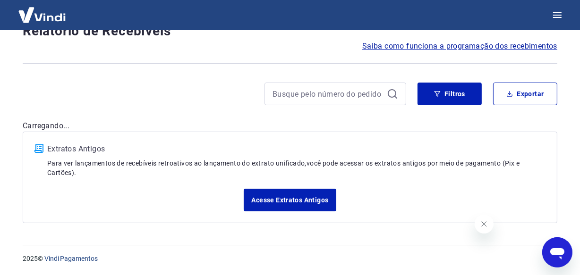
scroll to position [79, 0]
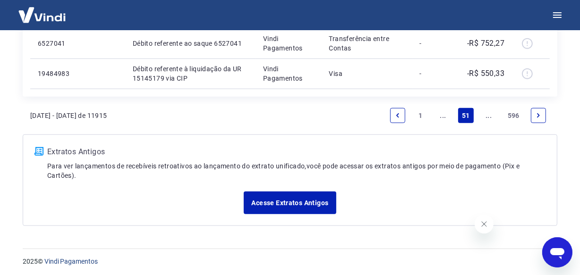
click at [538, 112] on icon "Next page" at bounding box center [538, 115] width 7 height 7
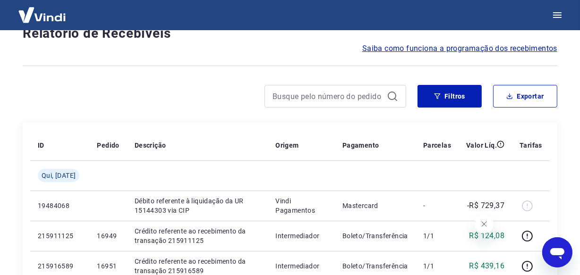
scroll to position [816, 0]
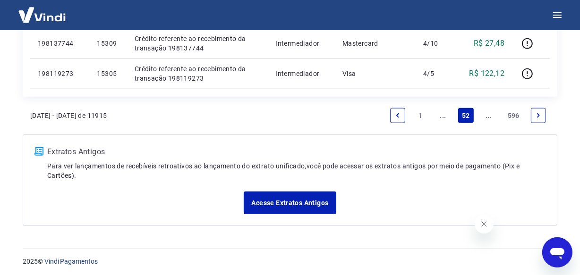
click at [538, 112] on icon "Next page" at bounding box center [538, 115] width 7 height 7
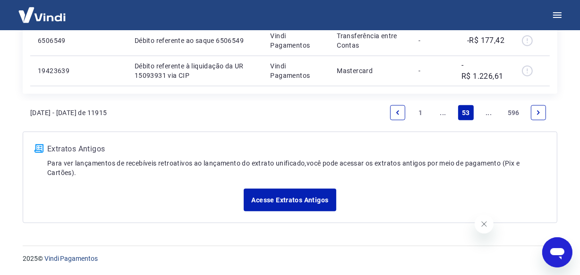
scroll to position [846, 0]
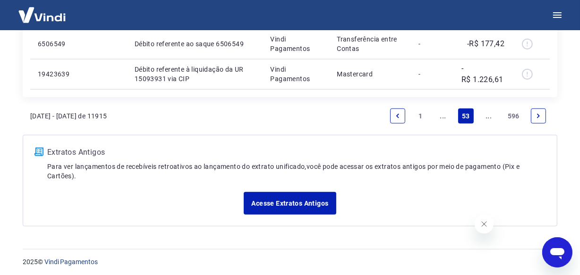
click at [537, 116] on icon "Next page" at bounding box center [538, 116] width 7 height 7
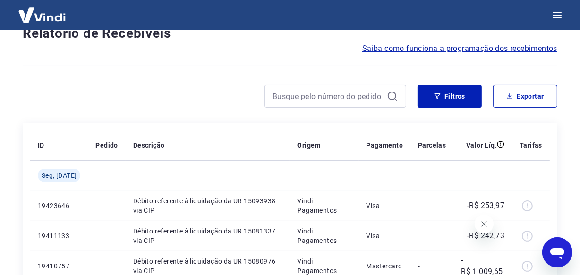
scroll to position [786, 0]
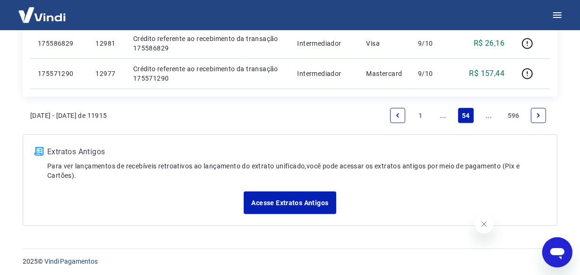
click at [537, 115] on icon "Next page" at bounding box center [538, 115] width 7 height 7
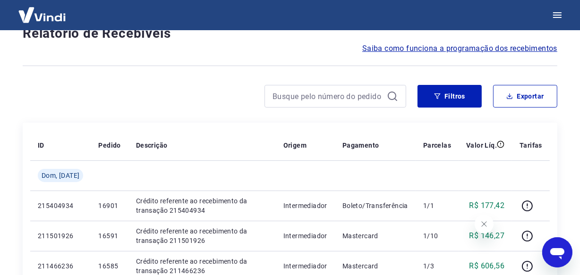
scroll to position [816, 0]
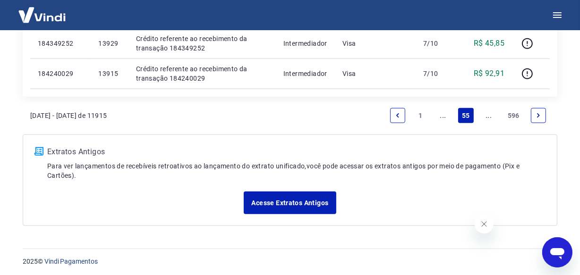
click at [537, 115] on icon "Next page" at bounding box center [538, 115] width 7 height 7
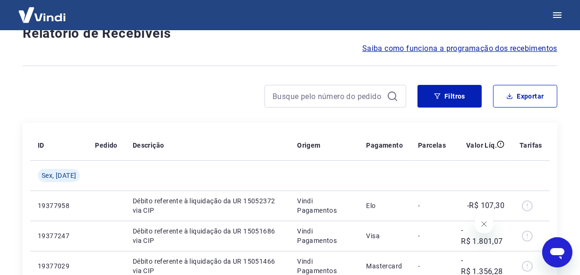
scroll to position [786, 0]
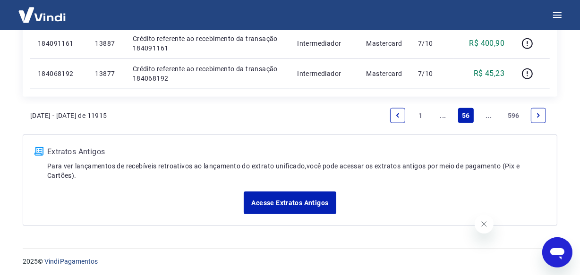
click at [537, 115] on icon "Next page" at bounding box center [538, 115] width 7 height 7
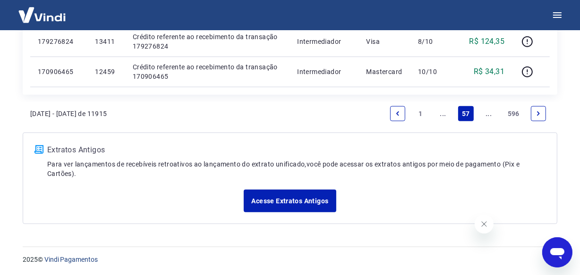
click at [530, 112] on li "Pagination" at bounding box center [538, 114] width 23 height 23
click at [536, 112] on icon "Next page" at bounding box center [538, 114] width 7 height 7
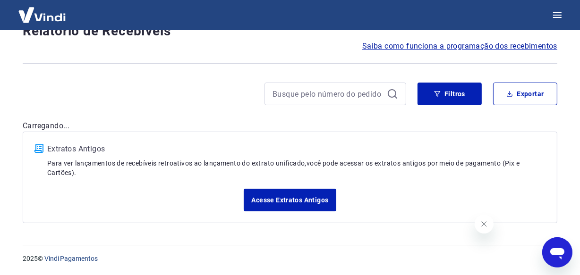
scroll to position [81, 0]
click at [536, 112] on div "Filtros Exportar" at bounding box center [290, 98] width 535 height 30
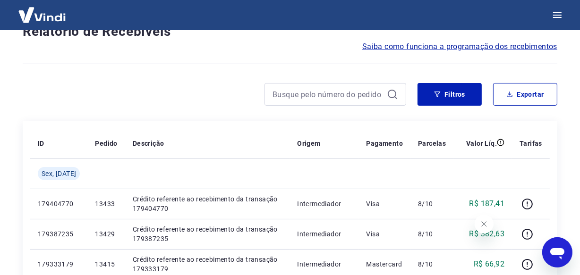
scroll to position [818, 0]
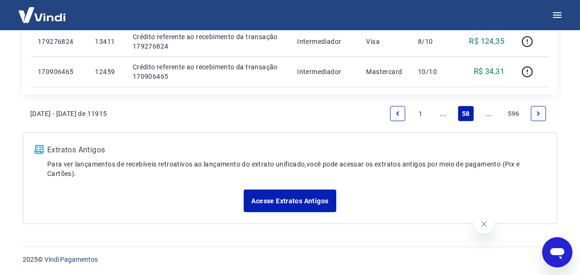
click at [538, 113] on icon "Next page" at bounding box center [538, 114] width 7 height 7
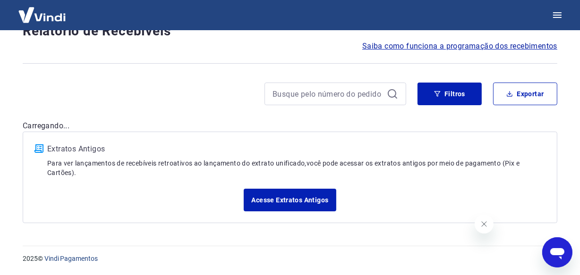
scroll to position [81, 0]
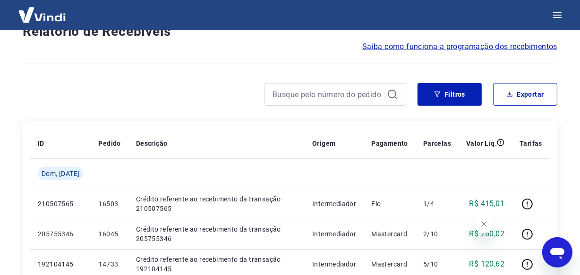
scroll to position [818, 0]
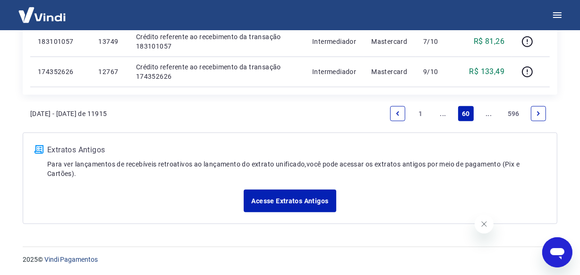
click at [538, 113] on icon "Next page" at bounding box center [538, 114] width 7 height 7
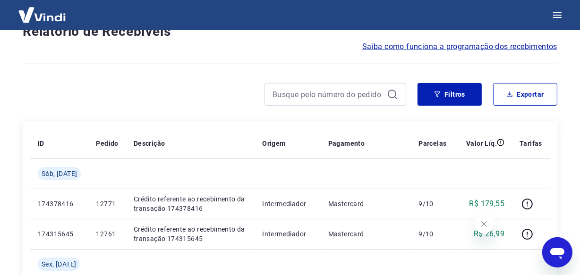
scroll to position [848, 0]
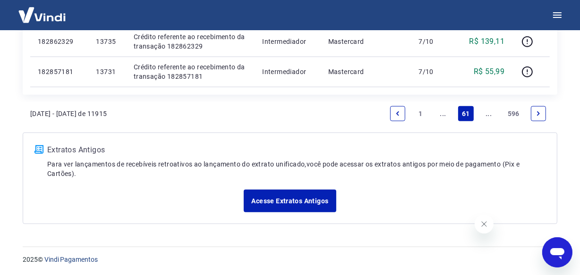
click at [538, 113] on icon "Next page" at bounding box center [538, 114] width 7 height 7
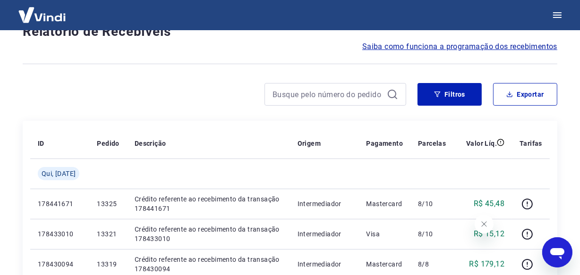
scroll to position [848, 0]
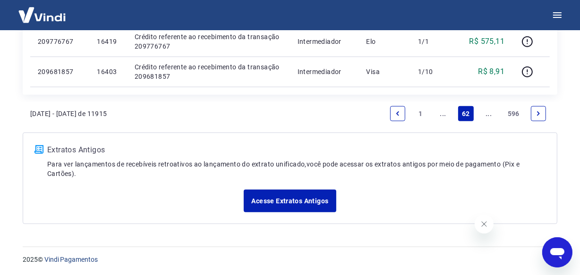
click at [538, 113] on icon "Next page" at bounding box center [538, 114] width 7 height 7
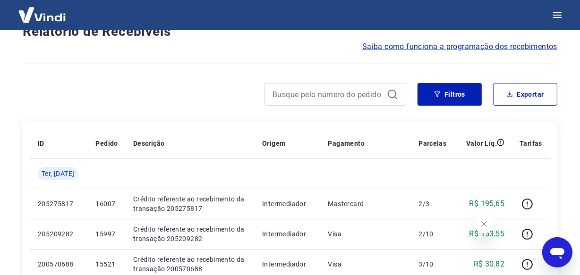
scroll to position [818, 0]
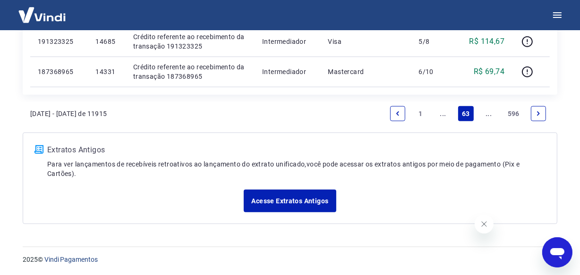
click at [538, 113] on icon "Next page" at bounding box center [538, 114] width 7 height 7
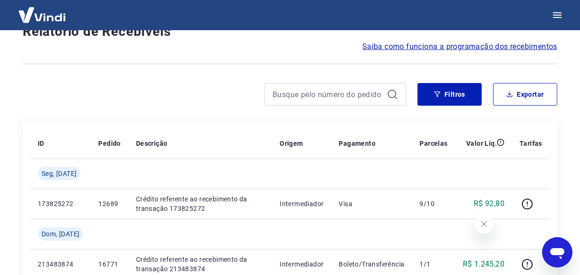
scroll to position [848, 0]
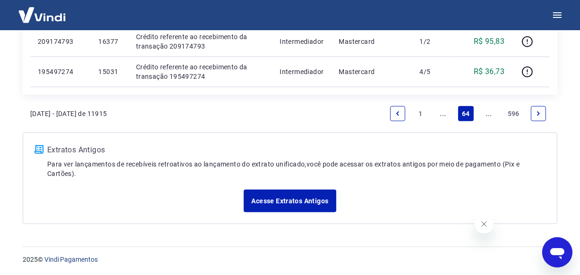
click at [538, 113] on icon "Next page" at bounding box center [538, 114] width 7 height 7
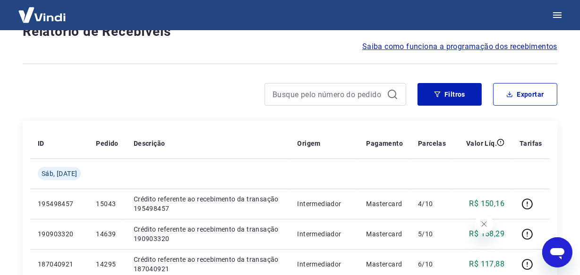
scroll to position [818, 0]
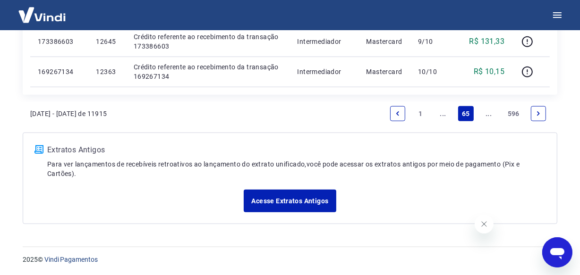
click at [538, 113] on icon "Next page" at bounding box center [538, 114] width 7 height 7
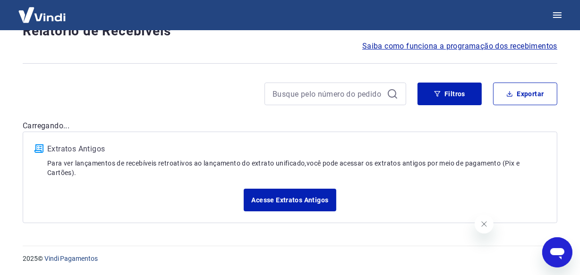
scroll to position [81, 0]
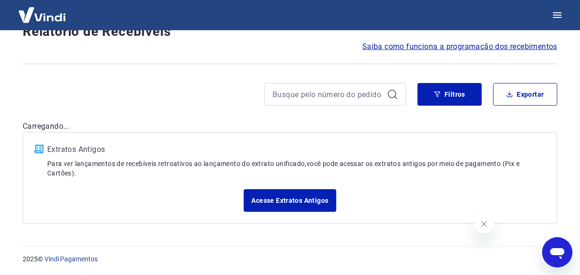
scroll to position [818, 0]
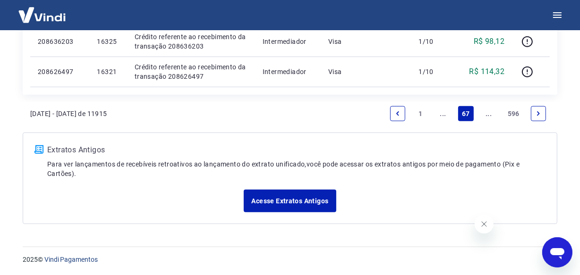
click at [535, 114] on icon "Next page" at bounding box center [538, 114] width 7 height 7
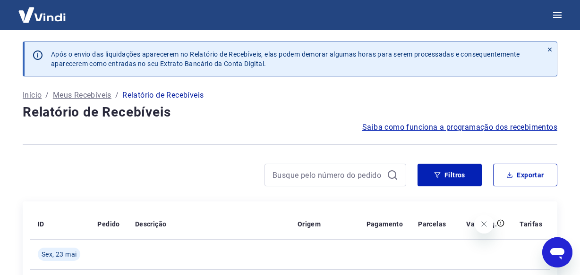
drag, startPoint x: 0, startPoint y: 0, endPoint x: 537, endPoint y: 110, distance: 548.4
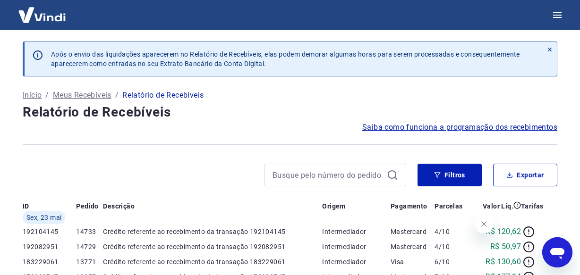
click at [537, 164] on div "Filtros Exportar" at bounding box center [290, 179] width 535 height 30
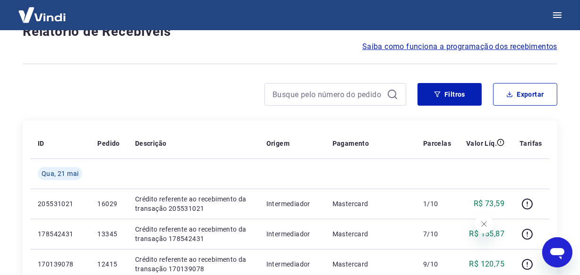
scroll to position [818, 0]
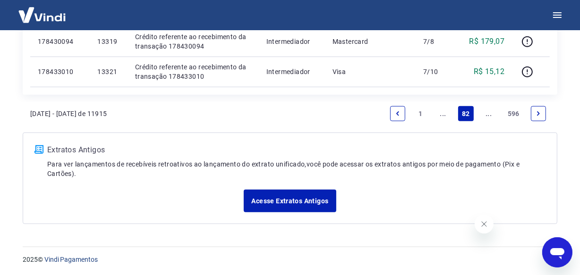
click at [537, 111] on icon "Next page" at bounding box center [538, 114] width 7 height 7
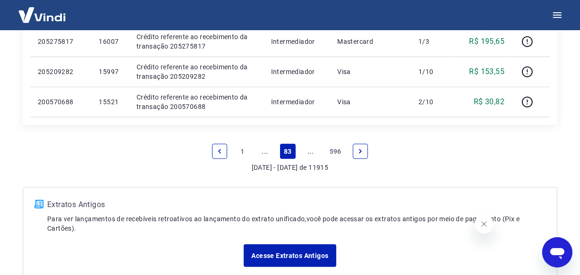
scroll to position [848, 0]
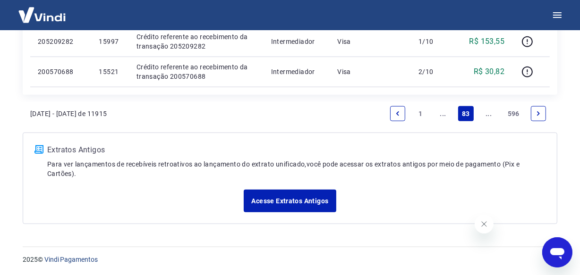
click at [538, 112] on icon "Next page" at bounding box center [538, 114] width 3 height 4
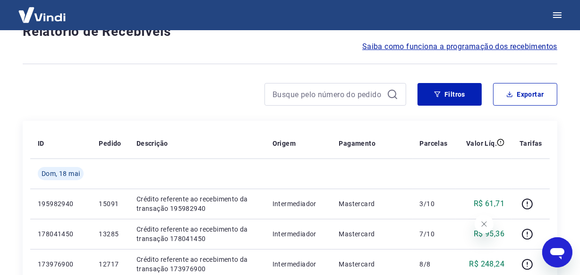
scroll to position [848, 0]
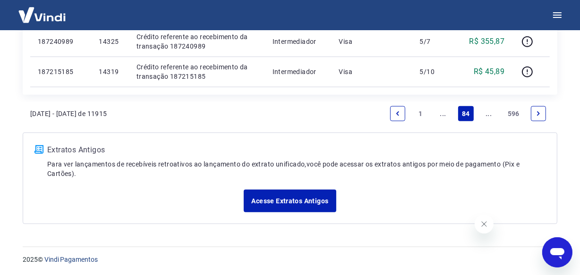
click at [539, 112] on icon "Next page" at bounding box center [538, 114] width 3 height 4
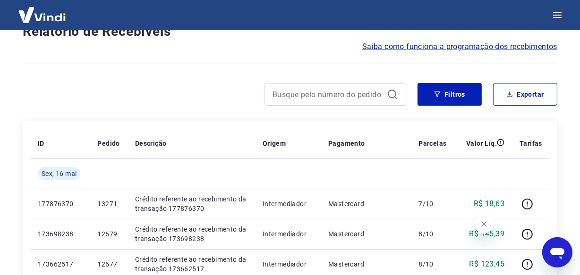
scroll to position [848, 0]
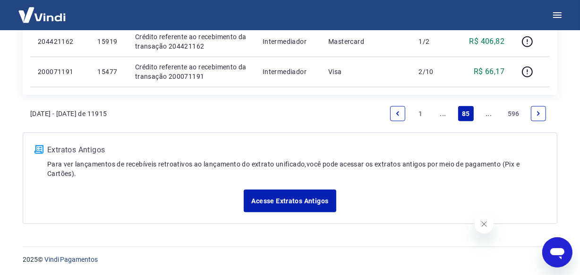
click at [539, 113] on icon "Next page" at bounding box center [538, 114] width 3 height 4
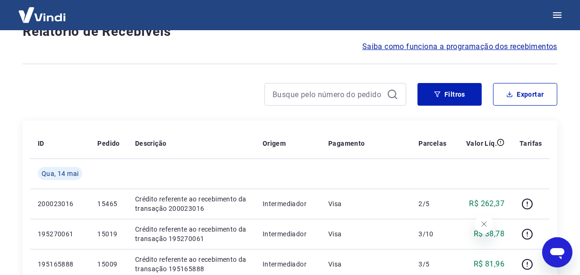
scroll to position [818, 0]
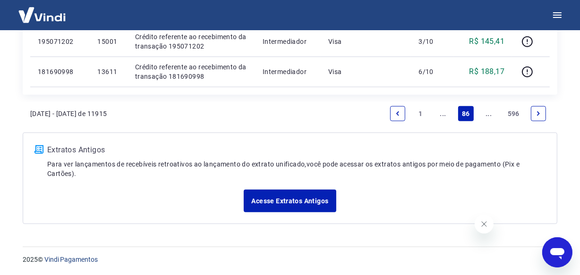
click at [539, 113] on icon "Next page" at bounding box center [538, 114] width 3 height 4
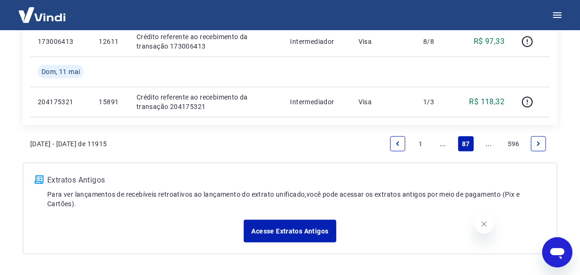
scroll to position [848, 0]
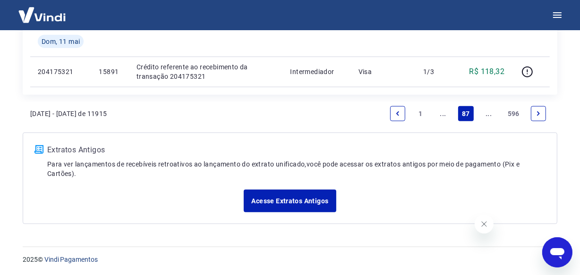
click at [539, 112] on icon "Next page" at bounding box center [538, 114] width 7 height 7
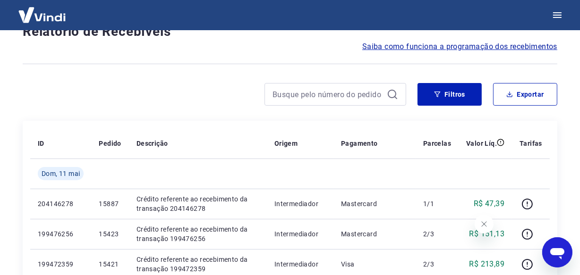
scroll to position [848, 0]
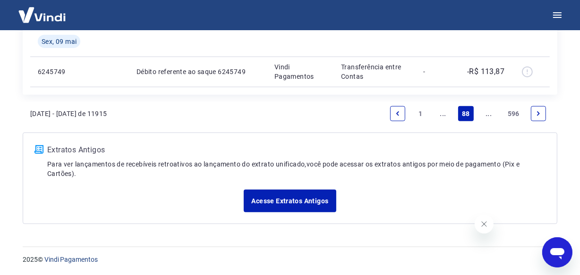
click at [539, 112] on icon "Next page" at bounding box center [538, 114] width 7 height 7
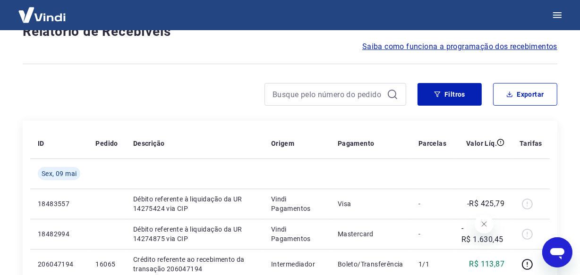
scroll to position [818, 0]
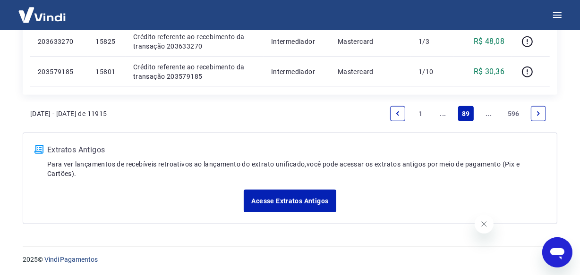
click at [537, 109] on link "Next page" at bounding box center [538, 113] width 15 height 15
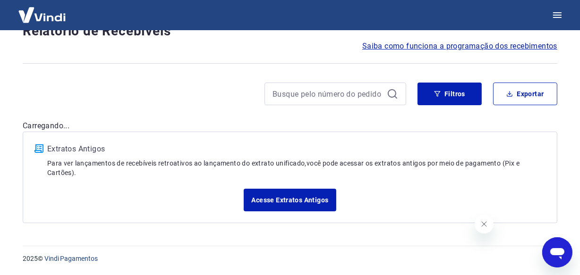
scroll to position [81, 0]
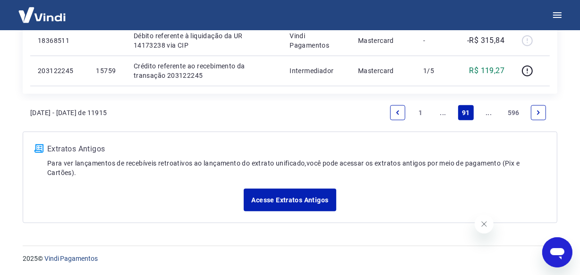
scroll to position [818, 0]
click at [542, 114] on icon "Next page" at bounding box center [538, 114] width 7 height 7
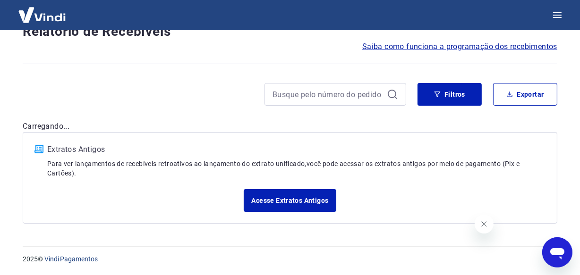
scroll to position [818, 0]
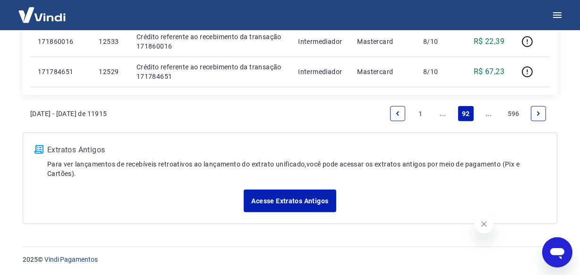
click at [542, 114] on icon "Next page" at bounding box center [538, 114] width 7 height 7
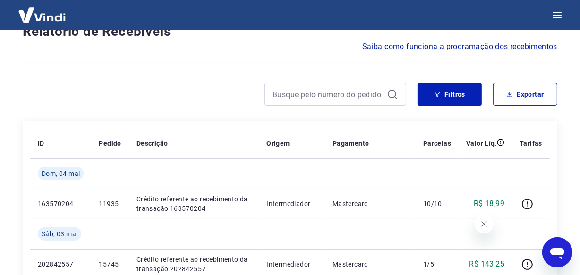
scroll to position [848, 0]
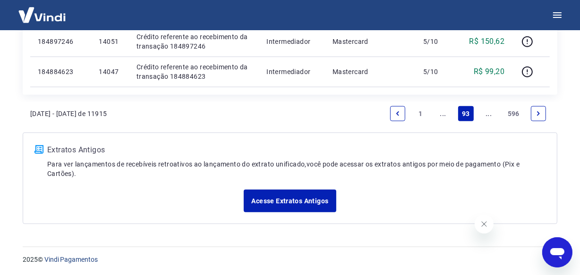
click at [536, 112] on icon "Next page" at bounding box center [538, 114] width 7 height 7
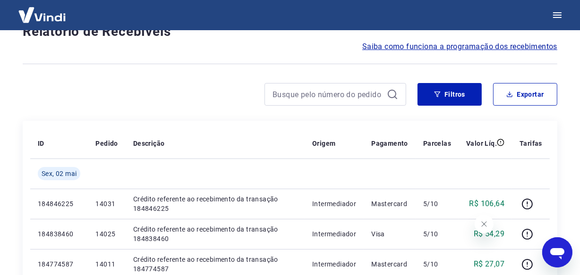
scroll to position [818, 0]
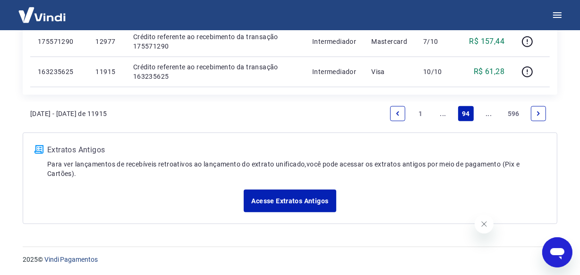
click at [538, 112] on icon "Next page" at bounding box center [538, 114] width 3 height 4
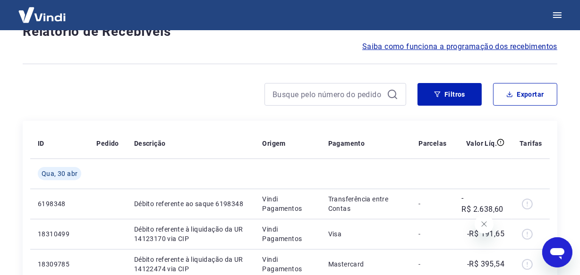
scroll to position [818, 0]
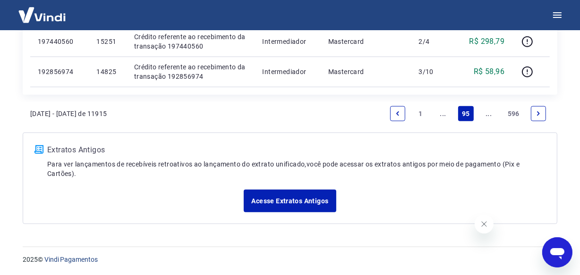
click at [538, 112] on icon "Next page" at bounding box center [538, 114] width 3 height 4
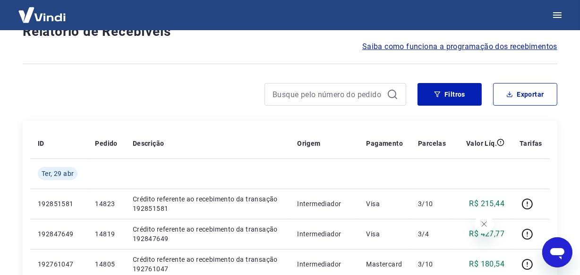
scroll to position [818, 0]
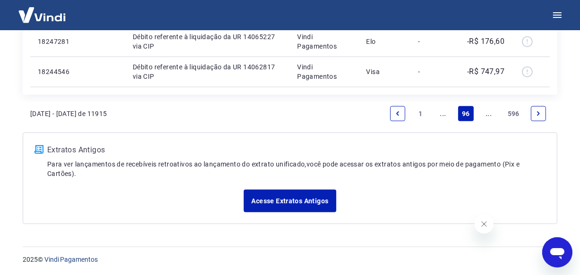
click at [538, 112] on icon "Next page" at bounding box center [538, 114] width 3 height 4
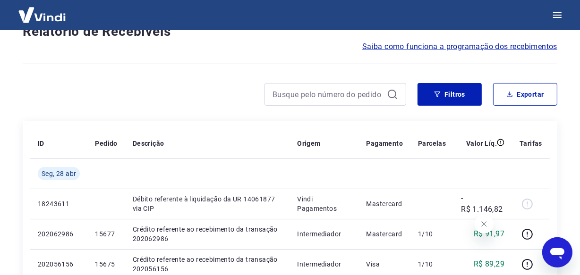
scroll to position [788, 0]
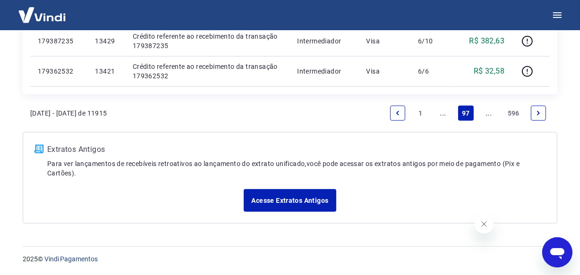
click at [539, 112] on icon "Next page" at bounding box center [538, 113] width 3 height 4
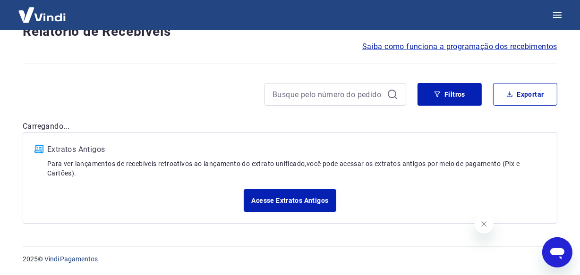
scroll to position [848, 0]
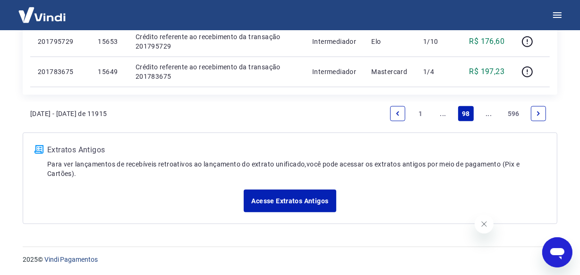
click at [535, 113] on icon "Next page" at bounding box center [538, 114] width 7 height 7
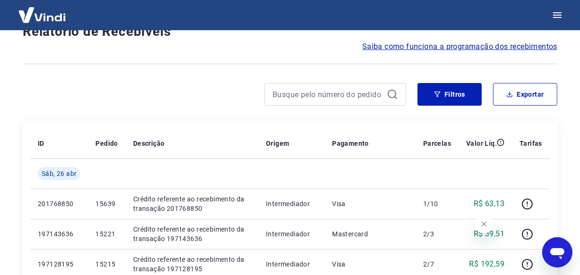
scroll to position [818, 0]
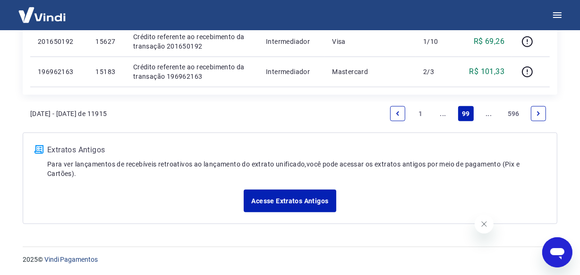
click at [535, 113] on icon "Next page" at bounding box center [538, 114] width 7 height 7
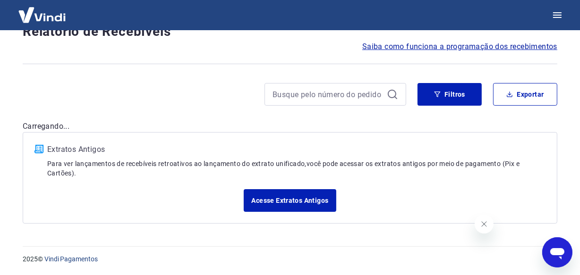
scroll to position [848, 0]
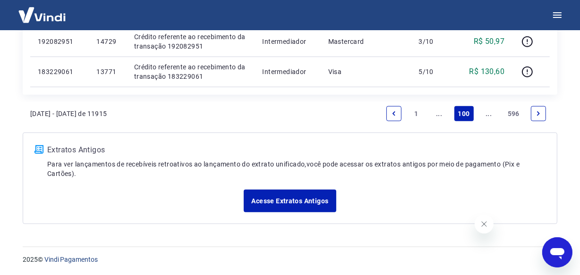
click at [535, 115] on icon "Next page" at bounding box center [538, 114] width 7 height 7
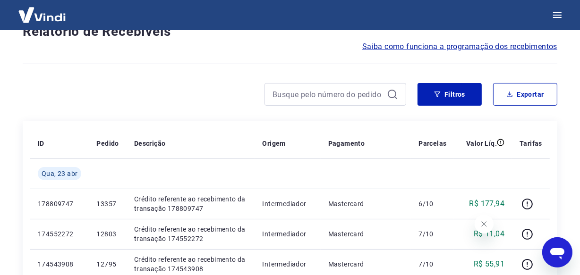
scroll to position [818, 0]
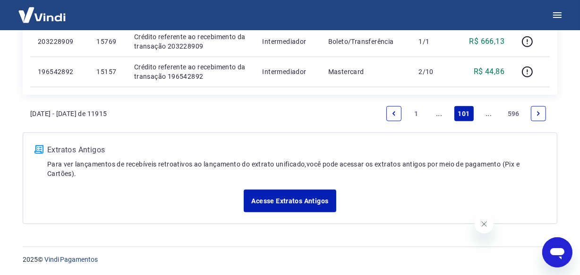
click at [540, 115] on icon "Next page" at bounding box center [538, 114] width 7 height 7
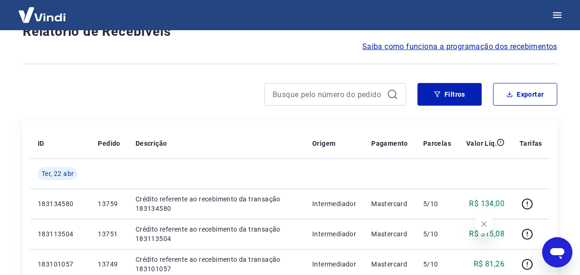
scroll to position [848, 0]
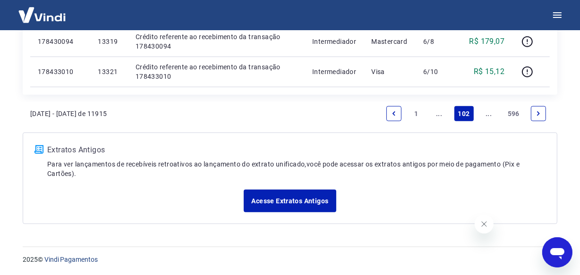
click at [540, 113] on icon "Next page" at bounding box center [538, 114] width 3 height 4
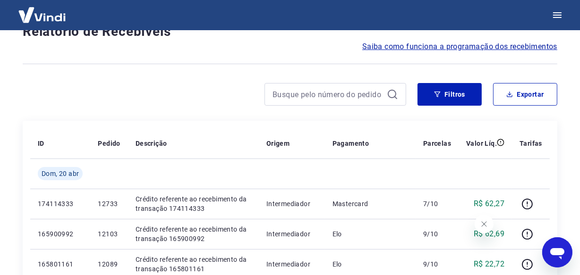
scroll to position [879, 0]
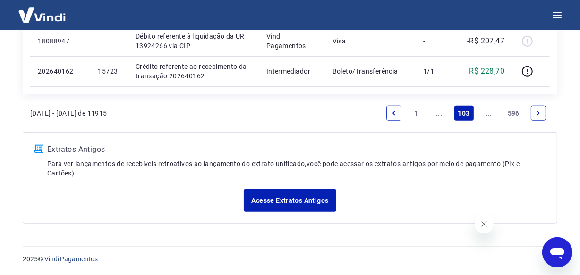
click at [539, 113] on icon "Next page" at bounding box center [538, 113] width 3 height 4
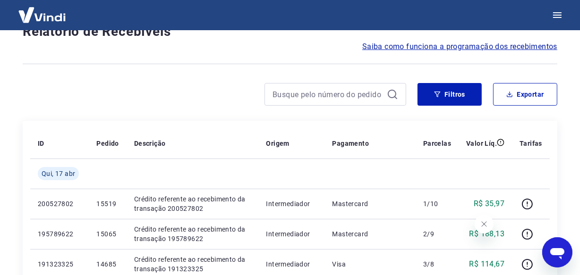
scroll to position [848, 0]
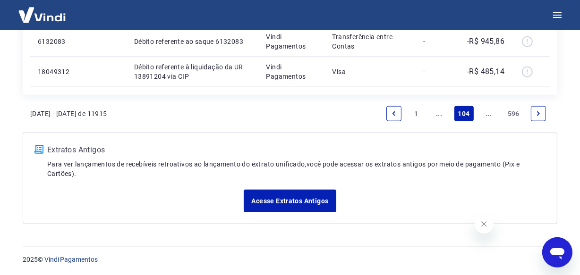
click at [539, 113] on icon "Next page" at bounding box center [538, 114] width 3 height 4
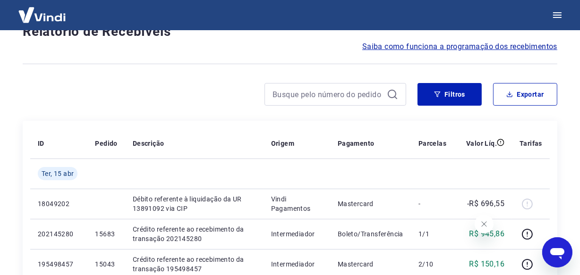
scroll to position [818, 0]
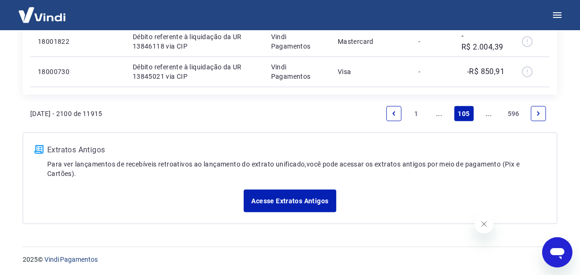
click at [539, 113] on icon "Next page" at bounding box center [538, 114] width 3 height 4
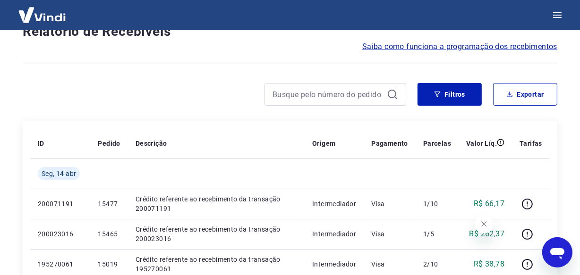
scroll to position [818, 0]
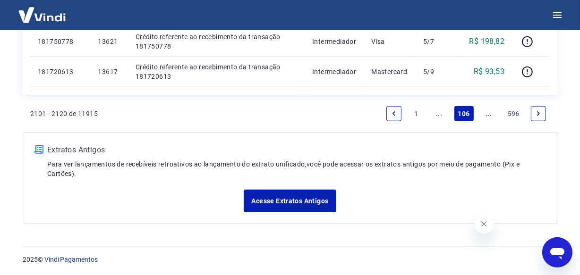
click at [539, 112] on icon "Next page" at bounding box center [538, 114] width 7 height 7
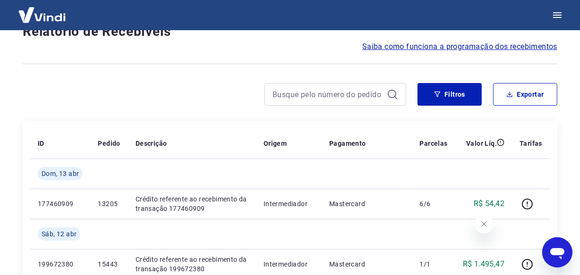
scroll to position [848, 0]
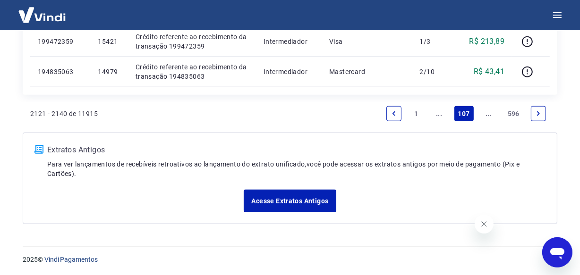
click at [539, 111] on icon "Next page" at bounding box center [538, 114] width 7 height 7
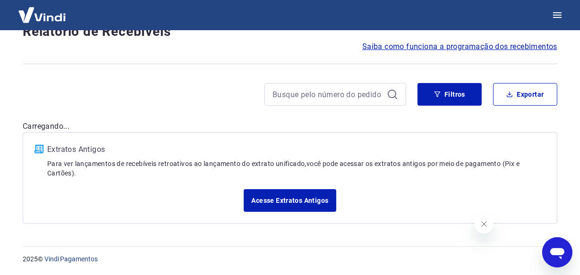
scroll to position [818, 0]
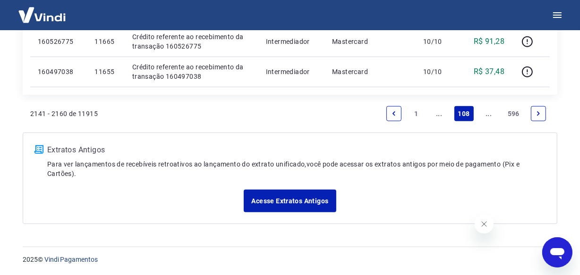
click at [539, 111] on icon "Next page" at bounding box center [538, 114] width 7 height 7
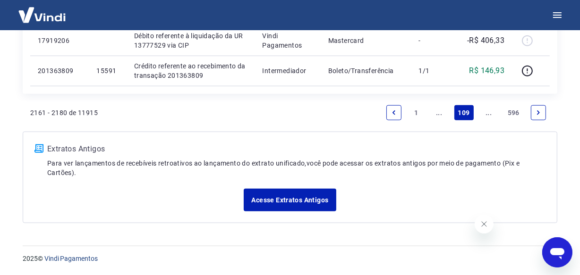
scroll to position [818, 0]
click at [539, 111] on icon "Next page" at bounding box center [538, 114] width 7 height 7
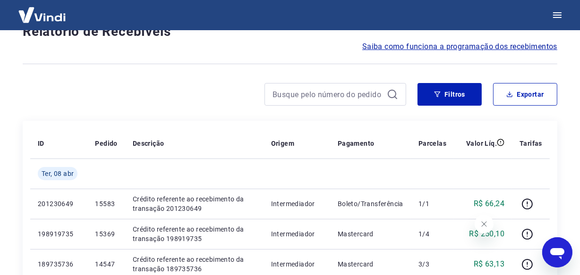
scroll to position [818, 0]
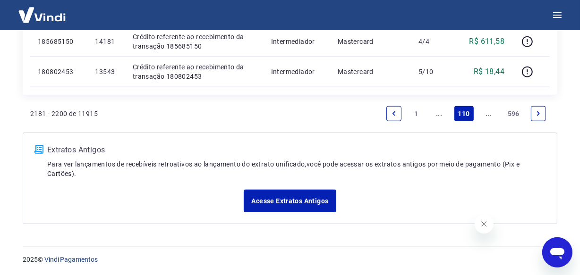
click at [539, 111] on icon "Next page" at bounding box center [538, 114] width 7 height 7
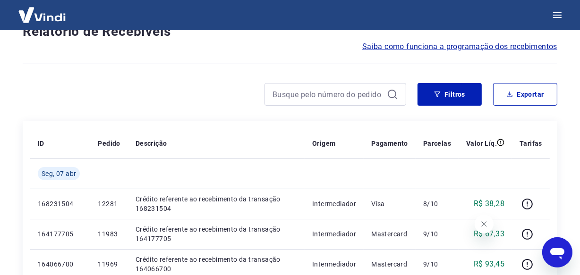
scroll to position [848, 0]
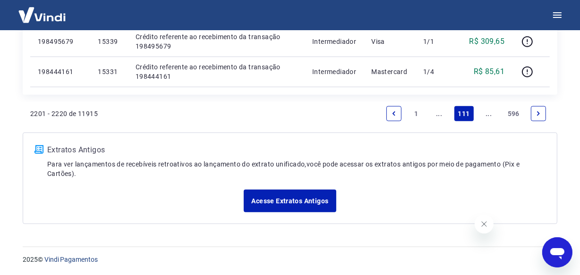
click at [538, 109] on link "Next page" at bounding box center [538, 113] width 15 height 15
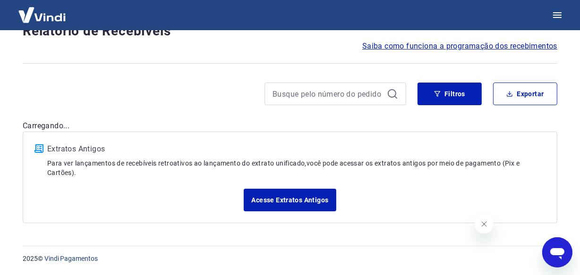
scroll to position [81, 0]
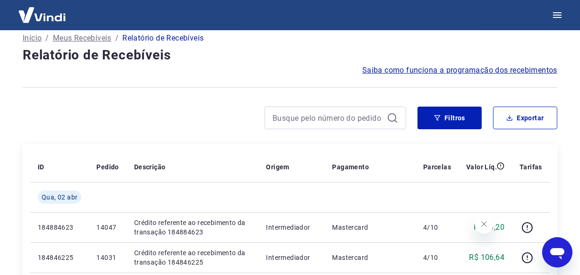
scroll to position [794, 0]
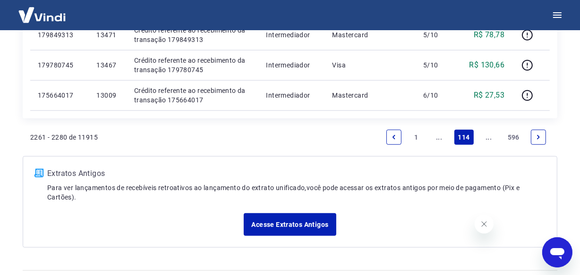
drag, startPoint x: 536, startPoint y: 137, endPoint x: 498, endPoint y: 12, distance: 130.5
click at [534, 137] on link "Next page" at bounding box center [538, 137] width 15 height 15
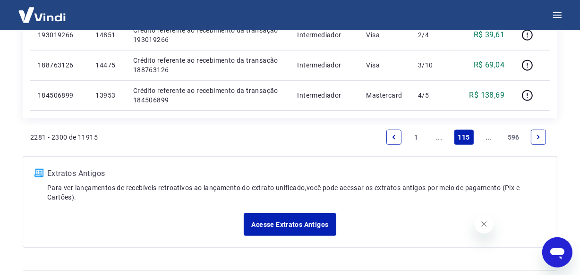
click at [540, 136] on icon "Next page" at bounding box center [538, 137] width 7 height 7
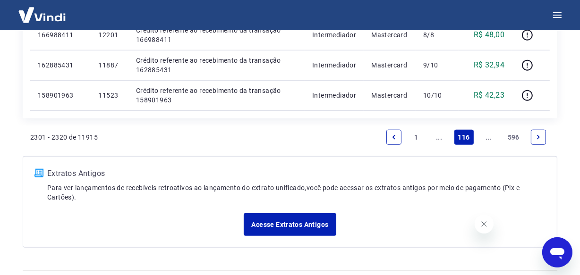
click at [534, 137] on link "Next page" at bounding box center [538, 137] width 15 height 15
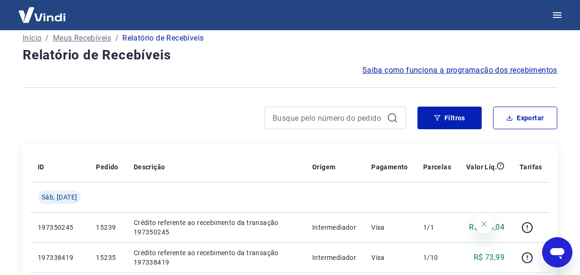
scroll to position [765, 0]
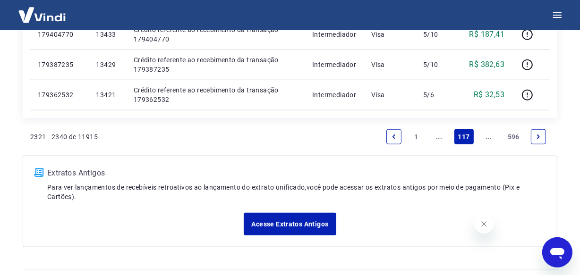
click at [541, 139] on icon "Next page" at bounding box center [538, 137] width 7 height 7
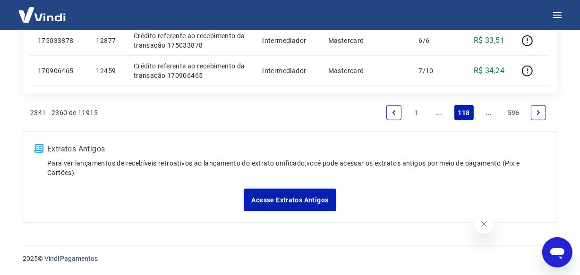
scroll to position [794, 0]
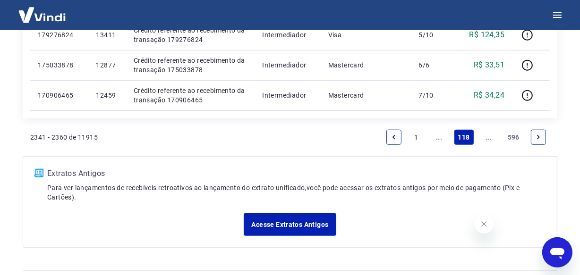
click at [541, 137] on icon "Next page" at bounding box center [538, 137] width 7 height 7
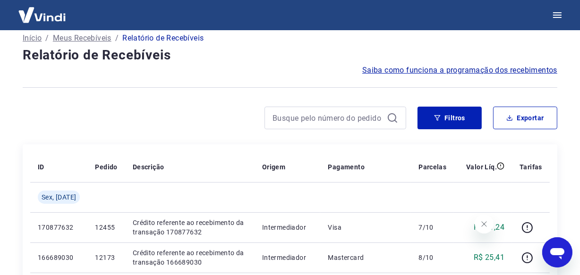
scroll to position [794, 0]
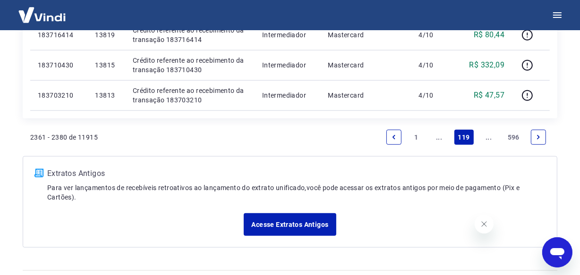
click at [541, 136] on icon "Next page" at bounding box center [538, 137] width 7 height 7
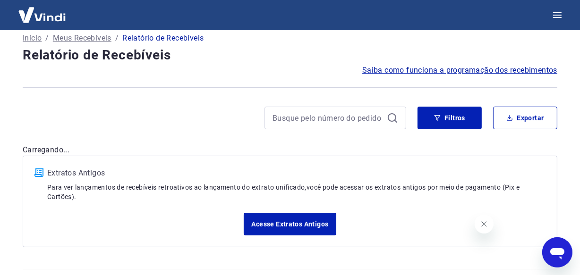
scroll to position [825, 0]
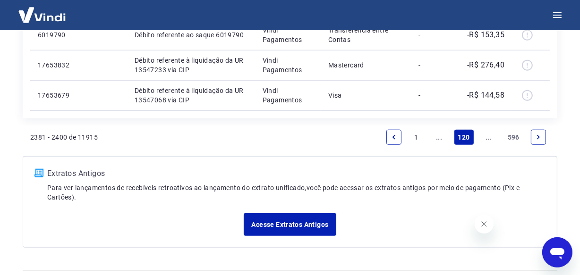
click at [541, 136] on icon "Next page" at bounding box center [538, 137] width 7 height 7
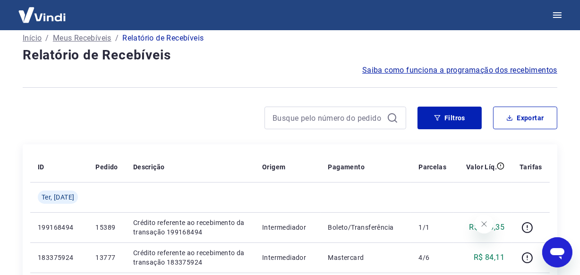
scroll to position [794, 0]
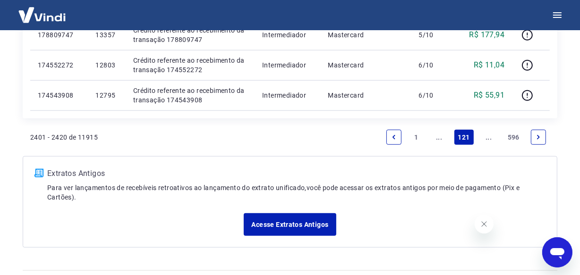
click at [542, 134] on link "Next page" at bounding box center [538, 137] width 15 height 15
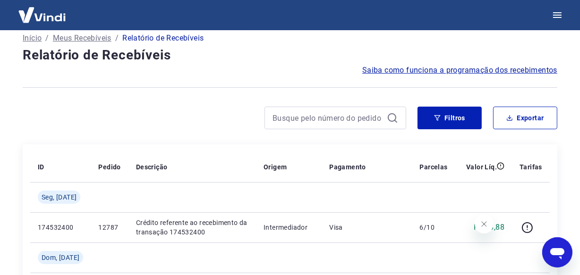
scroll to position [855, 0]
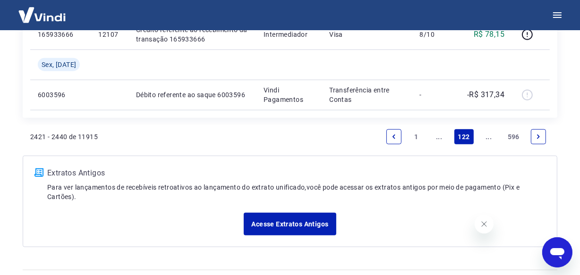
click at [542, 134] on link "Next page" at bounding box center [538, 136] width 15 height 15
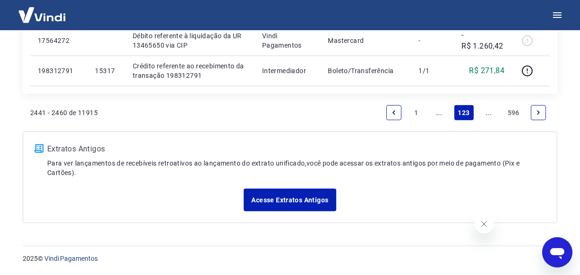
scroll to position [794, 0]
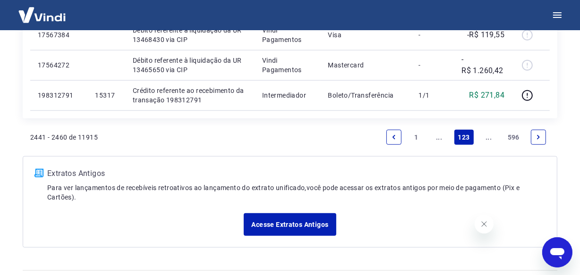
click at [536, 137] on icon "Next page" at bounding box center [538, 137] width 7 height 7
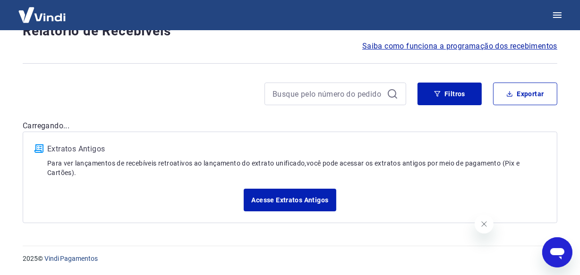
scroll to position [57, 0]
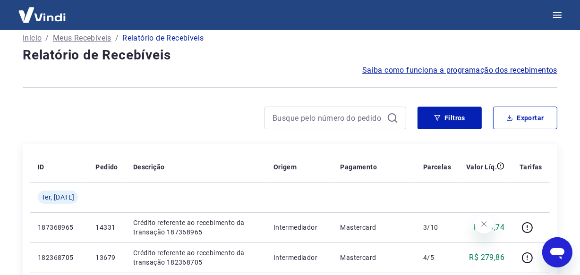
scroll to position [794, 0]
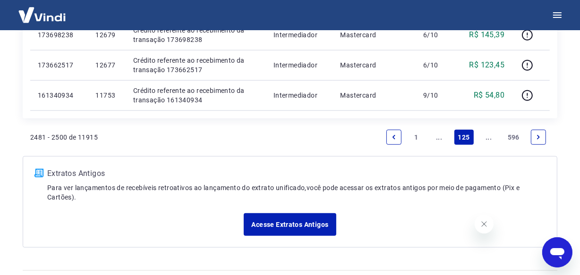
click at [538, 141] on link "Next page" at bounding box center [538, 137] width 15 height 15
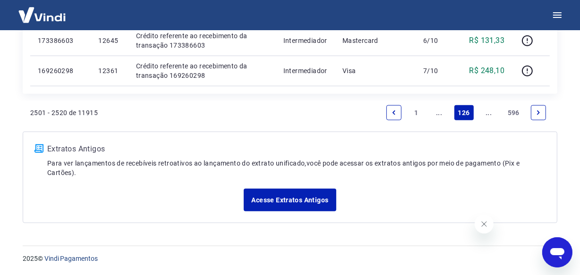
scroll to position [825, 0]
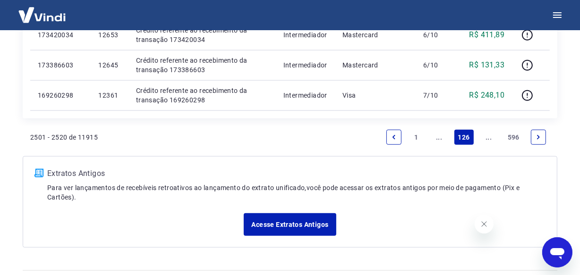
click at [534, 135] on link "Next page" at bounding box center [538, 137] width 15 height 15
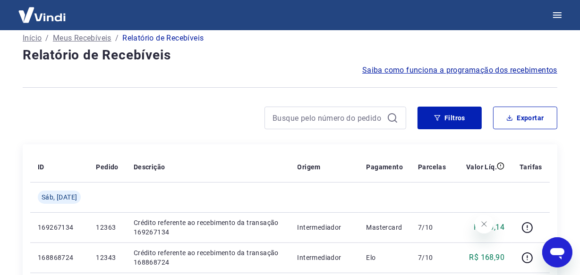
scroll to position [825, 0]
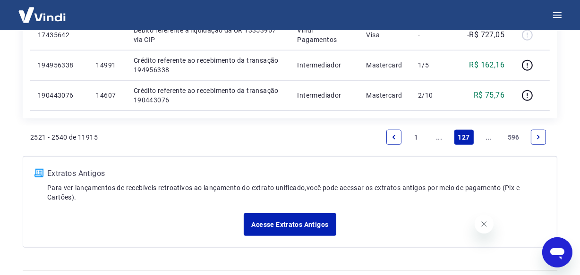
click at [535, 136] on icon "Next page" at bounding box center [538, 137] width 7 height 7
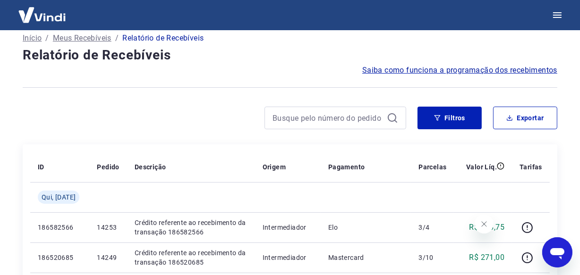
scroll to position [794, 0]
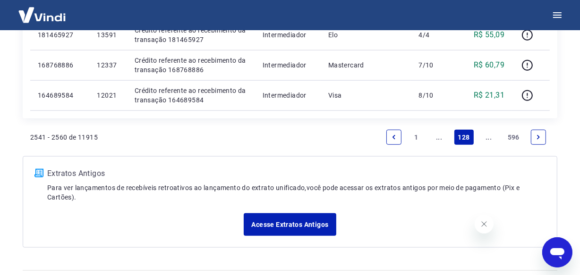
click at [536, 137] on icon "Next page" at bounding box center [538, 137] width 7 height 7
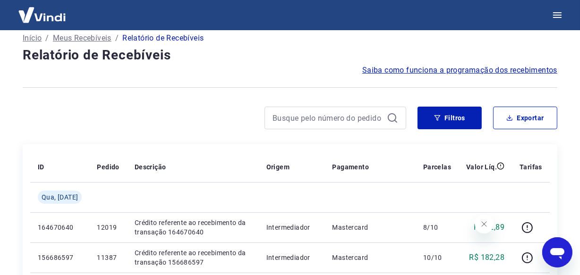
scroll to position [825, 0]
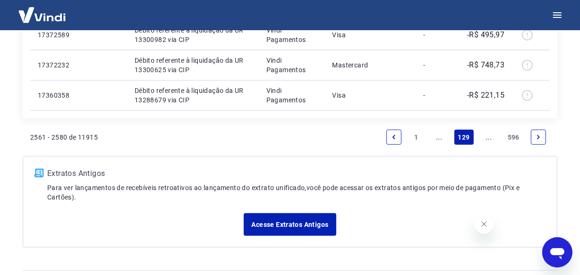
click at [536, 137] on icon "Next page" at bounding box center [538, 137] width 7 height 7
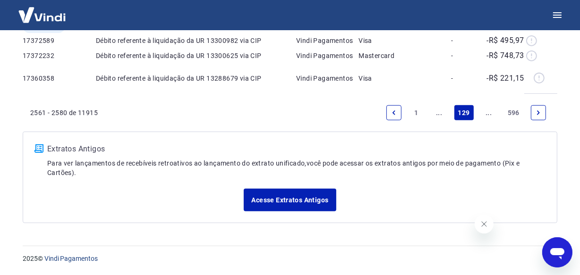
scroll to position [57, 0]
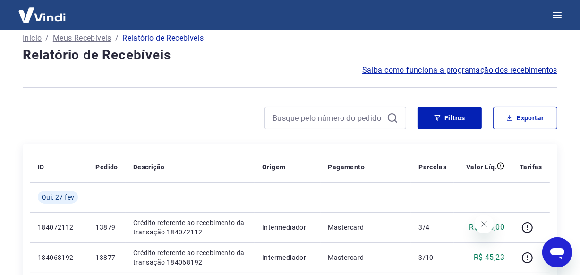
scroll to position [794, 0]
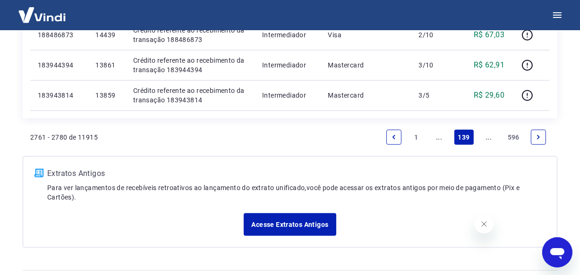
click at [543, 136] on link "Next page" at bounding box center [538, 137] width 15 height 15
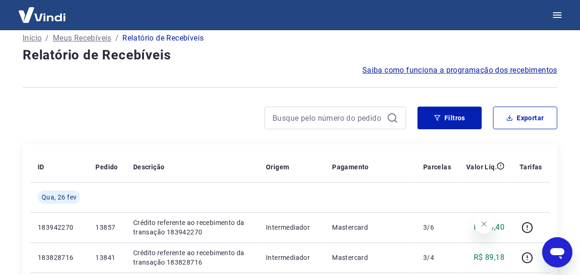
scroll to position [794, 0]
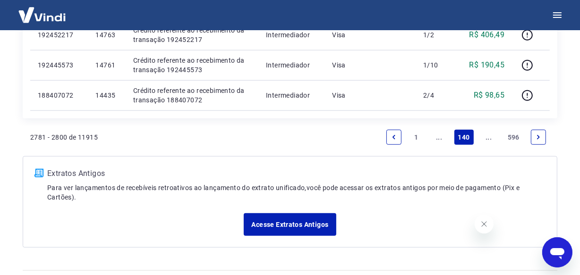
click at [543, 136] on link "Next page" at bounding box center [538, 137] width 15 height 15
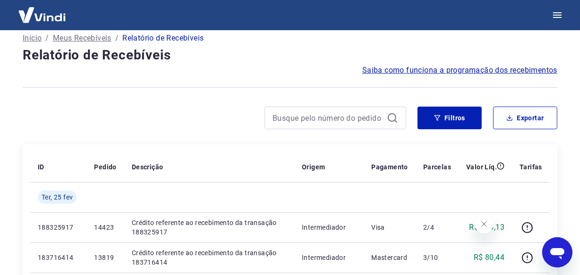
scroll to position [794, 0]
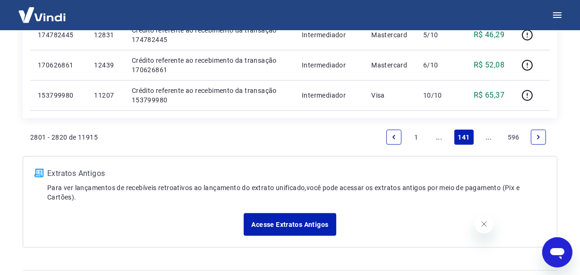
click at [543, 136] on link "Next page" at bounding box center [538, 137] width 15 height 15
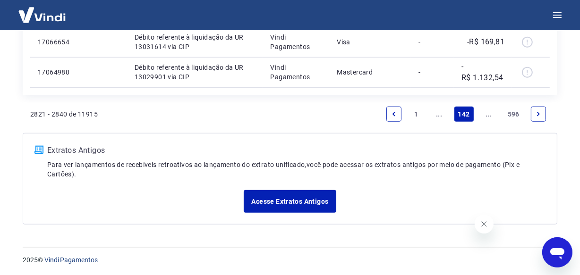
scroll to position [848, 0]
click at [539, 112] on icon "Next page" at bounding box center [538, 114] width 7 height 7
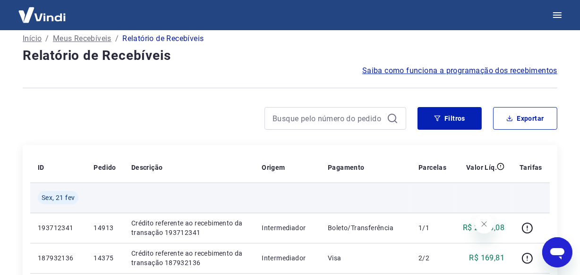
scroll to position [131, 0]
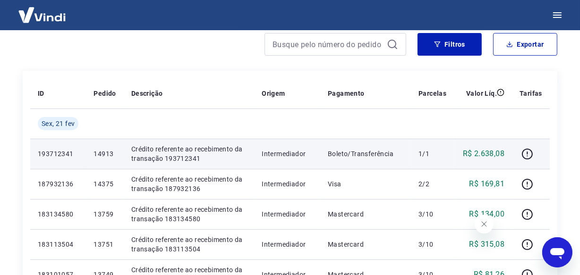
click at [111, 151] on p "14913" at bounding box center [105, 153] width 22 height 9
copy p "14913"
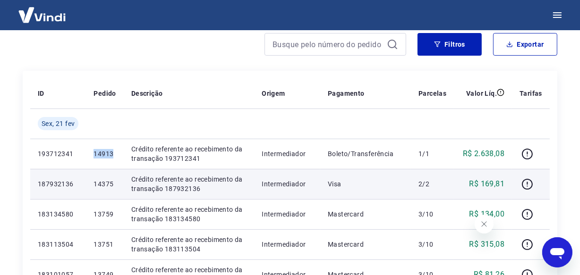
scroll to position [260, 0]
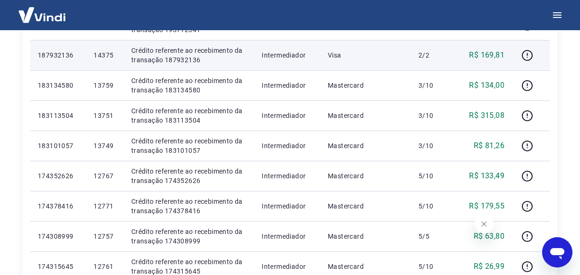
click at [107, 62] on td "14375" at bounding box center [104, 55] width 37 height 30
click at [107, 56] on p "14375" at bounding box center [105, 55] width 22 height 9
click at [102, 54] on p "14375" at bounding box center [105, 55] width 22 height 9
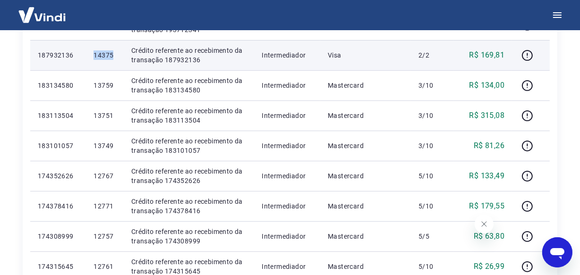
copy p "14375"
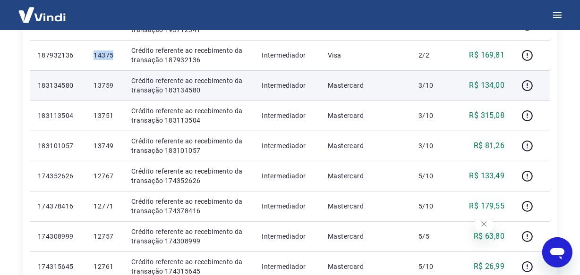
copy p "14375"
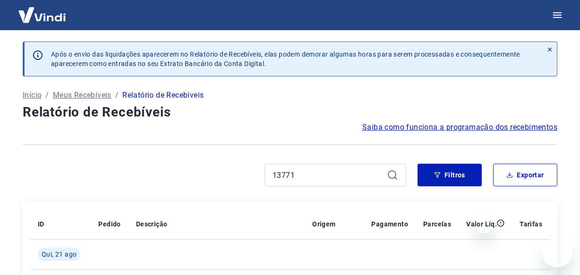
scroll to position [120, 0]
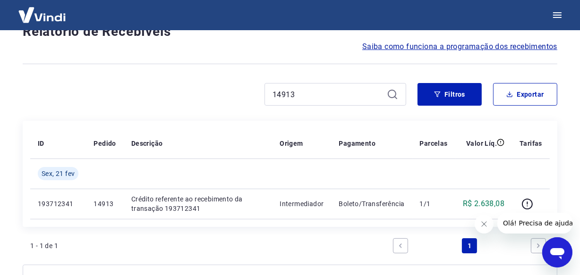
scroll to position [120, 0]
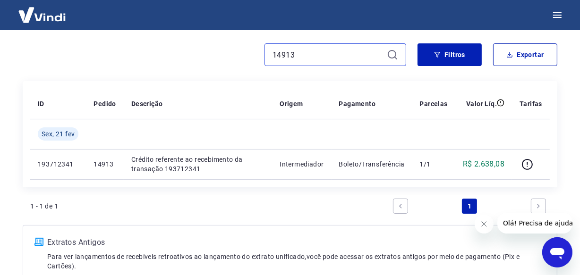
click at [312, 52] on input "14913" at bounding box center [328, 55] width 111 height 14
click at [311, 56] on input "14913" at bounding box center [328, 55] width 111 height 14
click at [277, 55] on input "14913" at bounding box center [328, 55] width 111 height 14
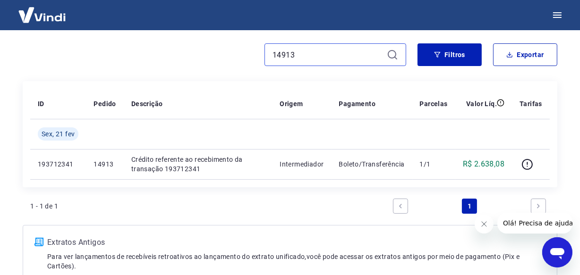
click at [277, 55] on input "14913" at bounding box center [328, 55] width 111 height 14
click at [285, 57] on input "14913" at bounding box center [328, 55] width 111 height 14
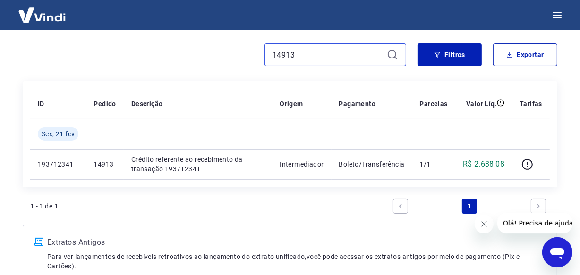
click at [285, 57] on input "14913" at bounding box center [328, 55] width 111 height 14
click at [305, 58] on input "14913" at bounding box center [328, 55] width 111 height 14
click at [306, 58] on input "14913" at bounding box center [328, 55] width 111 height 14
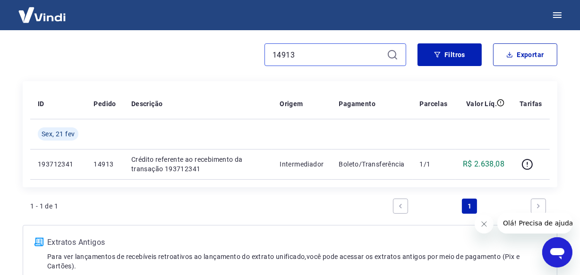
click at [306, 58] on input "14913" at bounding box center [328, 55] width 111 height 14
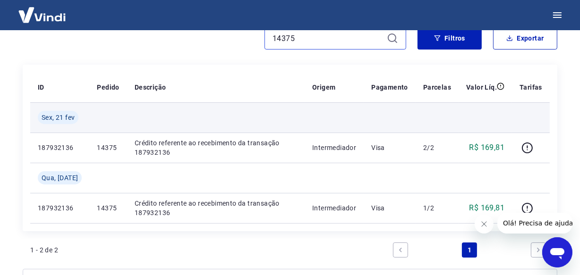
scroll to position [163, 0]
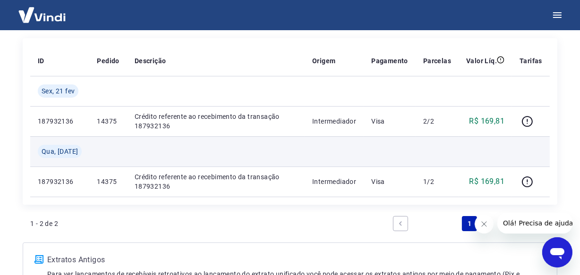
type input "14375"
